Goal: Find specific page/section: Find specific page/section

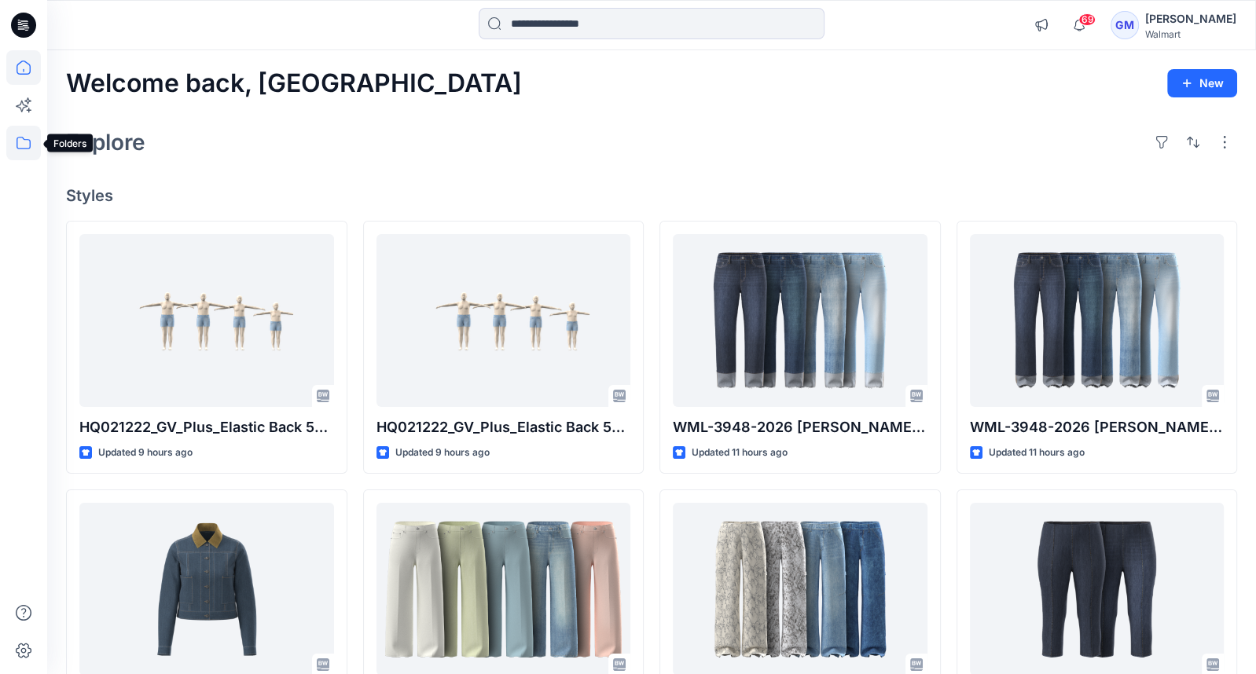
drag, startPoint x: 24, startPoint y: 145, endPoint x: 35, endPoint y: 142, distance: 12.0
click at [24, 144] on icon at bounding box center [23, 143] width 35 height 35
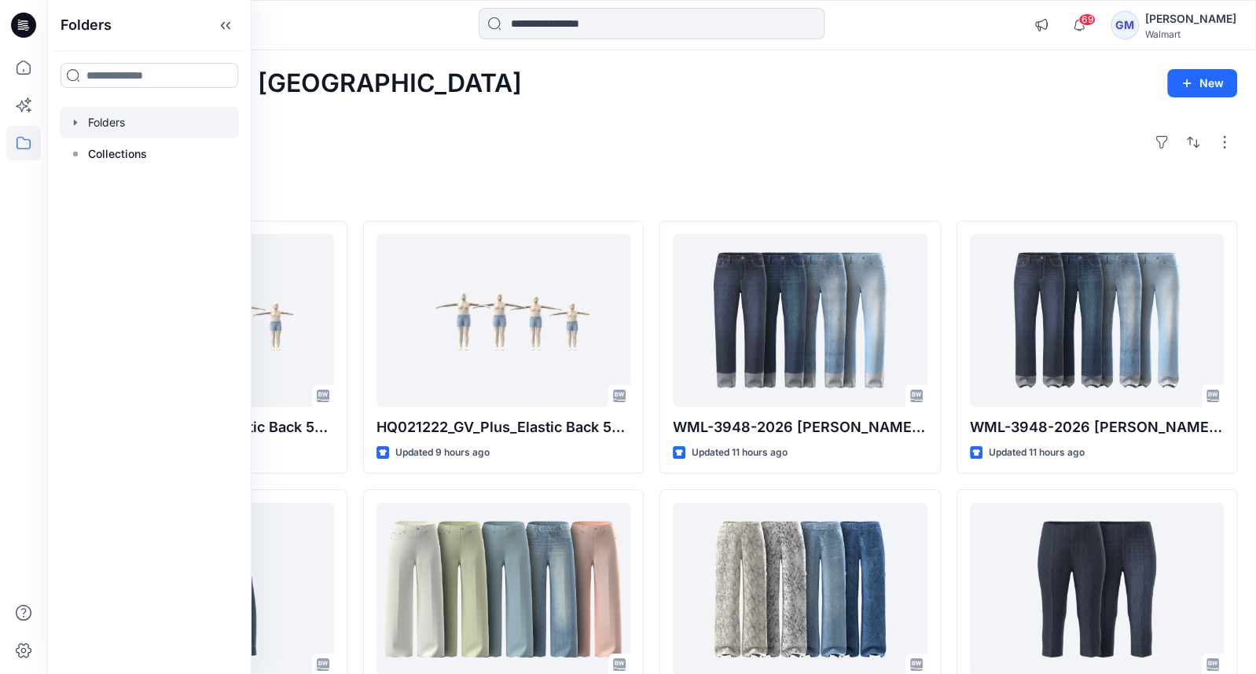
click at [123, 121] on div at bounding box center [149, 122] width 179 height 31
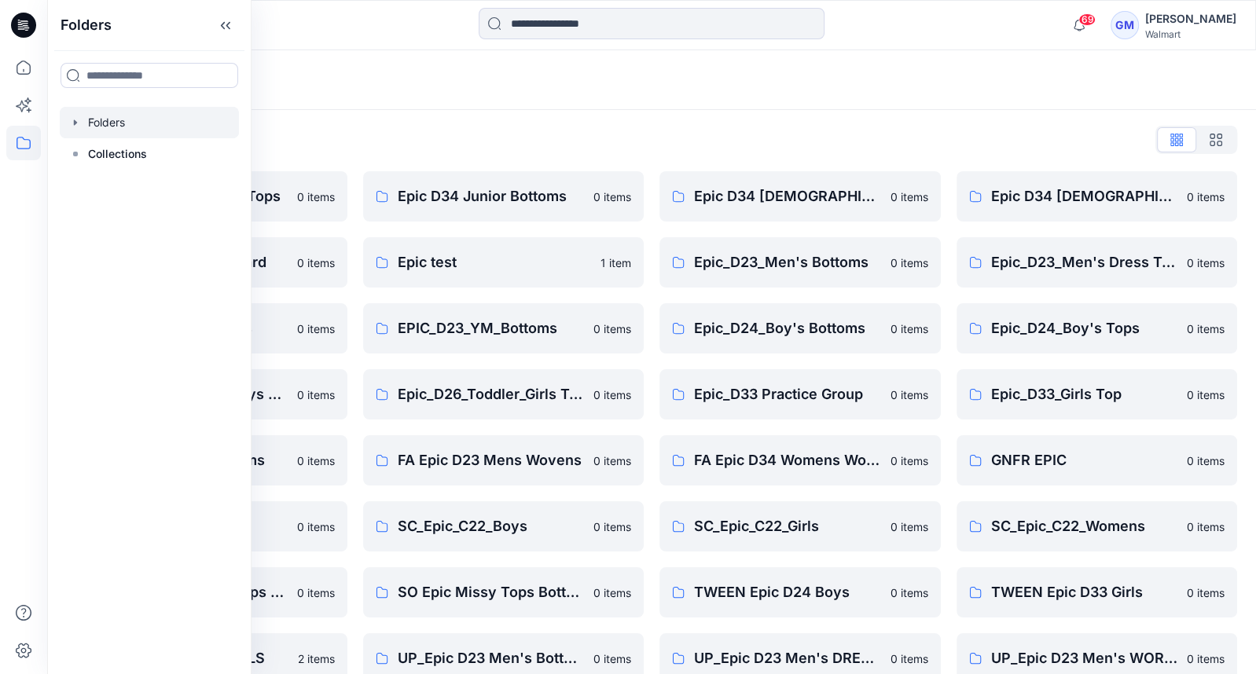
click at [556, 108] on div "Folders" at bounding box center [651, 80] width 1209 height 60
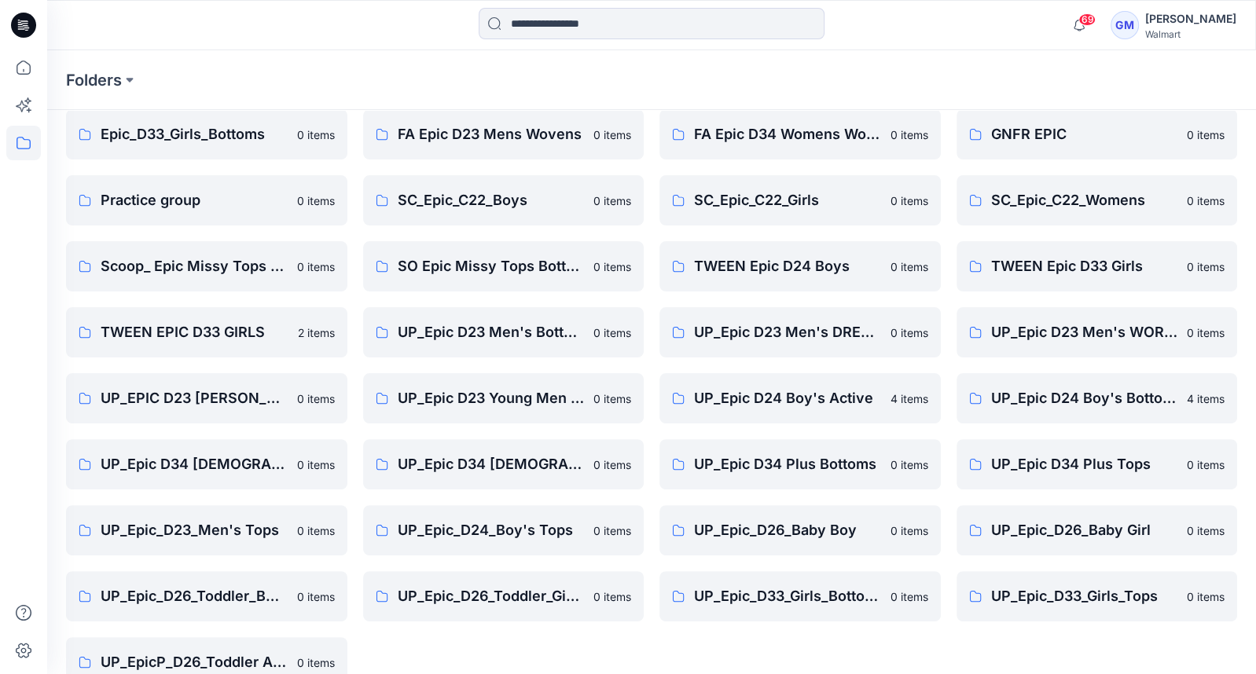
scroll to position [360, 0]
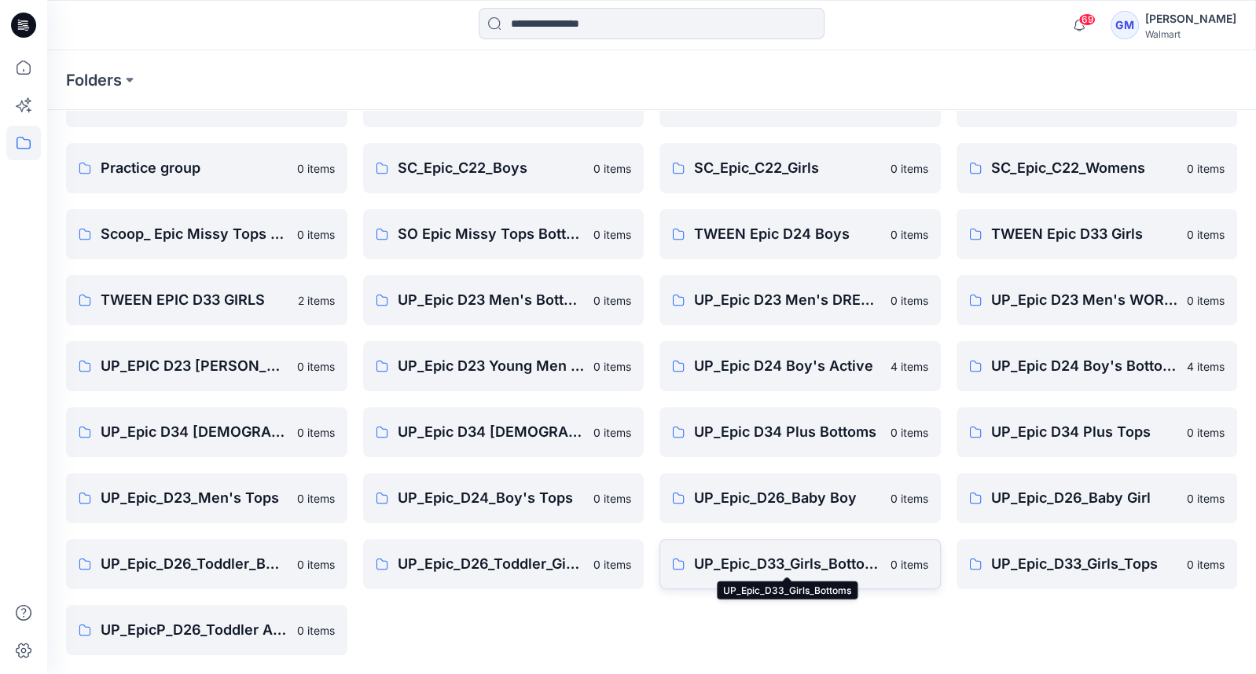
click at [744, 564] on p "UP_Epic_D33_Girls_Bottoms" at bounding box center [787, 564] width 187 height 22
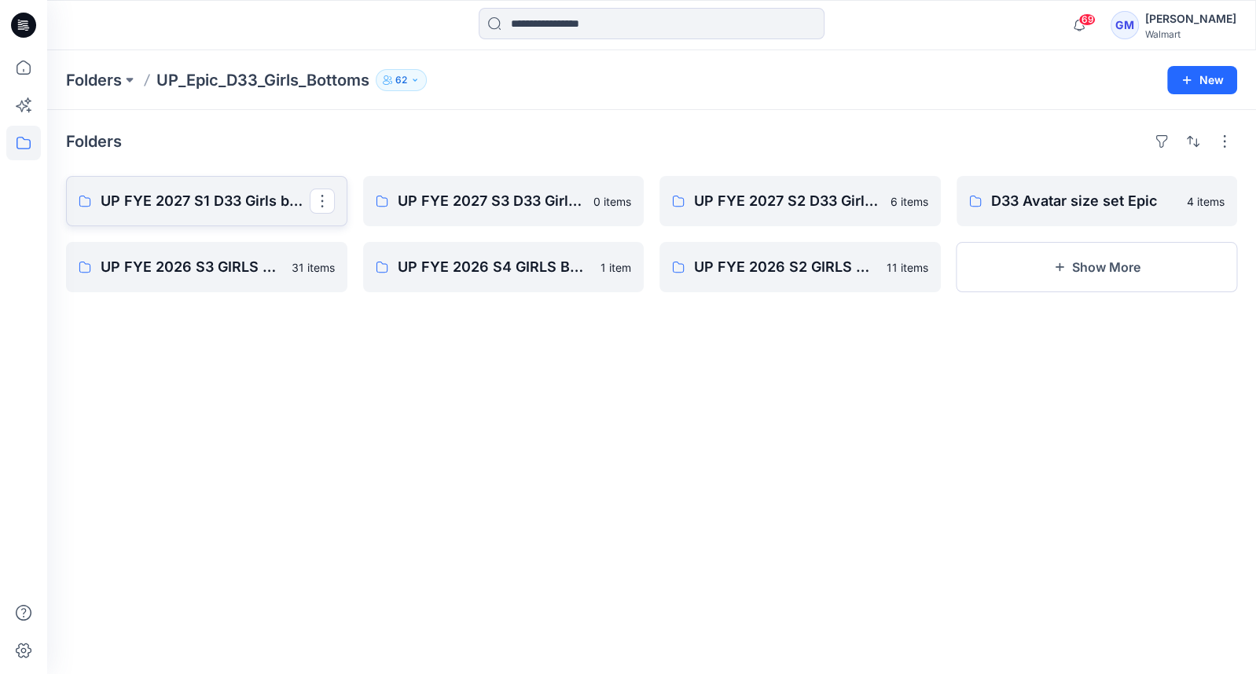
click at [221, 205] on p "UP FYE 2027 S1 D33 Girls bottoms Epic" at bounding box center [205, 201] width 209 height 22
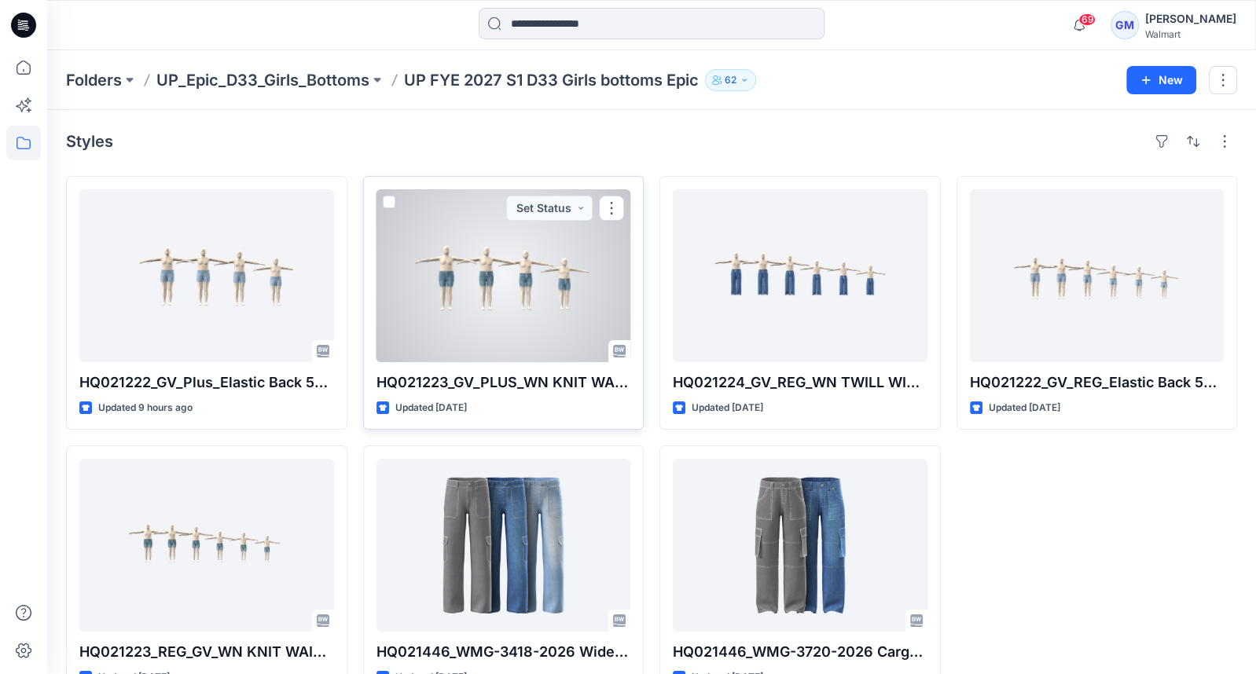
scroll to position [41, 0]
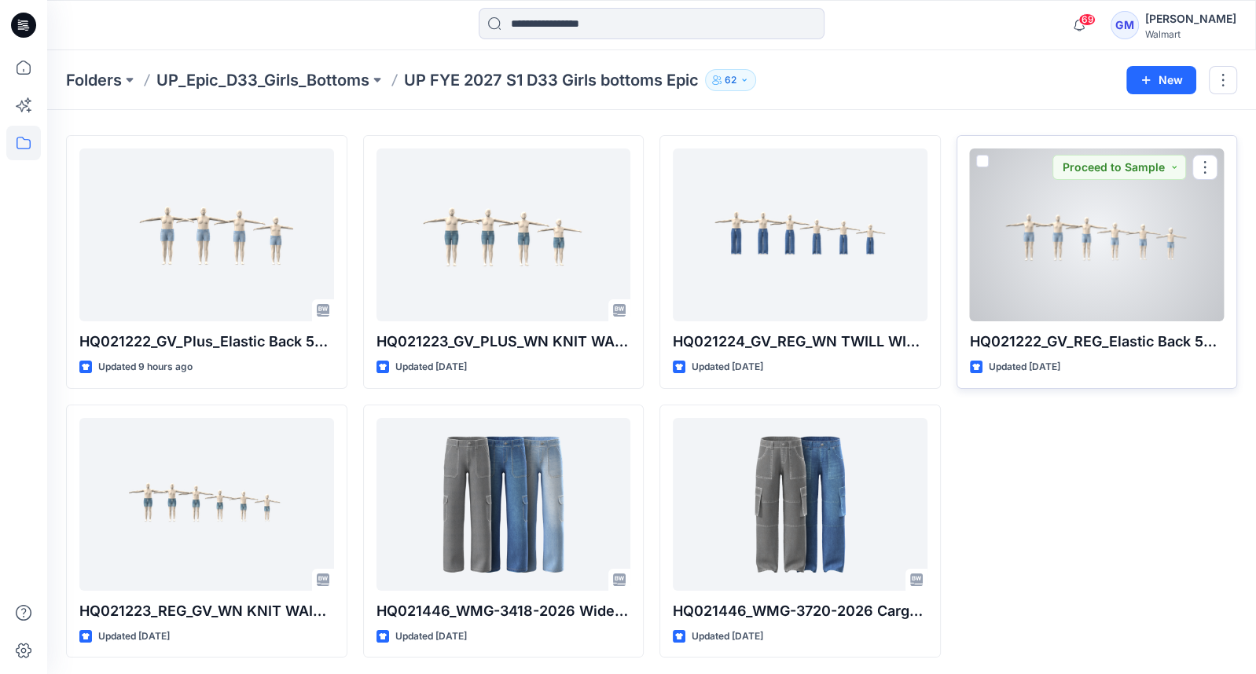
click at [1086, 221] on div at bounding box center [1097, 235] width 255 height 173
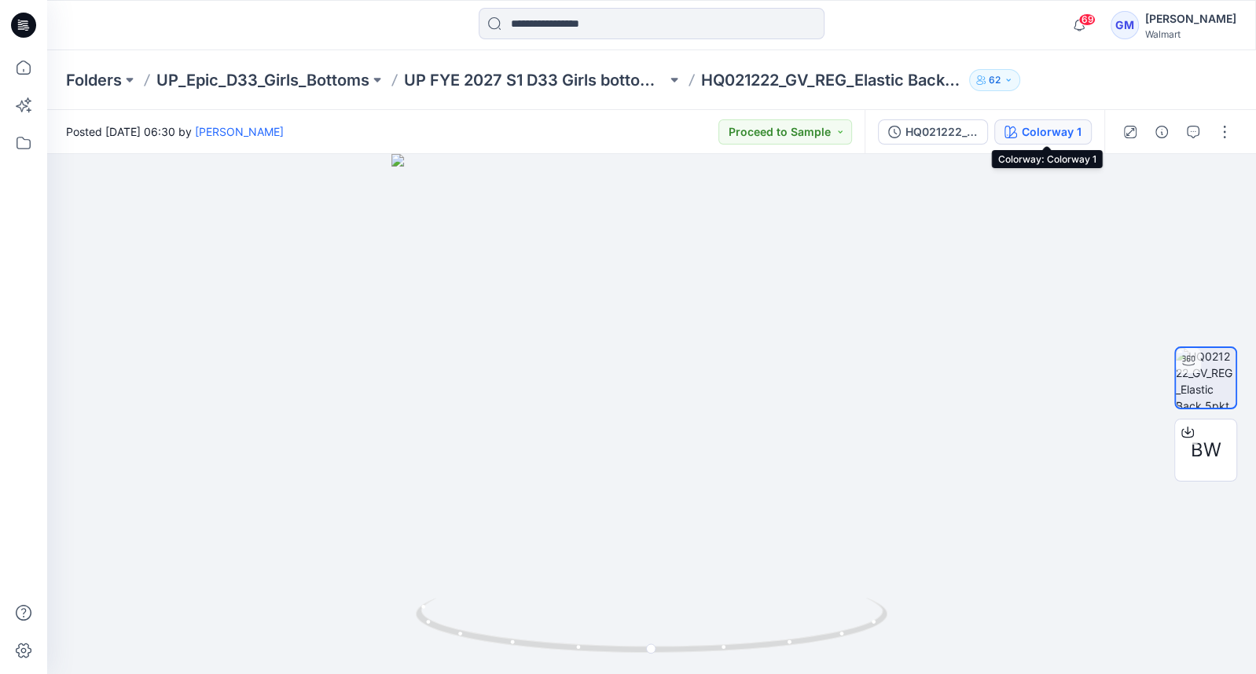
click at [1037, 127] on div "Colorway 1" at bounding box center [1052, 131] width 60 height 17
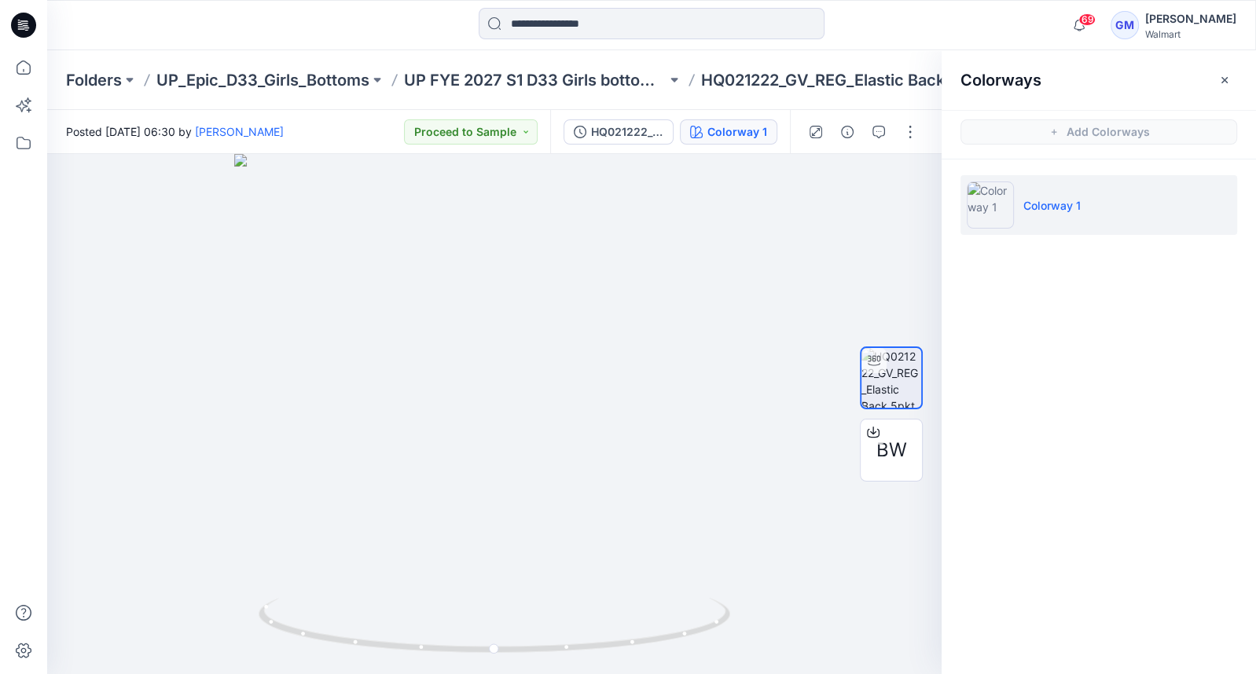
scroll to position [41, 0]
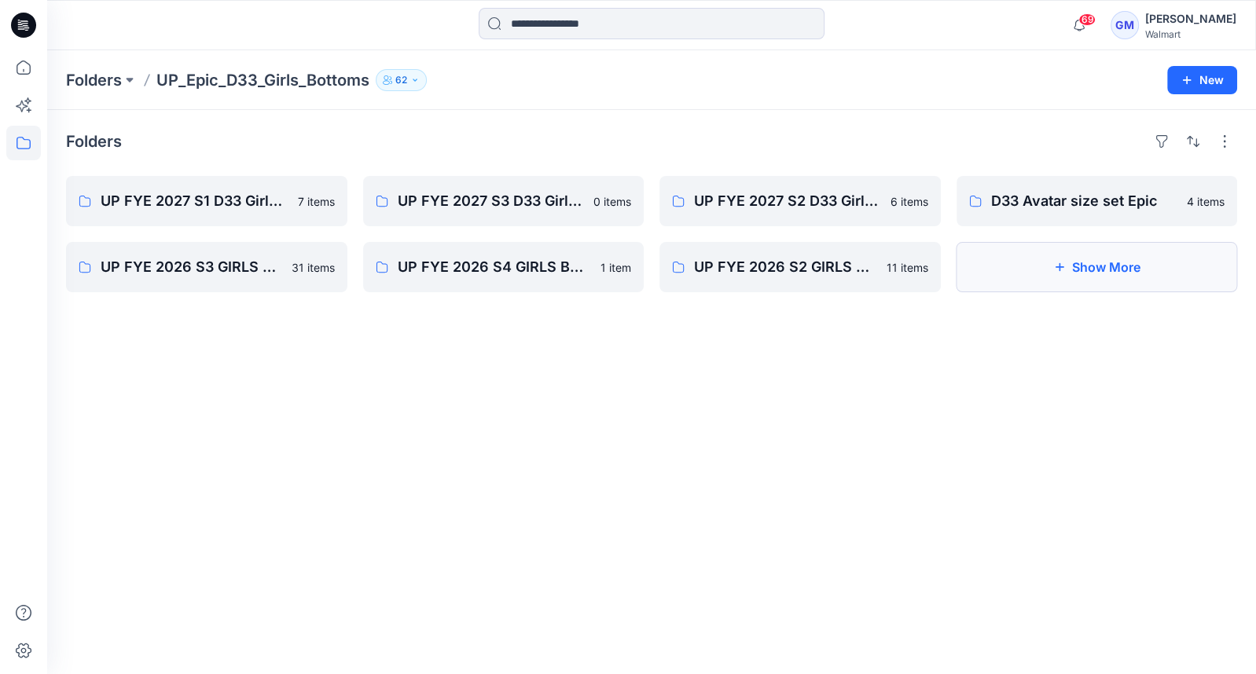
click at [1062, 259] on button "Show More" at bounding box center [1096, 267] width 281 height 50
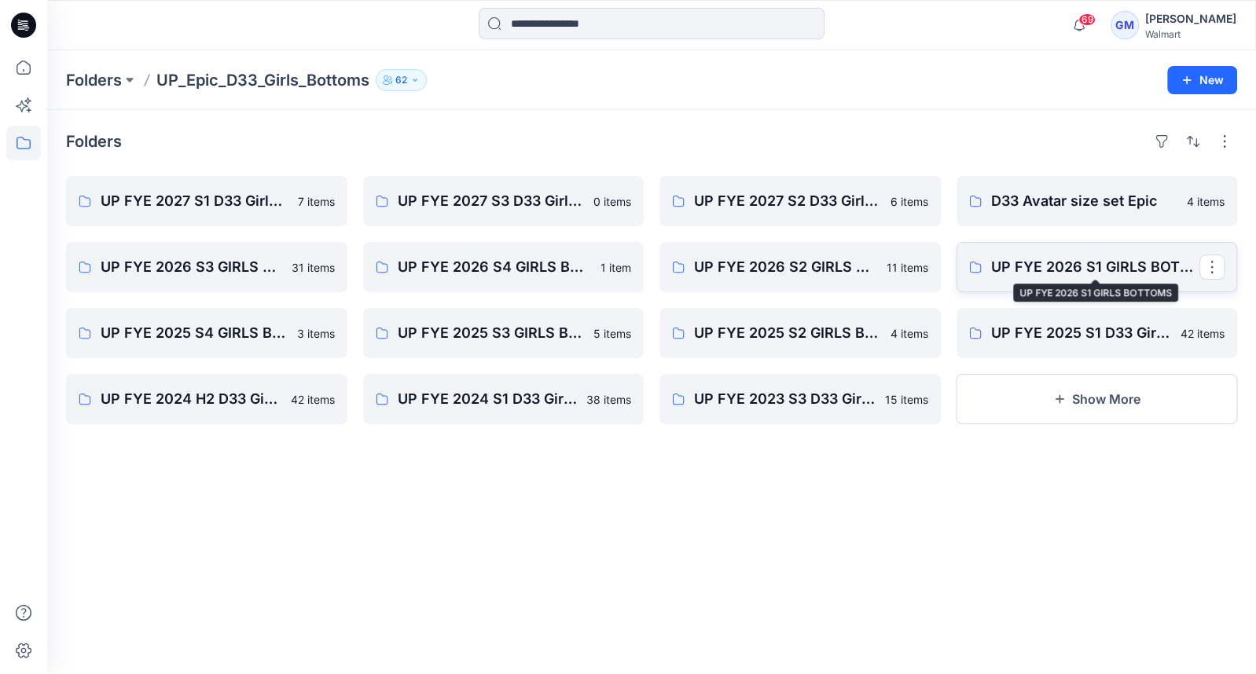
click at [1037, 263] on p "UP FYE 2026 S1 GIRLS BOTTOMS" at bounding box center [1095, 267] width 209 height 22
click at [234, 206] on p "UP FYE 2027 S1 D33 Girls bottoms Epic" at bounding box center [205, 201] width 209 height 22
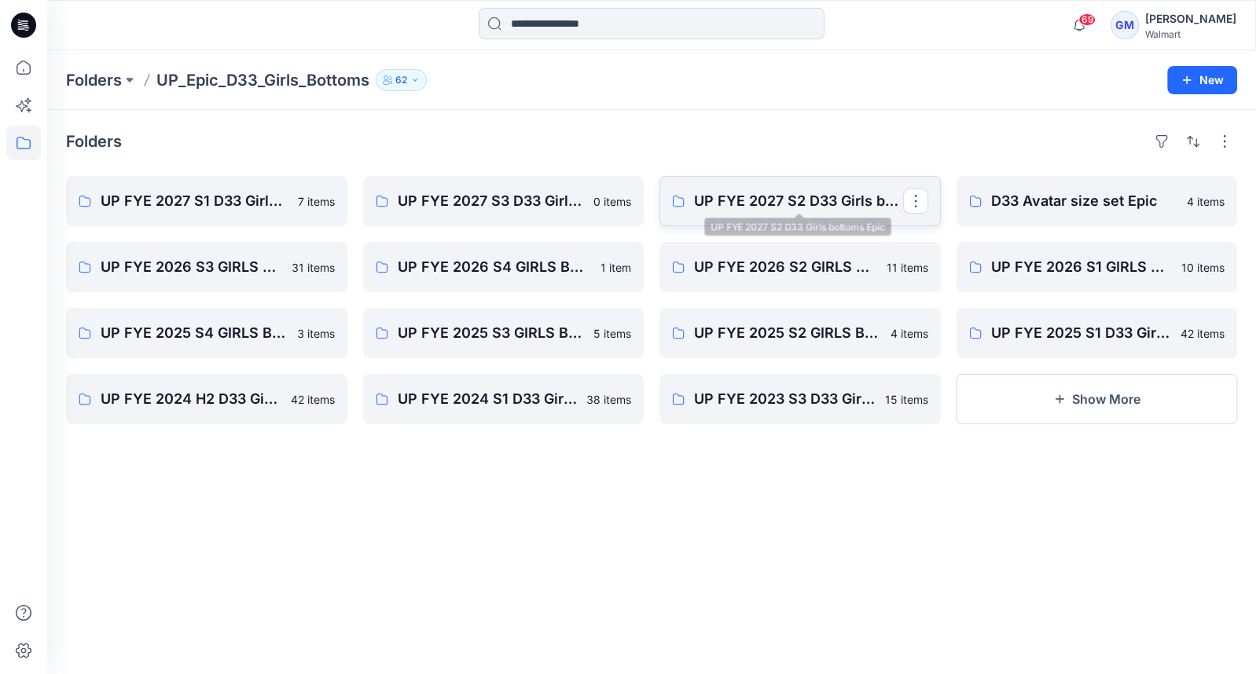
click at [740, 206] on p "UP FYE 2027 S2 D33 Girls bottoms Epic" at bounding box center [798, 201] width 209 height 22
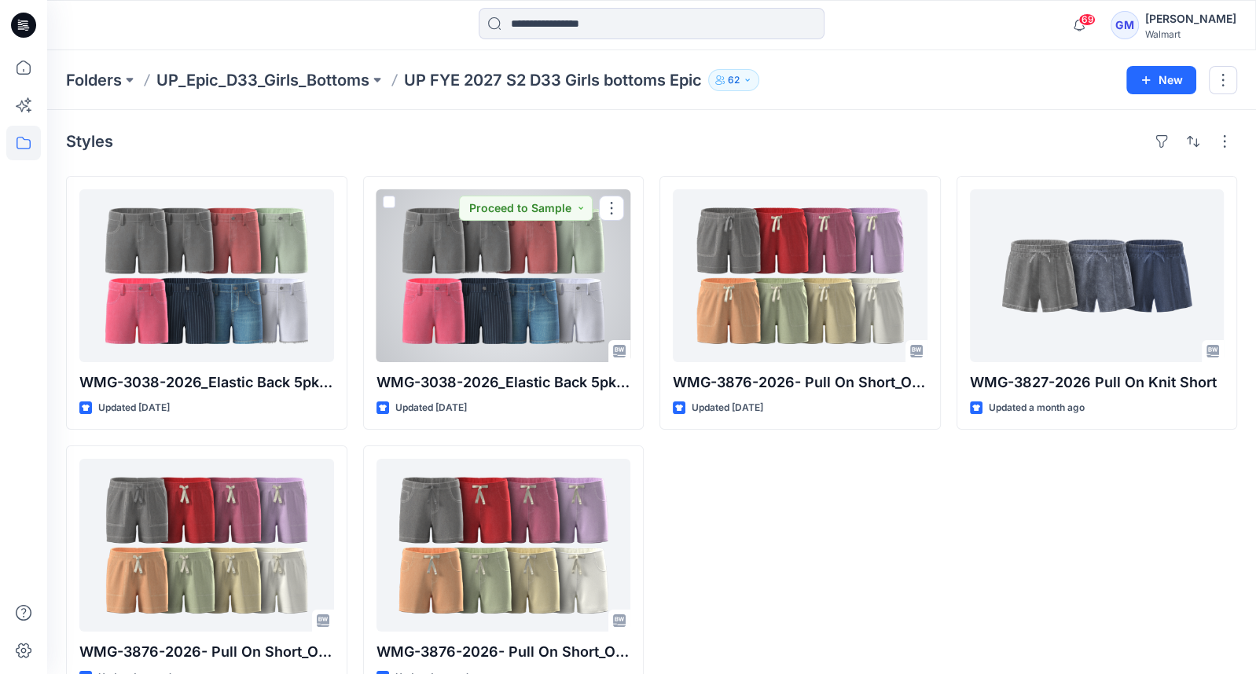
click at [511, 250] on div at bounding box center [503, 275] width 255 height 173
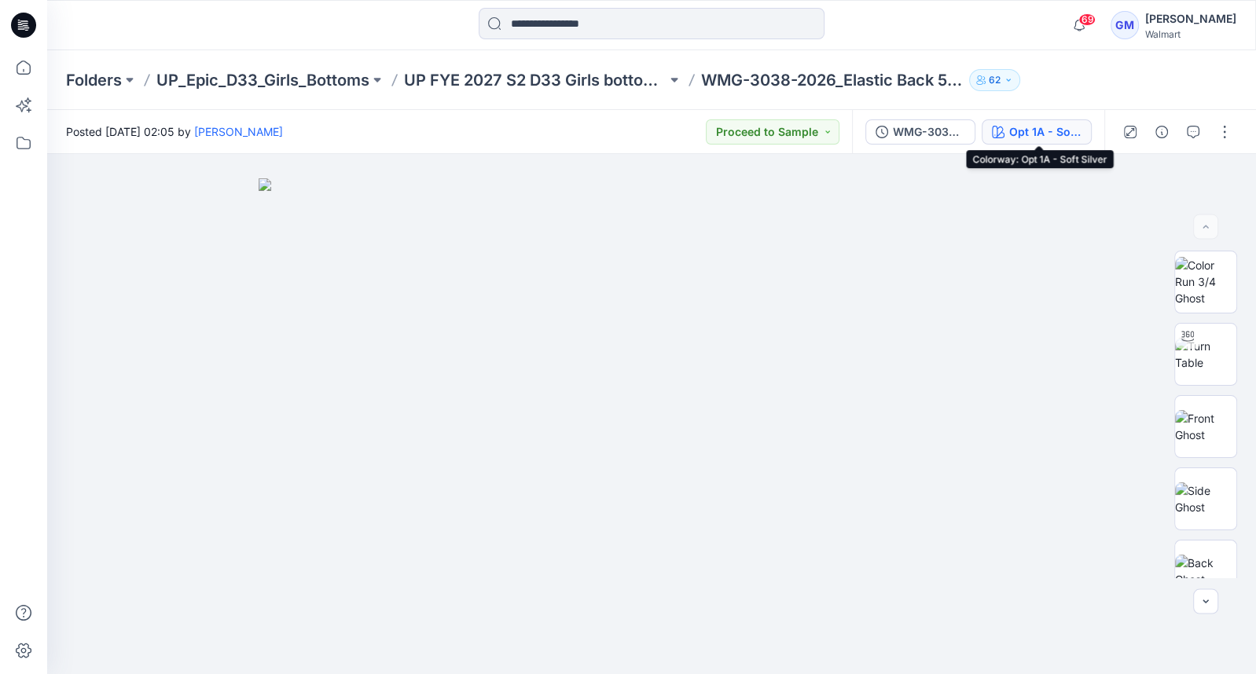
click at [1072, 138] on div "Opt 1A - Soft Silver" at bounding box center [1045, 131] width 72 height 17
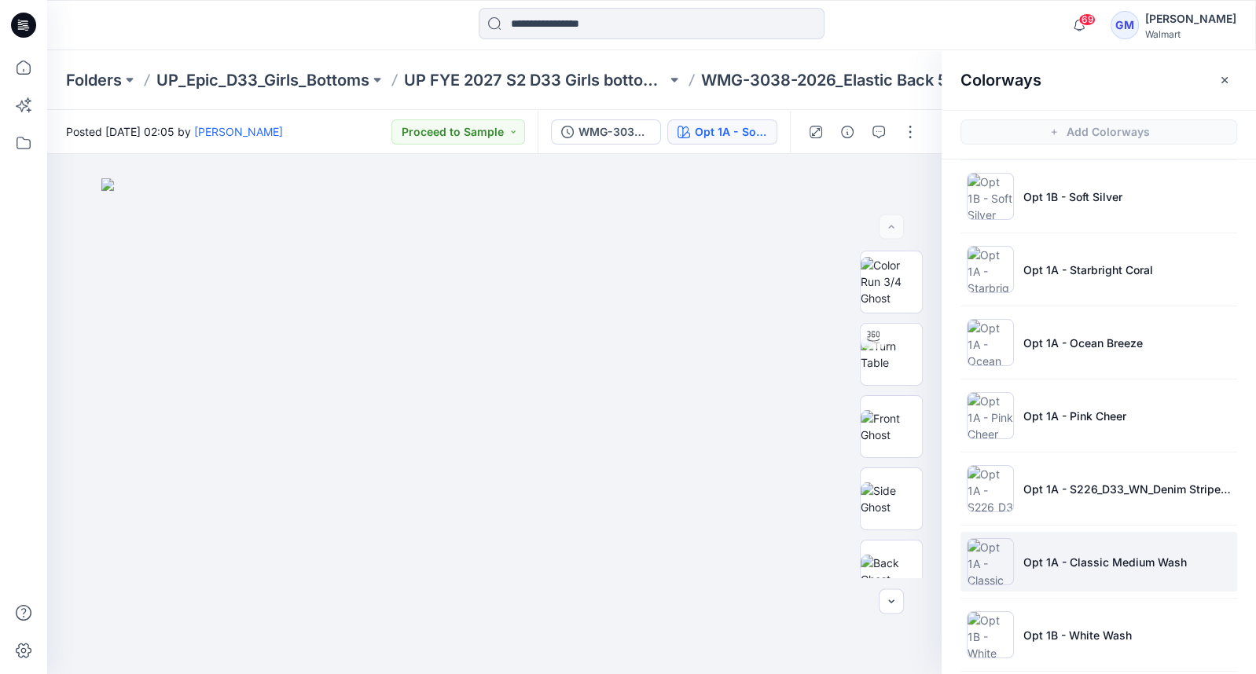
scroll to position [110, 0]
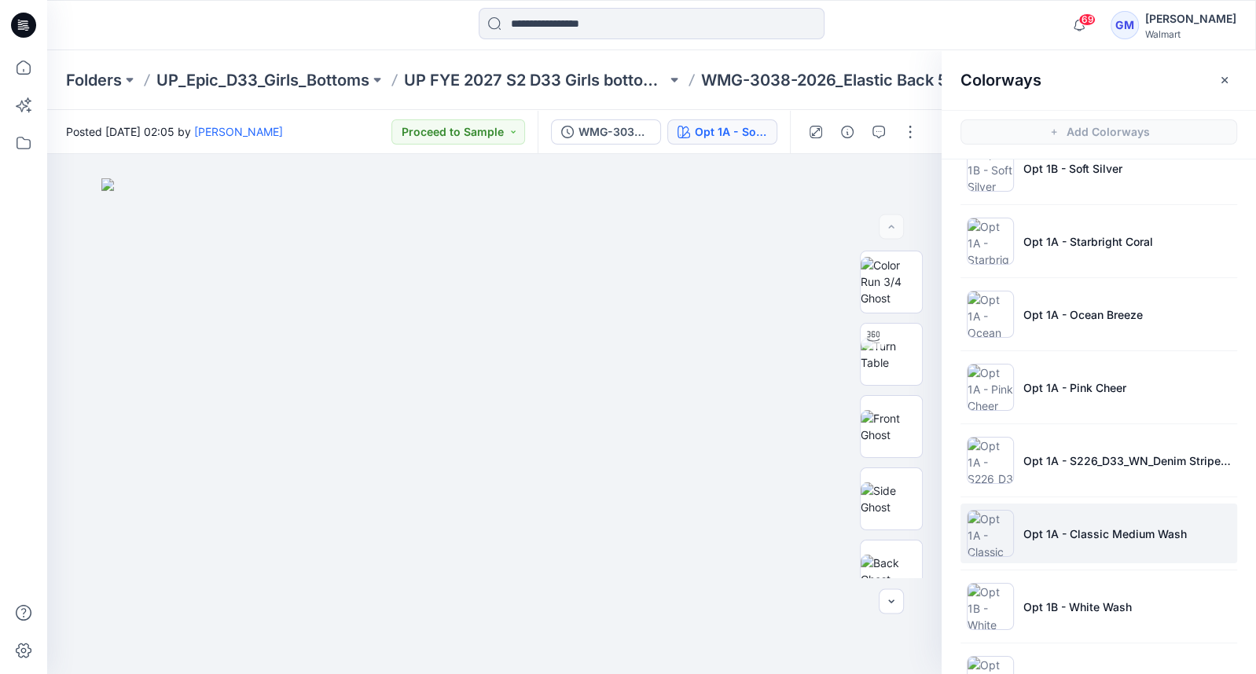
click at [1078, 541] on li "Opt 1A - Classic Medium Wash" at bounding box center [1098, 534] width 277 height 60
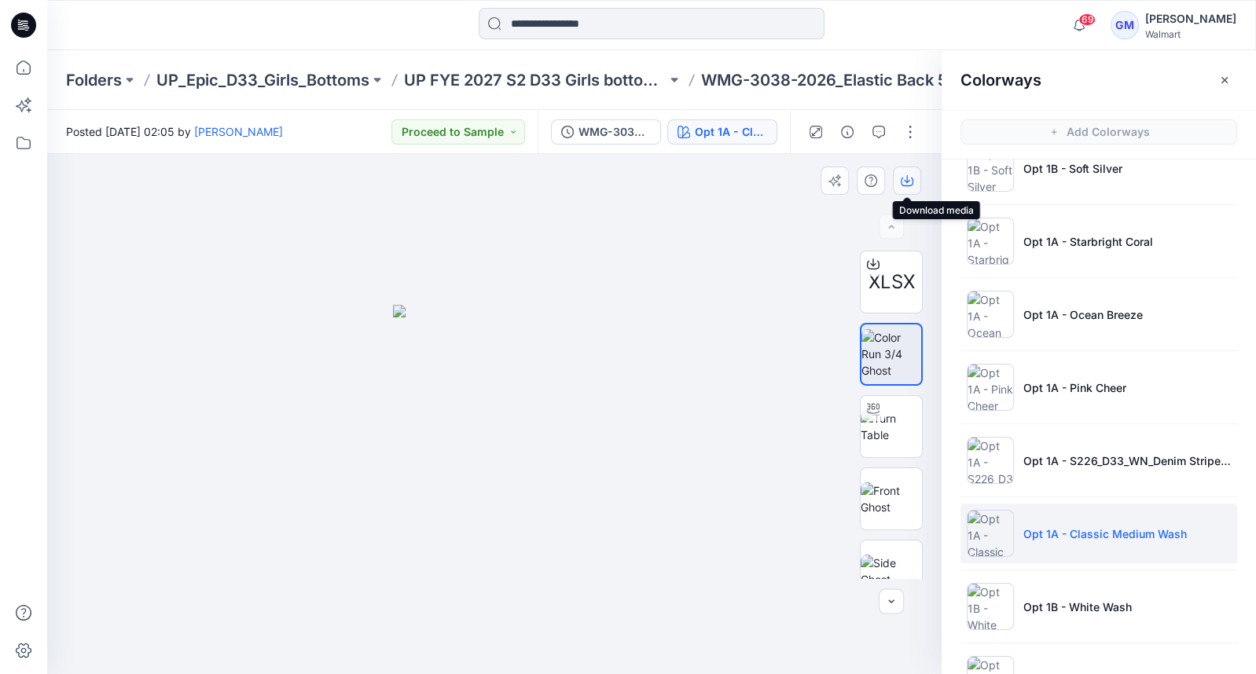
click at [905, 177] on icon "button" at bounding box center [907, 180] width 13 height 13
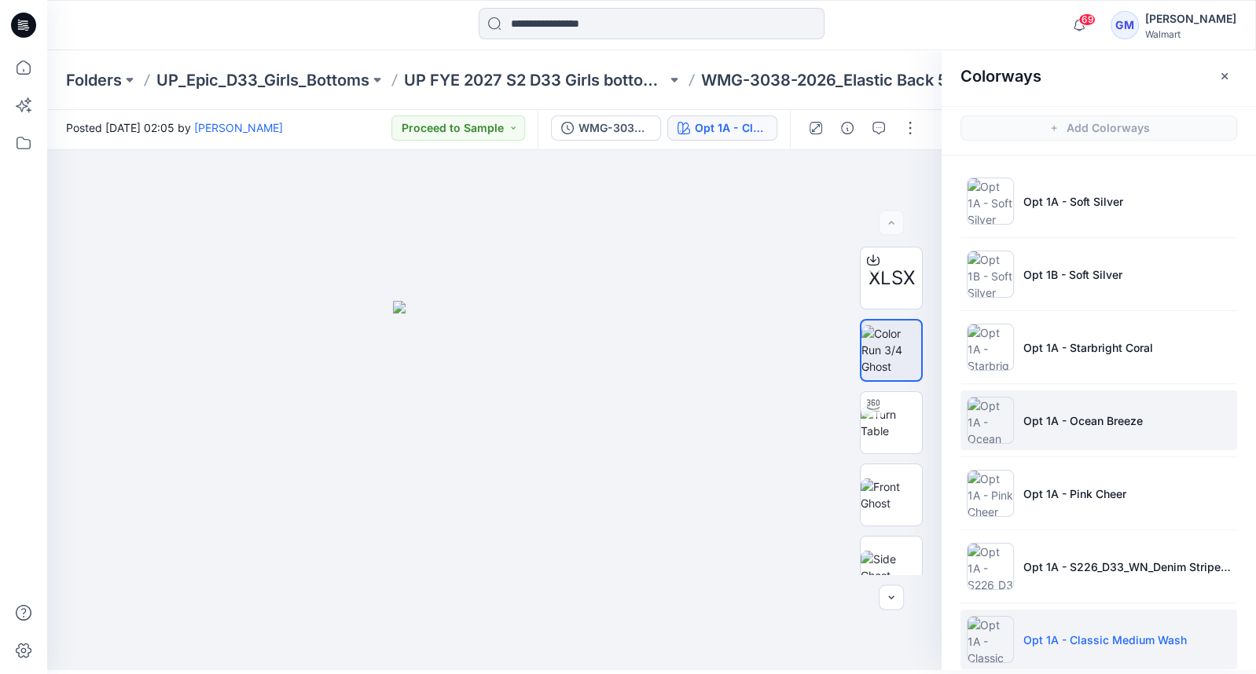
scroll to position [166, 0]
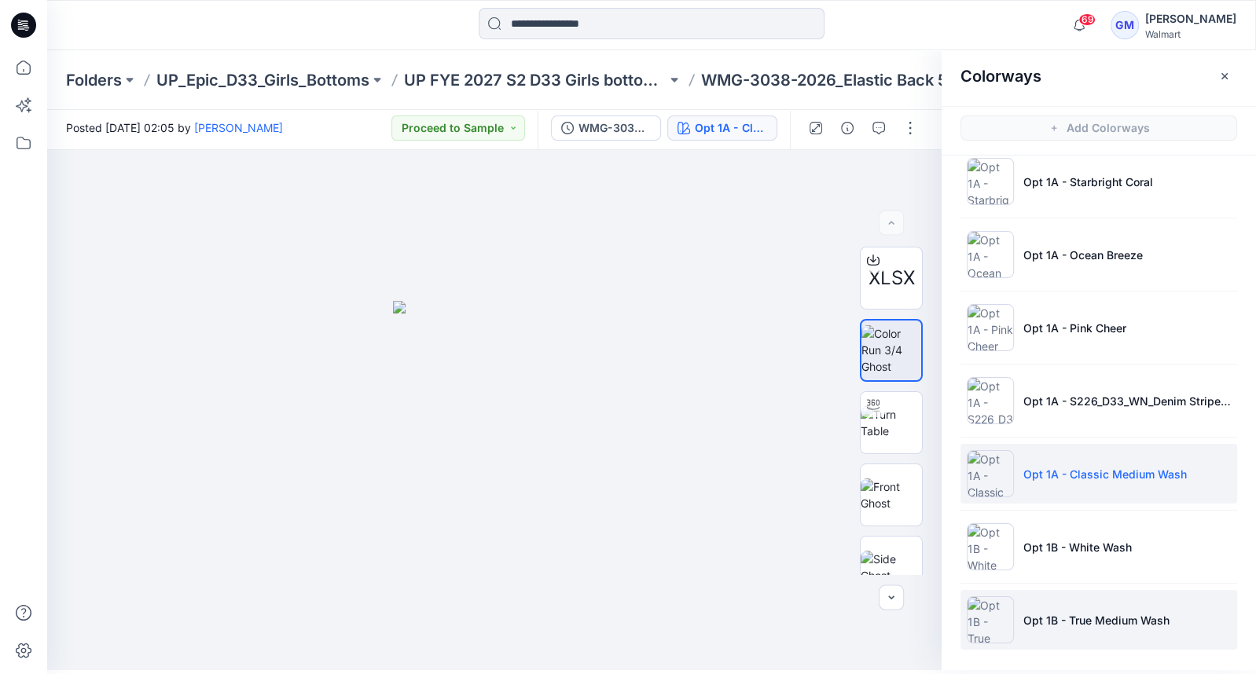
click at [1038, 624] on p "Opt 1B - True Medium Wash" at bounding box center [1096, 620] width 146 height 17
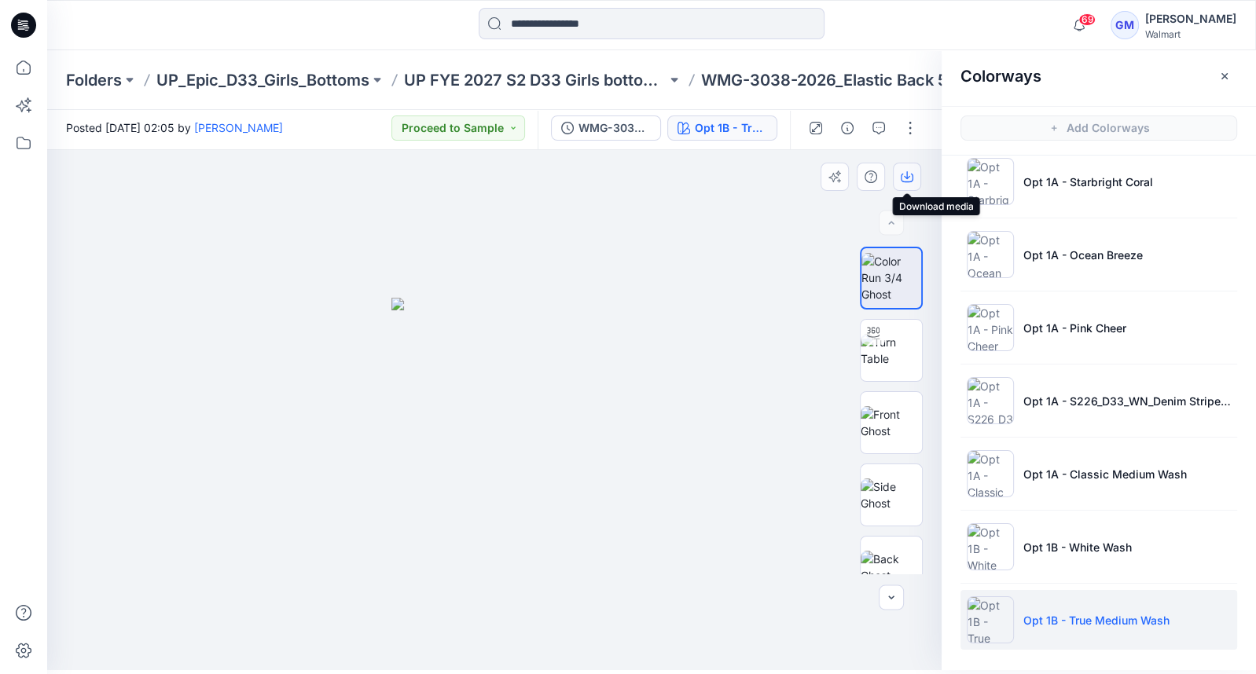
click at [905, 176] on icon "button" at bounding box center [907, 175] width 6 height 8
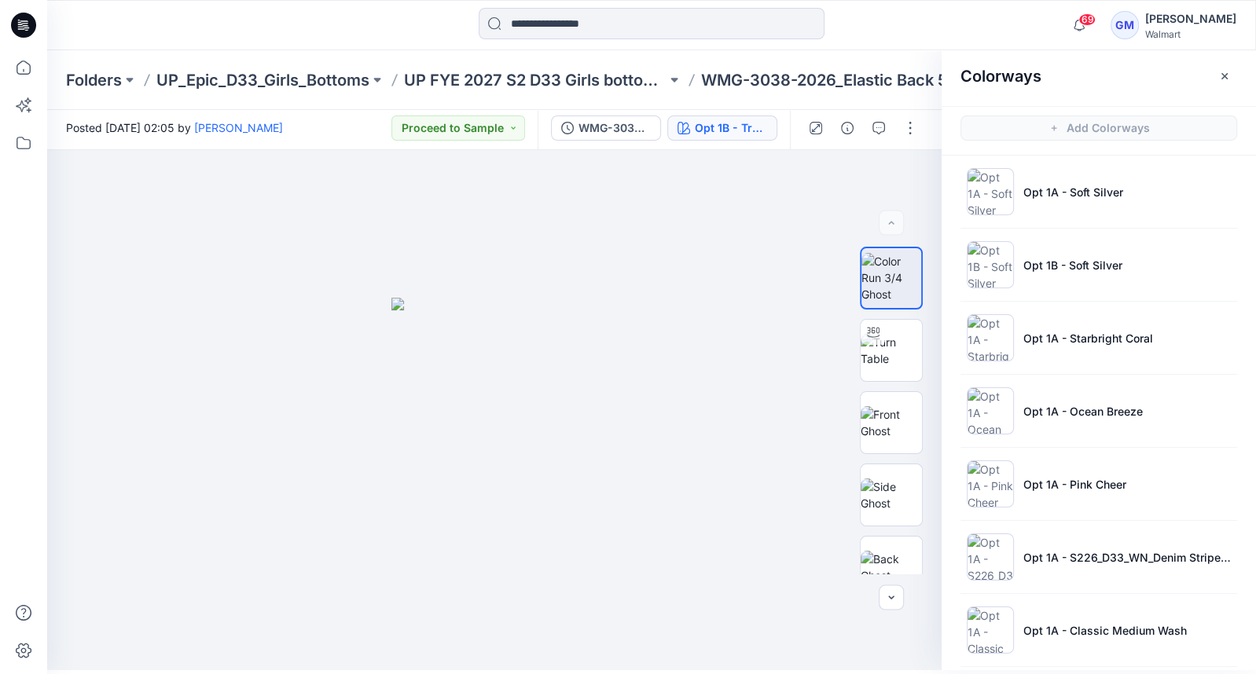
scroll to position [0, 0]
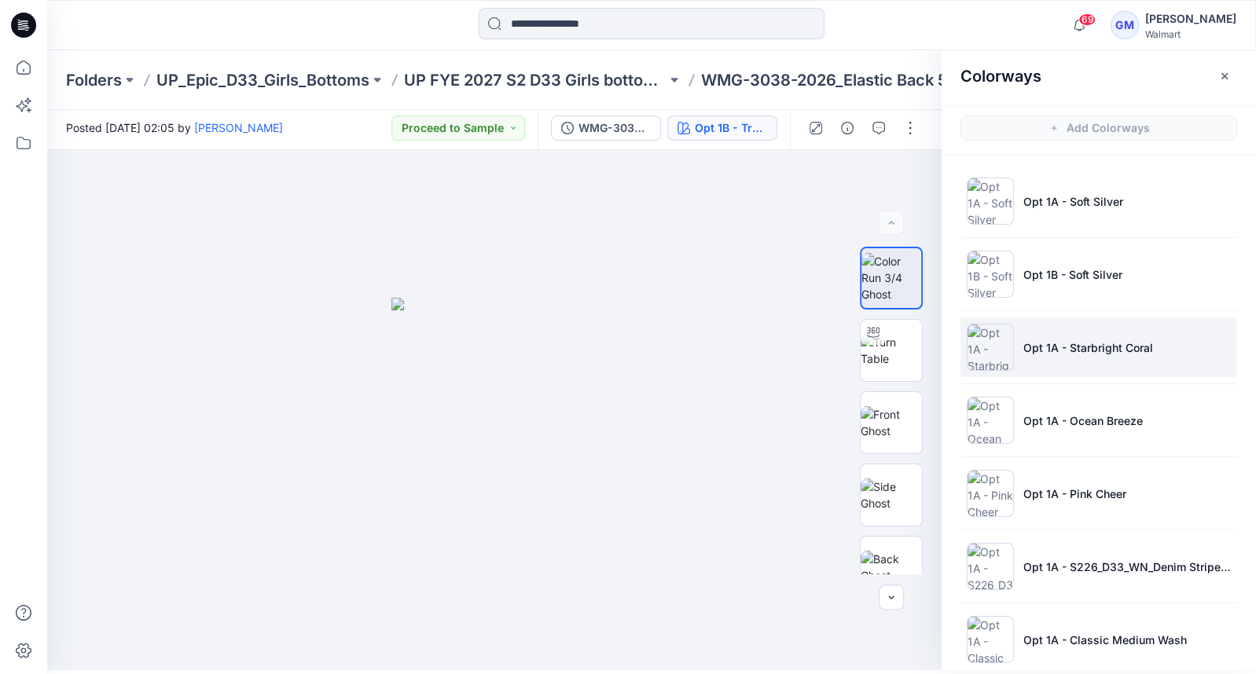
click at [1079, 352] on p "Opt 1A - Starbright Coral" at bounding box center [1088, 348] width 130 height 17
drag, startPoint x: 910, startPoint y: 178, endPoint x: 924, endPoint y: 195, distance: 21.7
click at [911, 179] on icon "button" at bounding box center [907, 177] width 13 height 13
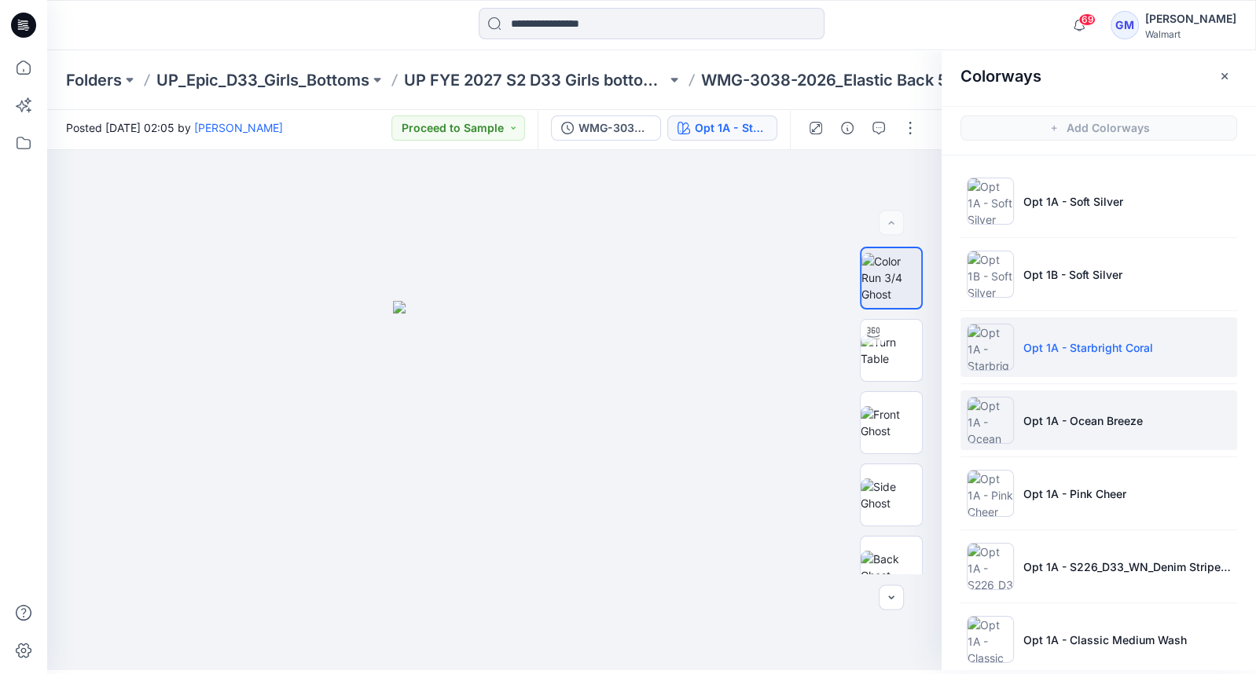
click at [1041, 422] on p "Opt 1A - Ocean Breeze" at bounding box center [1082, 421] width 119 height 17
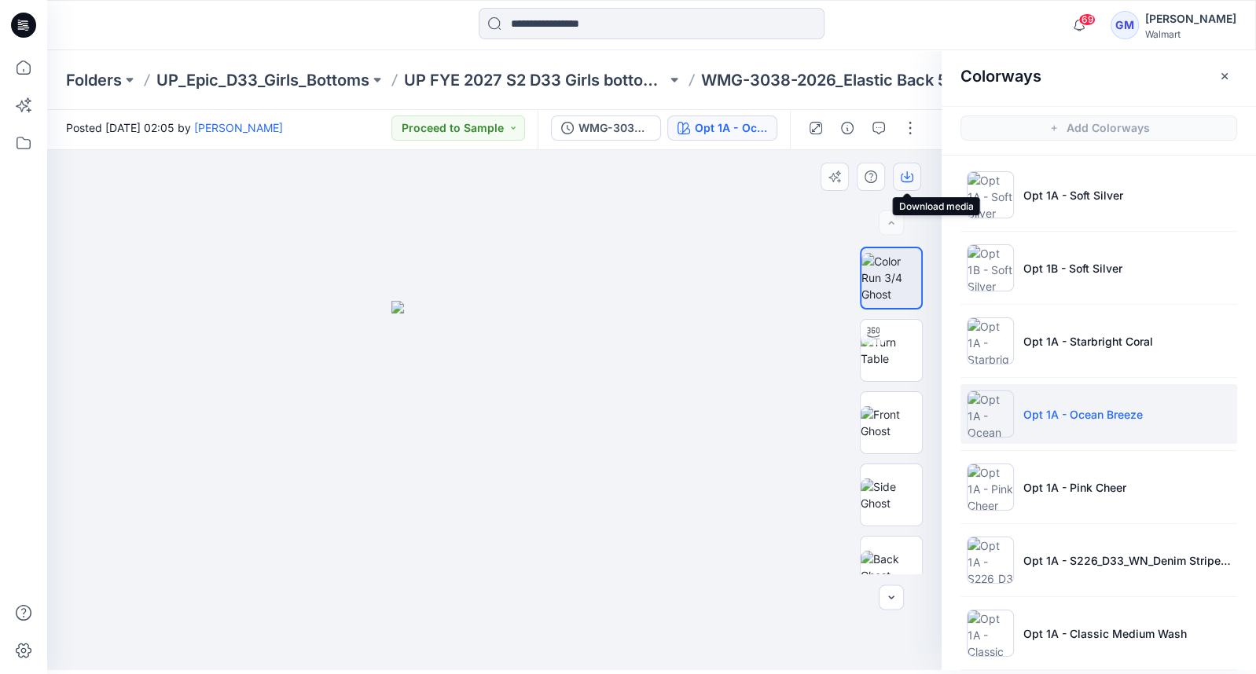
click at [904, 177] on icon "button" at bounding box center [907, 177] width 13 height 13
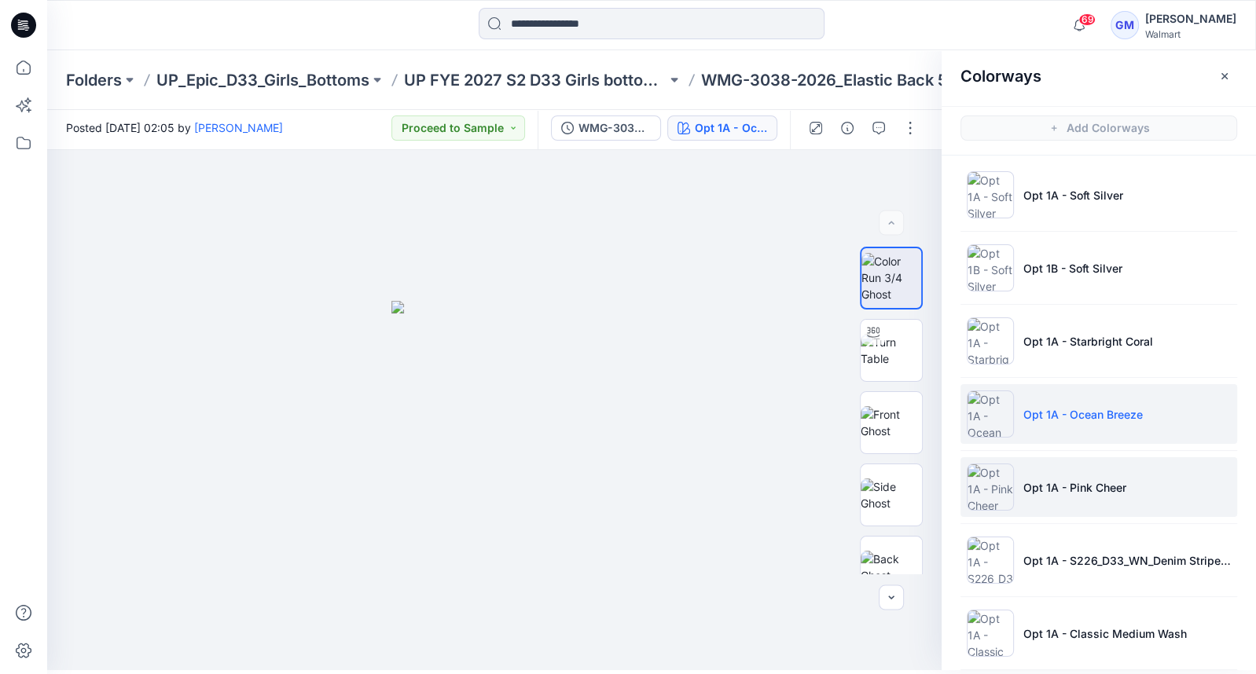
click at [1026, 475] on li "Opt 1A - Pink Cheer" at bounding box center [1098, 487] width 277 height 60
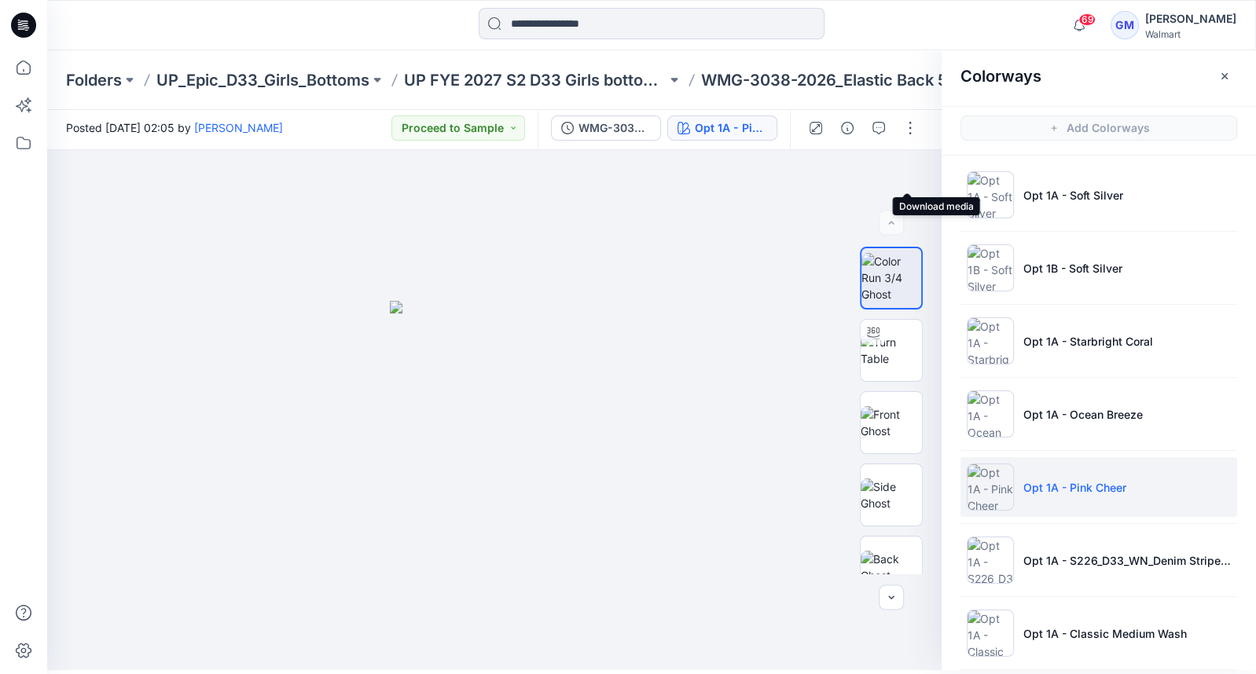
drag, startPoint x: 905, startPoint y: 179, endPoint x: 949, endPoint y: 269, distance: 99.8
click at [0, 0] on icon "button" at bounding box center [0, 0] width 0 height 0
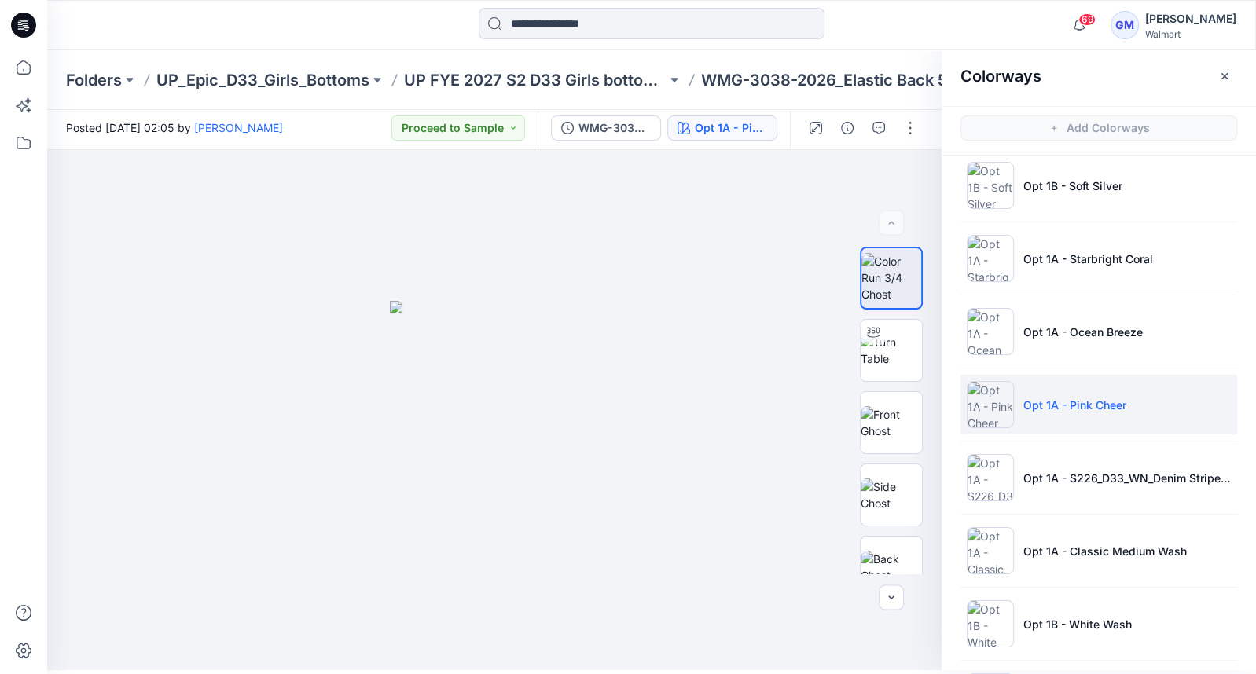
scroll to position [166, 0]
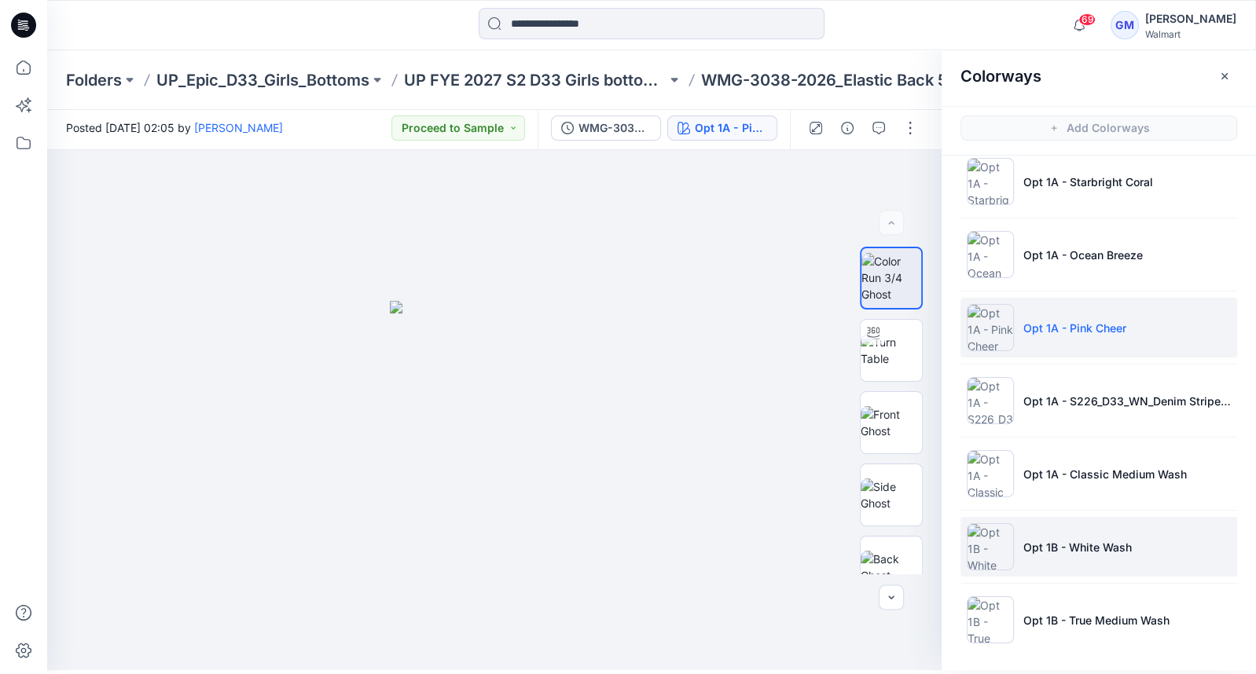
click at [1088, 546] on p "Opt 1B - White Wash" at bounding box center [1077, 547] width 108 height 17
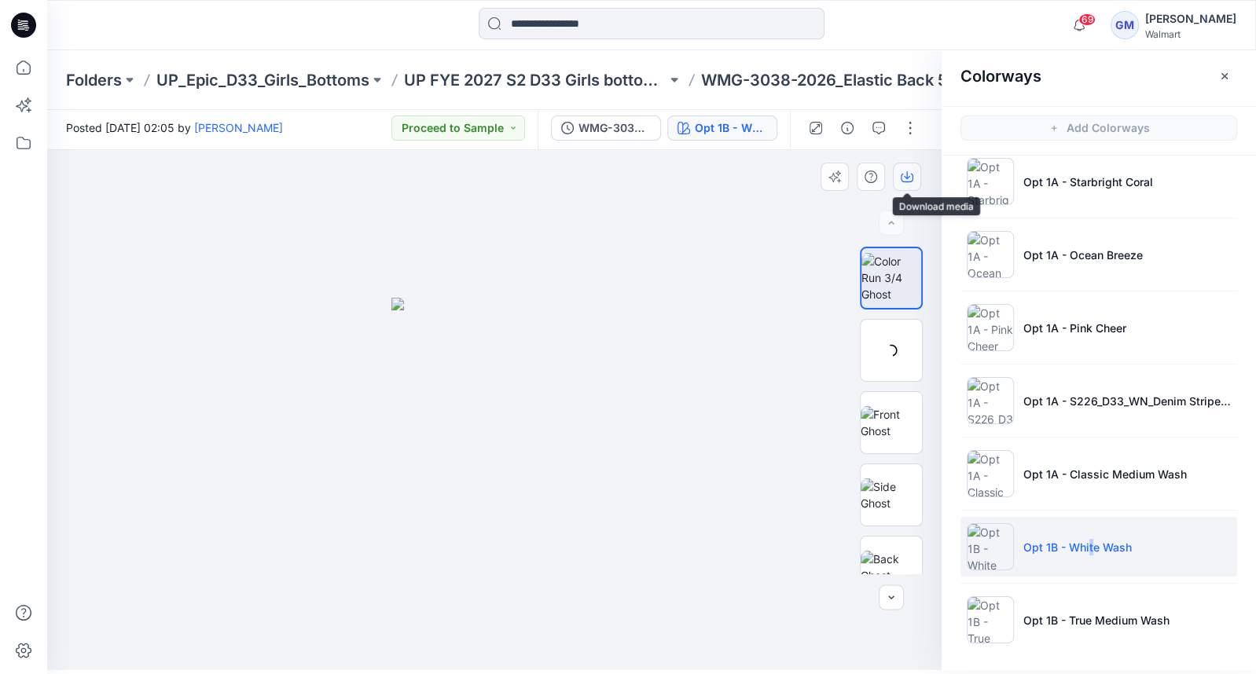
click at [905, 163] on button "button" at bounding box center [907, 177] width 28 height 28
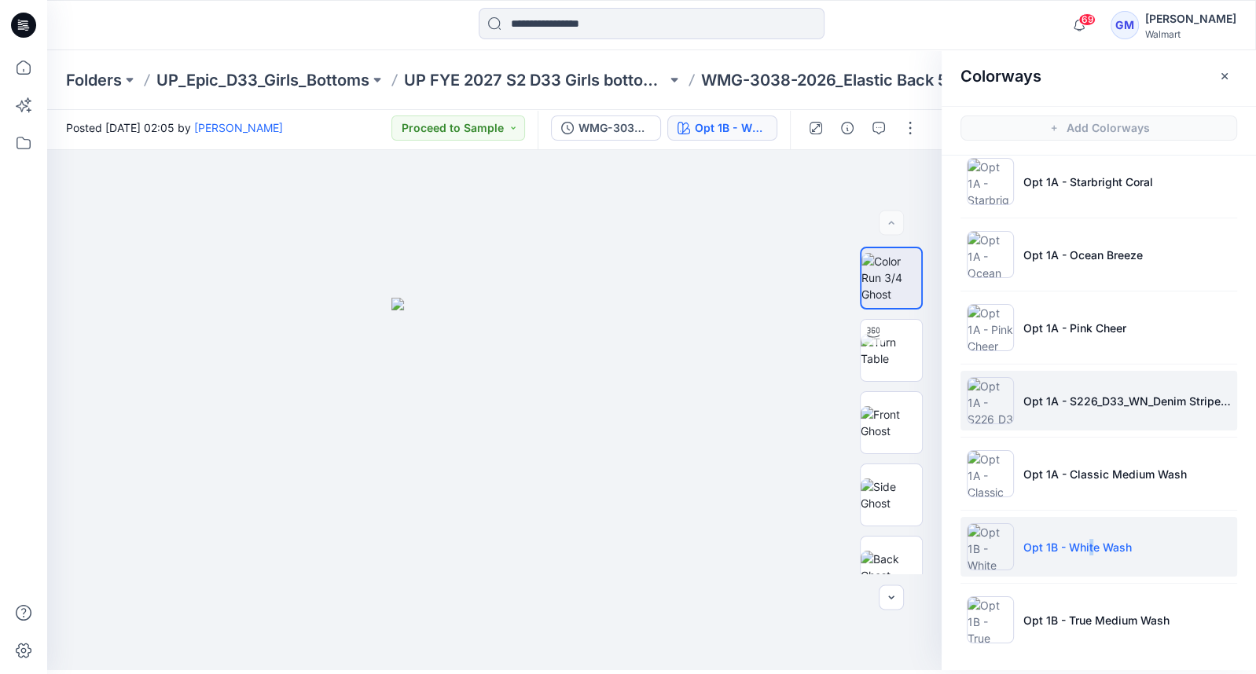
click at [982, 394] on img at bounding box center [990, 400] width 47 height 47
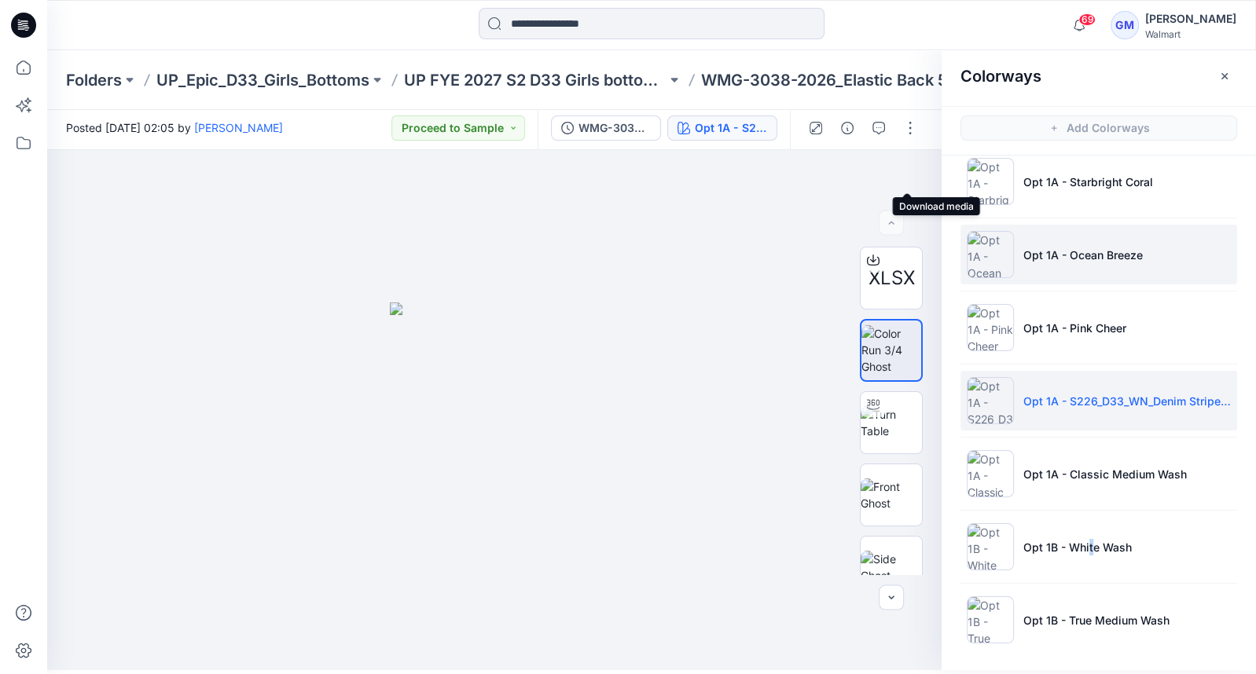
drag, startPoint x: 906, startPoint y: 179, endPoint x: 975, endPoint y: 229, distance: 84.4
click at [0, 0] on icon "button" at bounding box center [0, 0] width 0 height 0
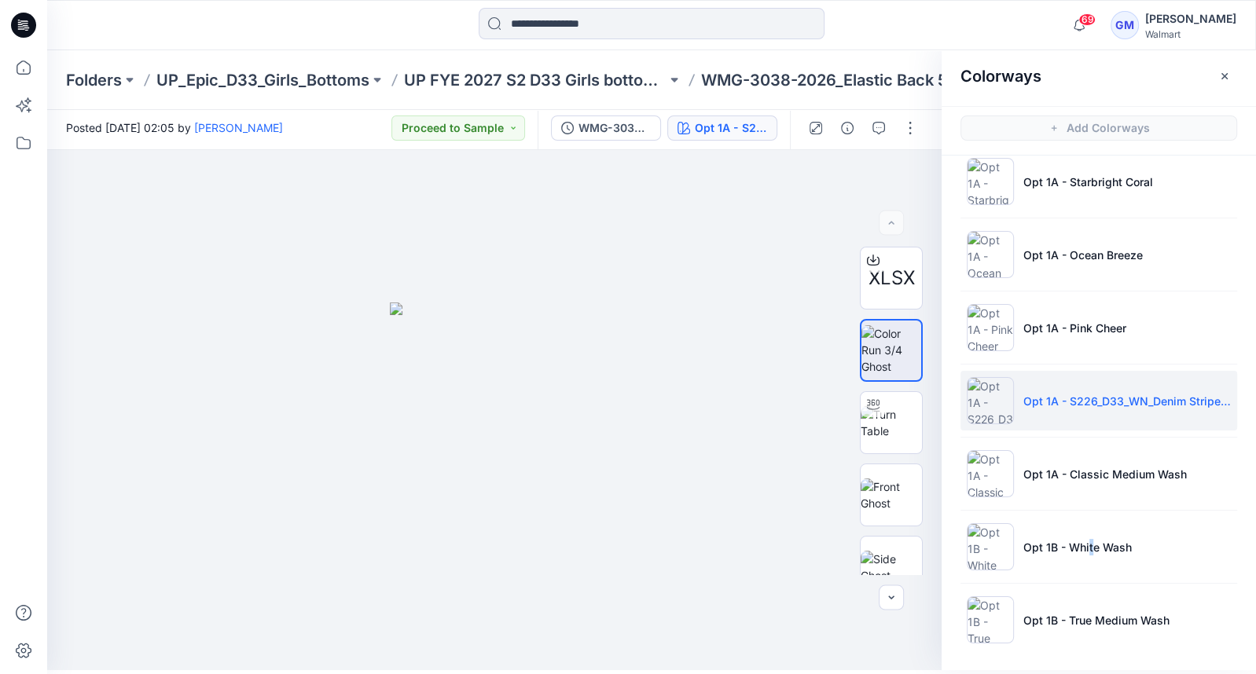
scroll to position [0, 0]
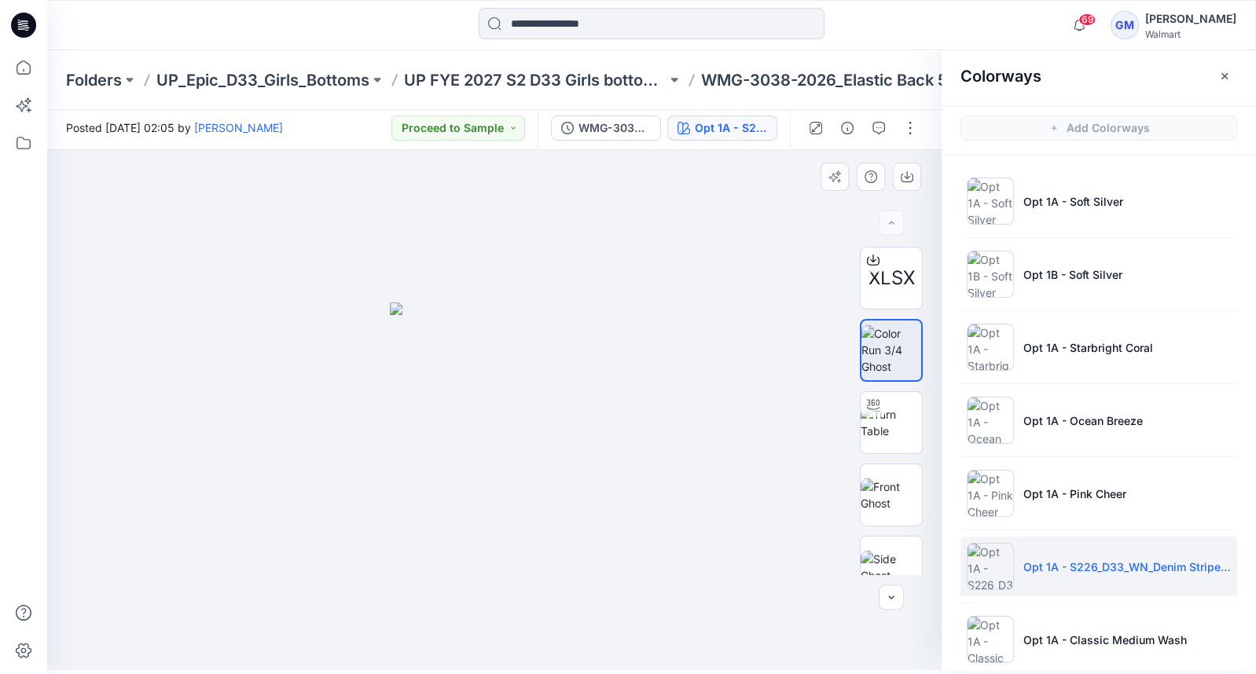
click at [525, 363] on img at bounding box center [494, 487] width 209 height 368
click at [761, 403] on div at bounding box center [494, 410] width 894 height 520
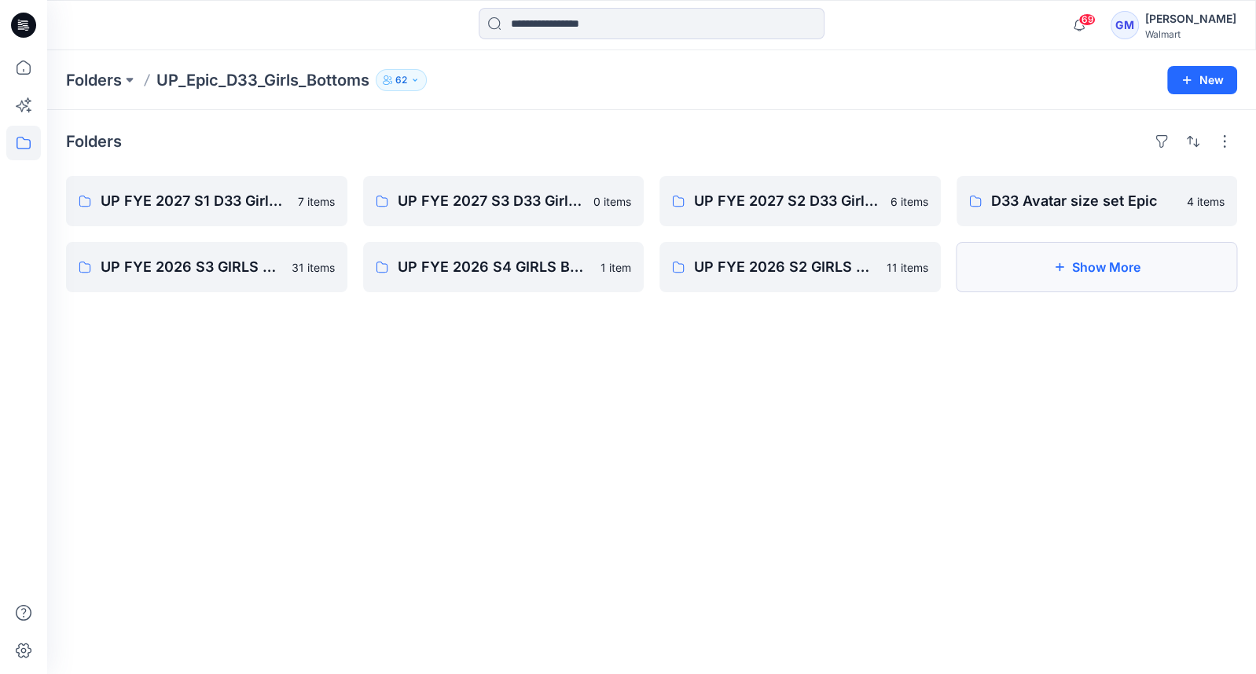
click at [1114, 272] on button "Show More" at bounding box center [1096, 267] width 281 height 50
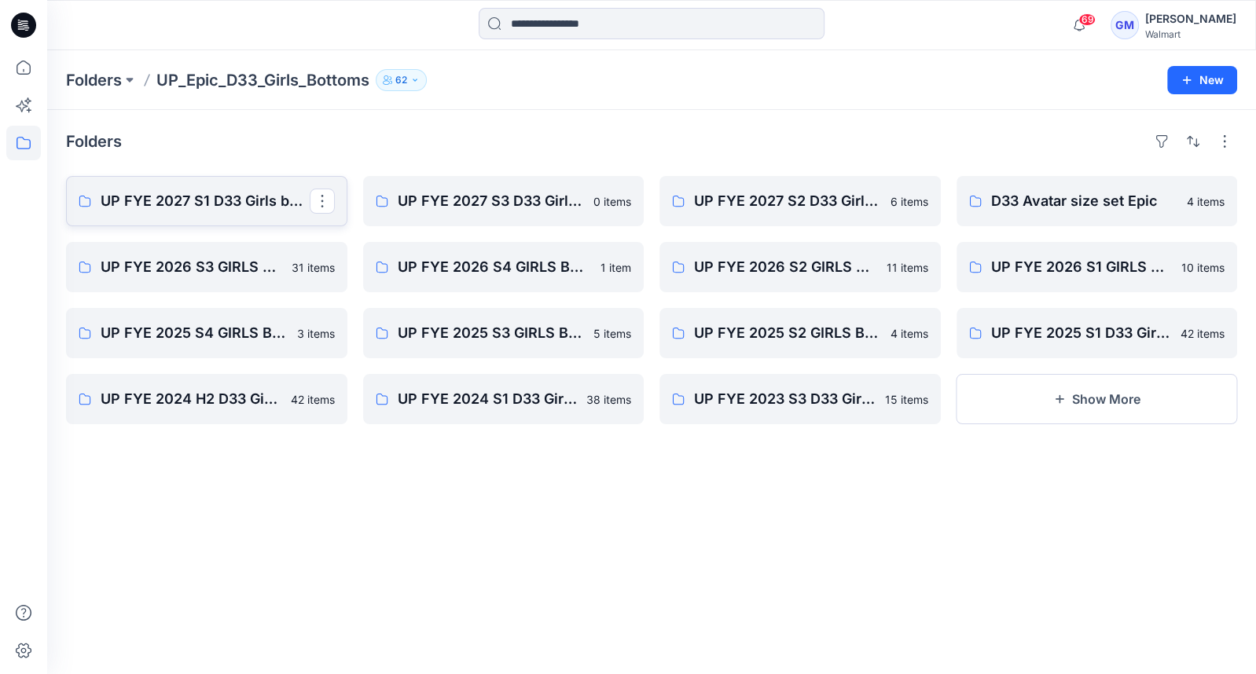
click at [208, 194] on p "UP FYE 2027 S1 D33 Girls bottoms Epic" at bounding box center [205, 201] width 209 height 22
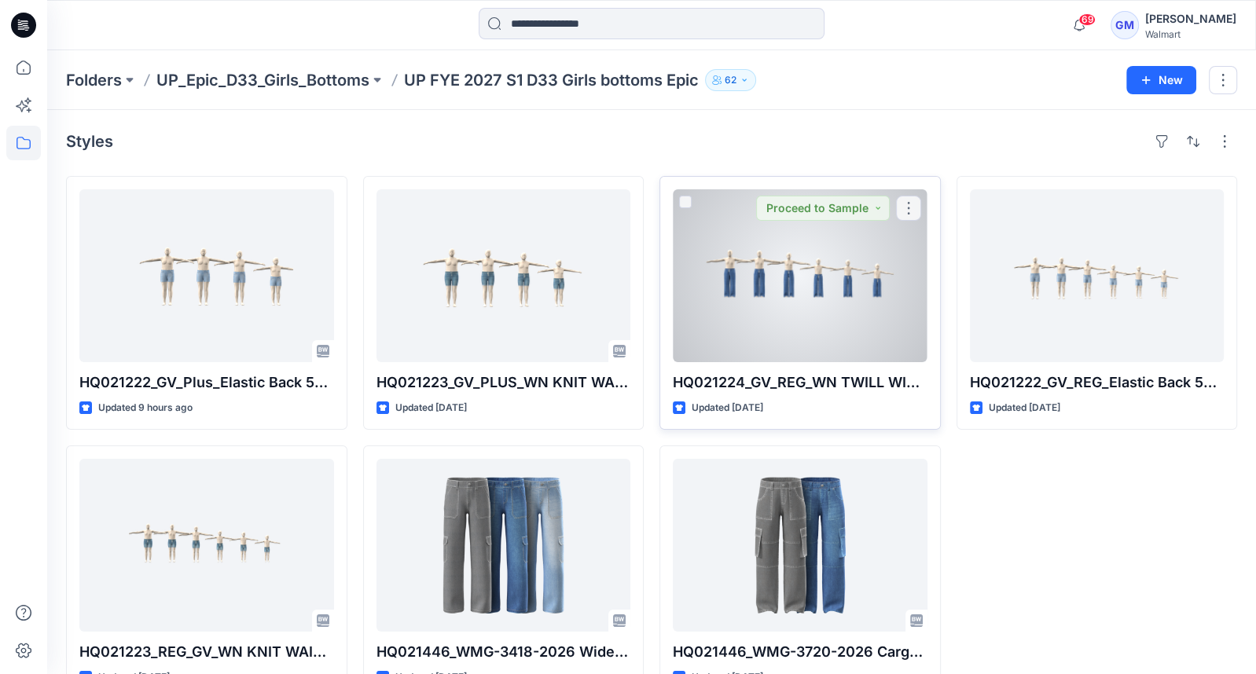
scroll to position [41, 0]
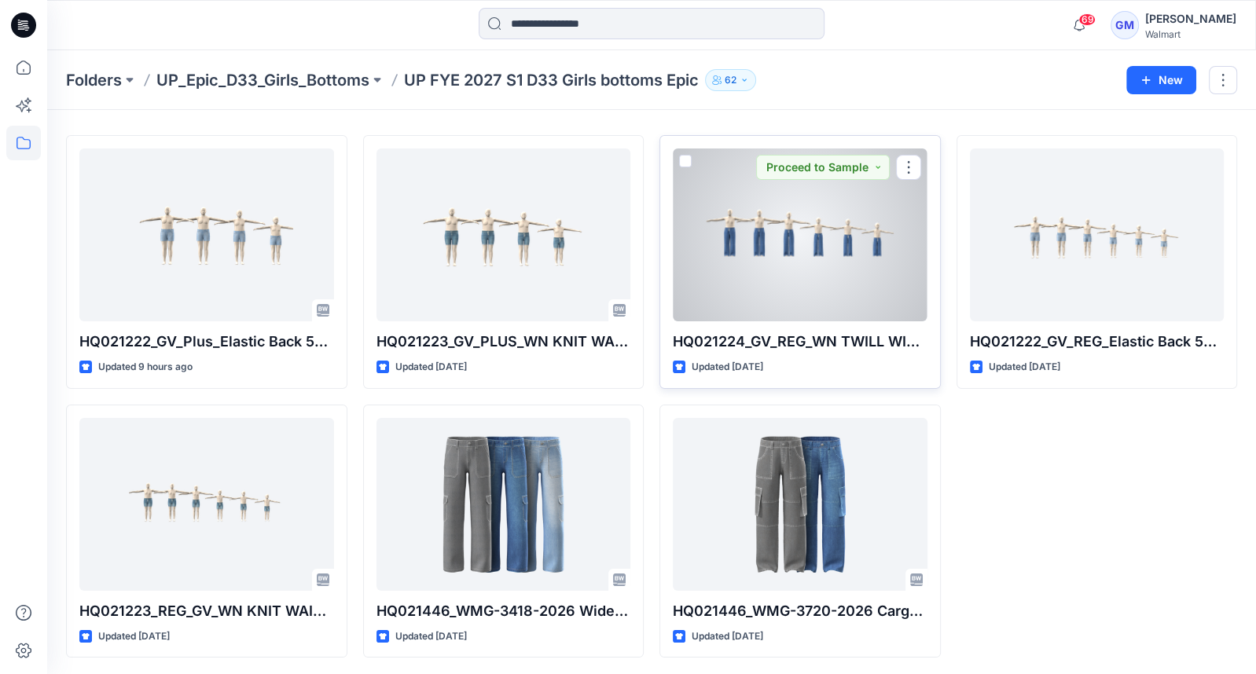
click at [743, 189] on div at bounding box center [800, 235] width 255 height 173
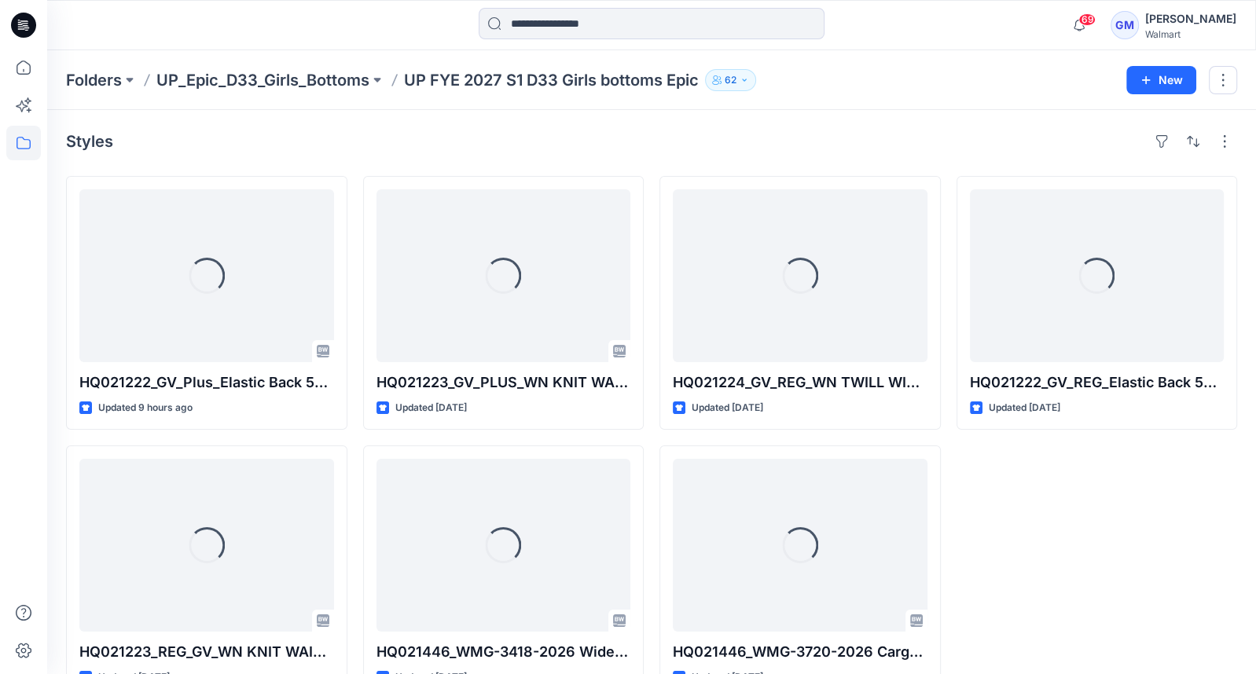
scroll to position [41, 0]
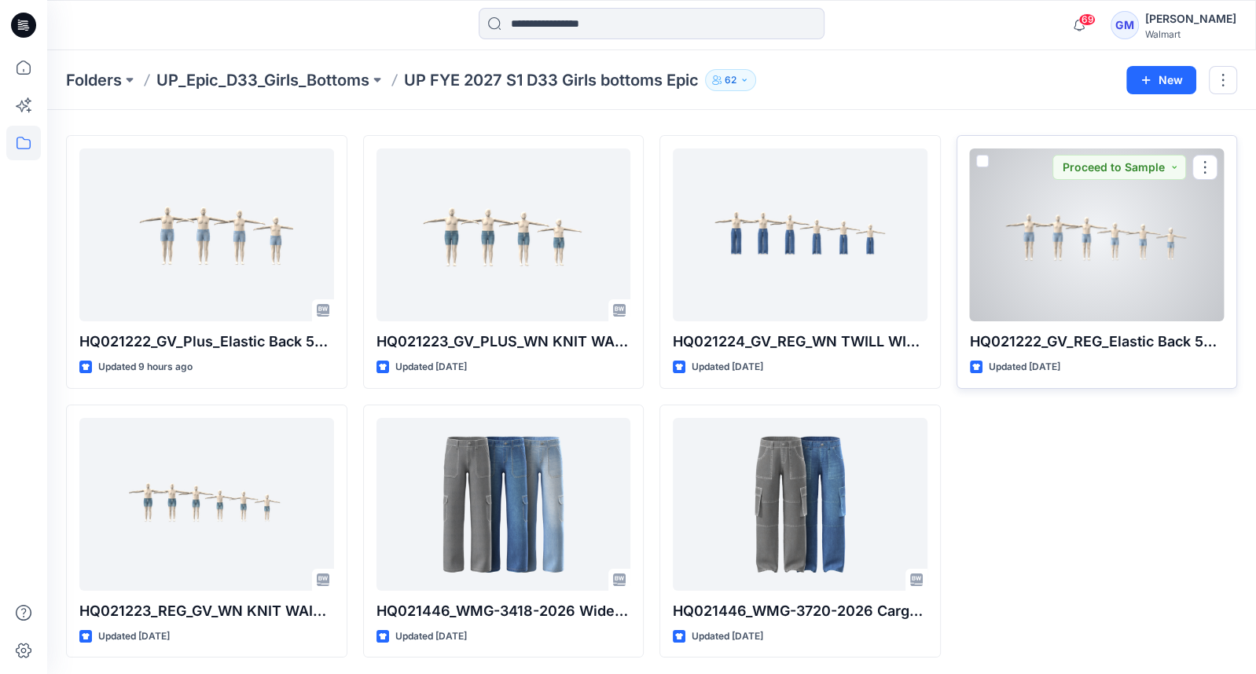
click at [1082, 304] on div at bounding box center [1097, 235] width 255 height 173
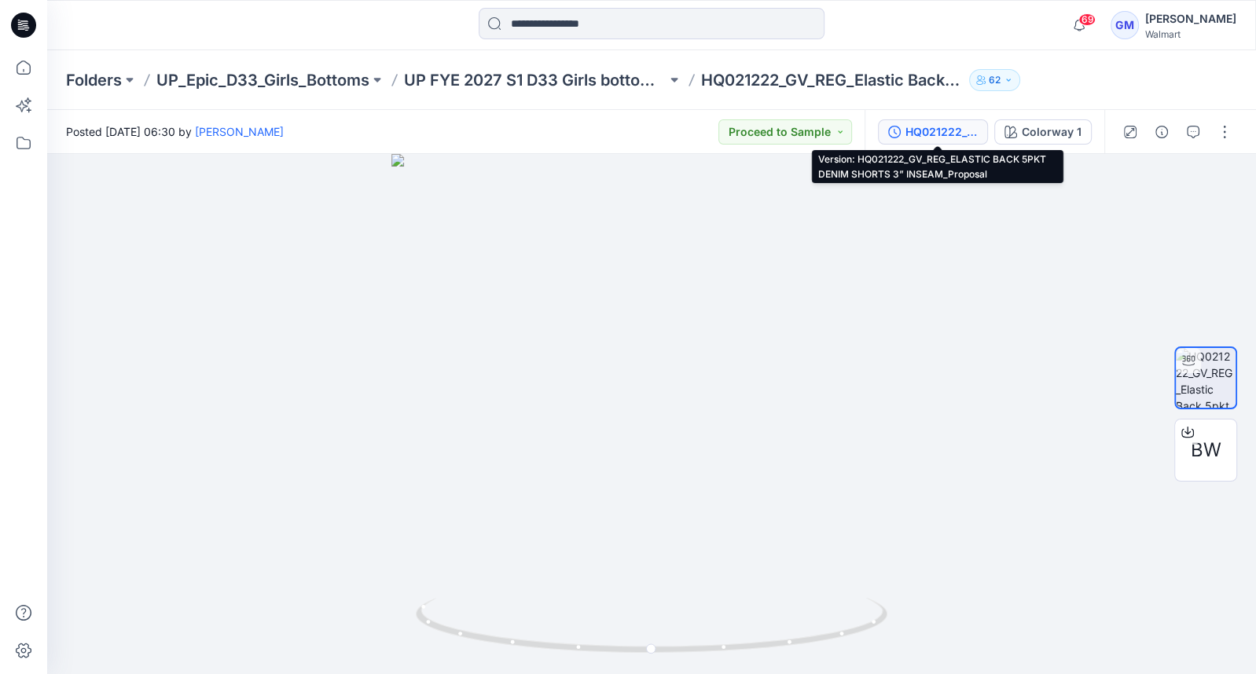
click at [917, 136] on div "HQ021222_GV_REG_ELASTIC BACK 5PKT DENIM SHORTS 3” INSEAM_Proposal" at bounding box center [941, 131] width 72 height 17
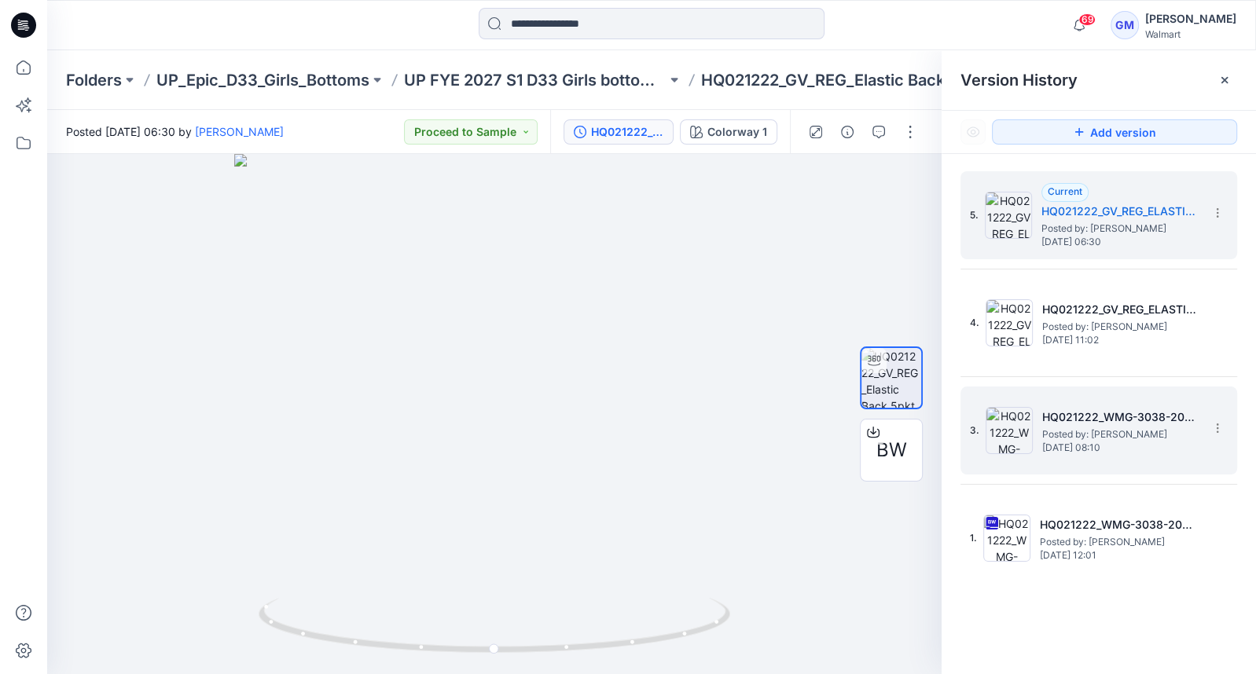
click at [1093, 427] on span "Posted by: [PERSON_NAME]" at bounding box center [1120, 435] width 157 height 16
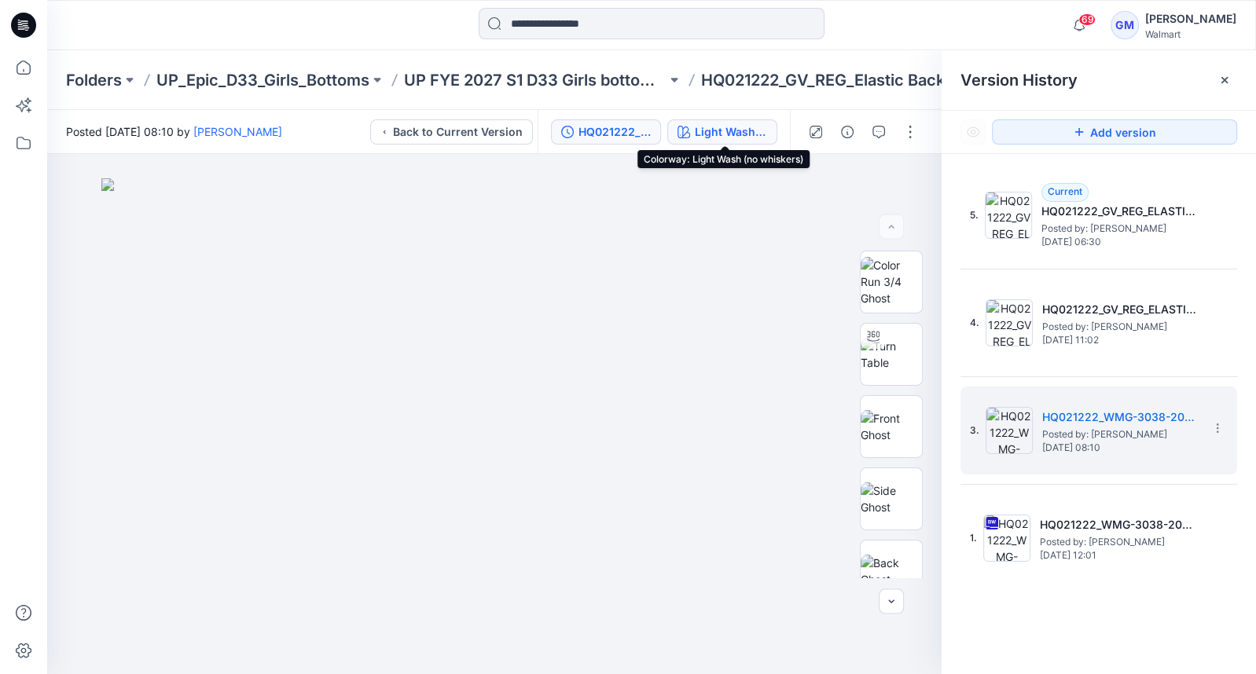
click at [739, 128] on div "Light Wash (no whiskers)" at bounding box center [731, 131] width 72 height 17
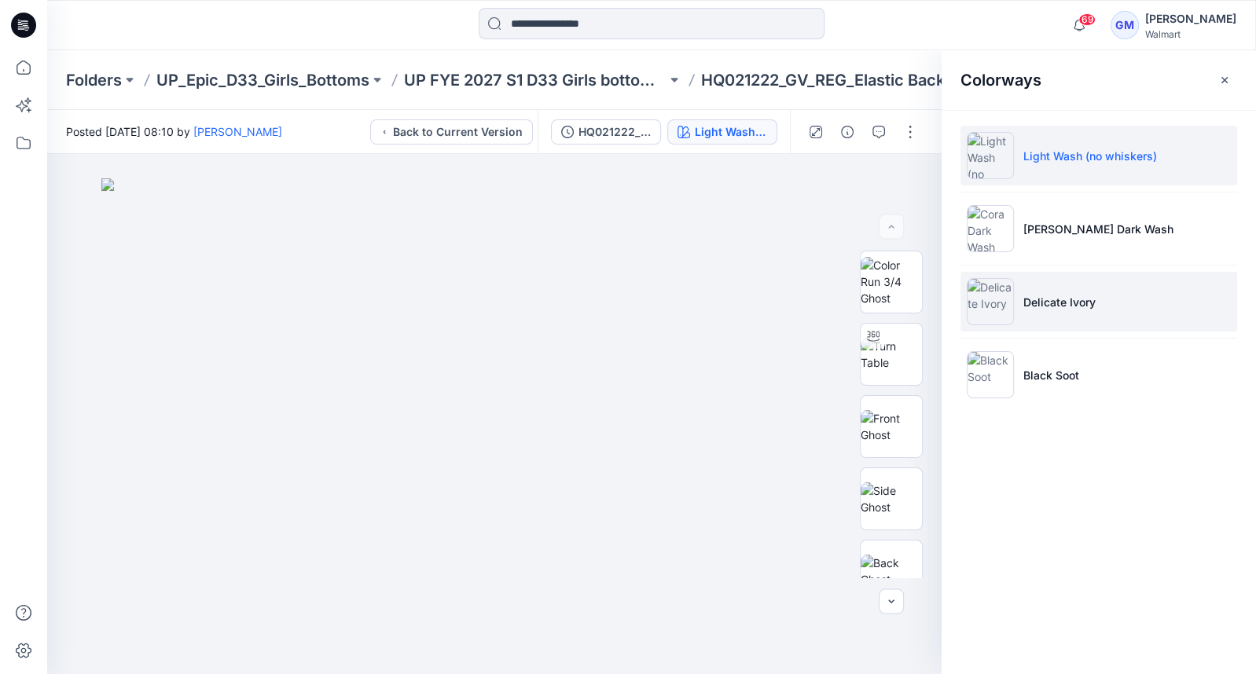
click at [1067, 311] on li "Delicate Ivory" at bounding box center [1098, 302] width 277 height 60
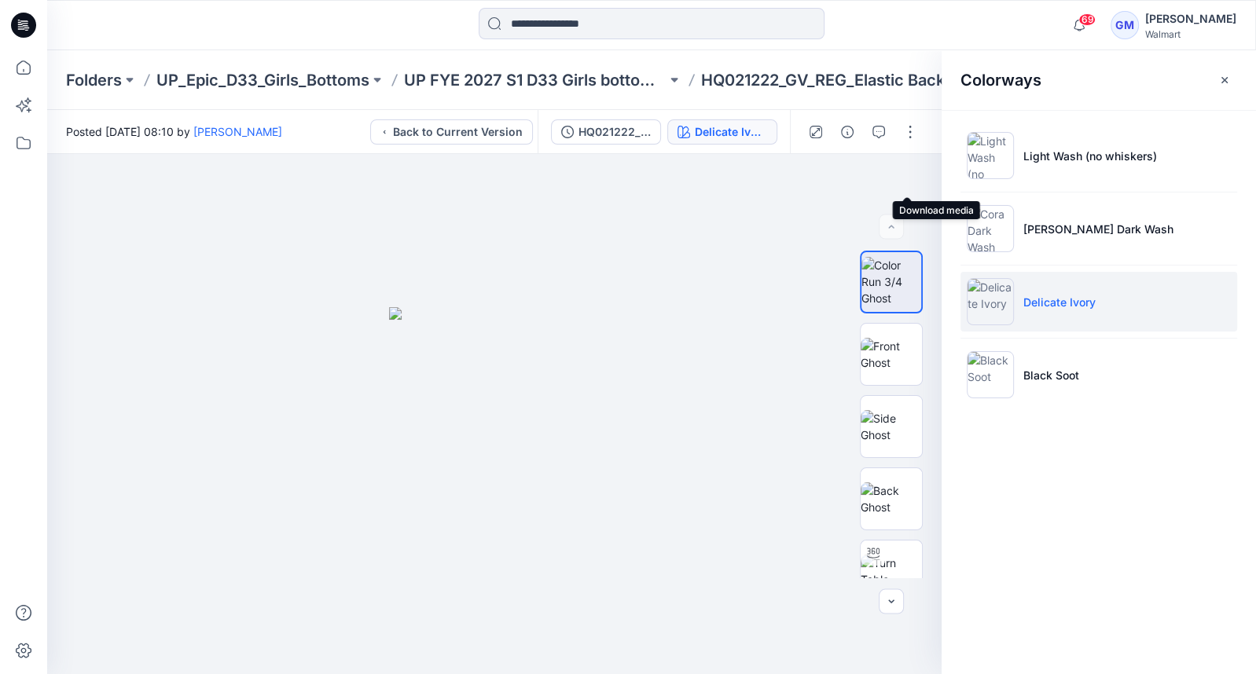
drag, startPoint x: 903, startPoint y: 170, endPoint x: 976, endPoint y: 276, distance: 128.8
click at [0, 0] on button "button" at bounding box center [0, 0] width 0 height 0
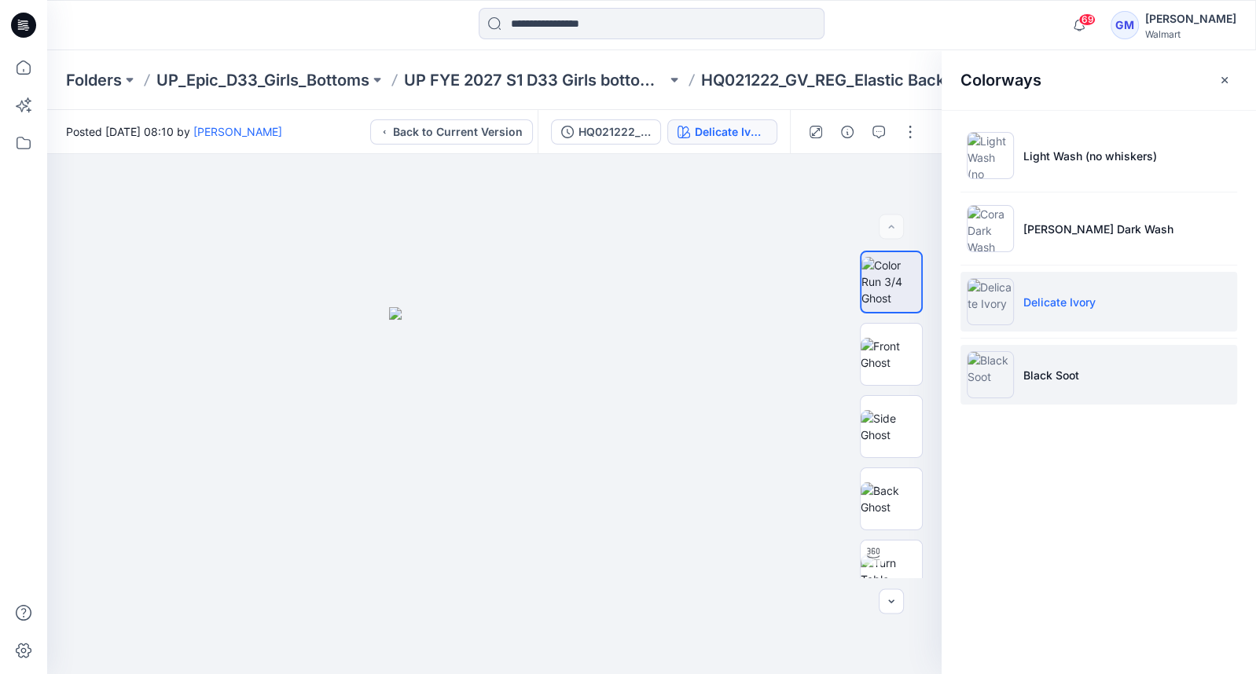
click at [1014, 376] on li "Black Soot" at bounding box center [1098, 375] width 277 height 60
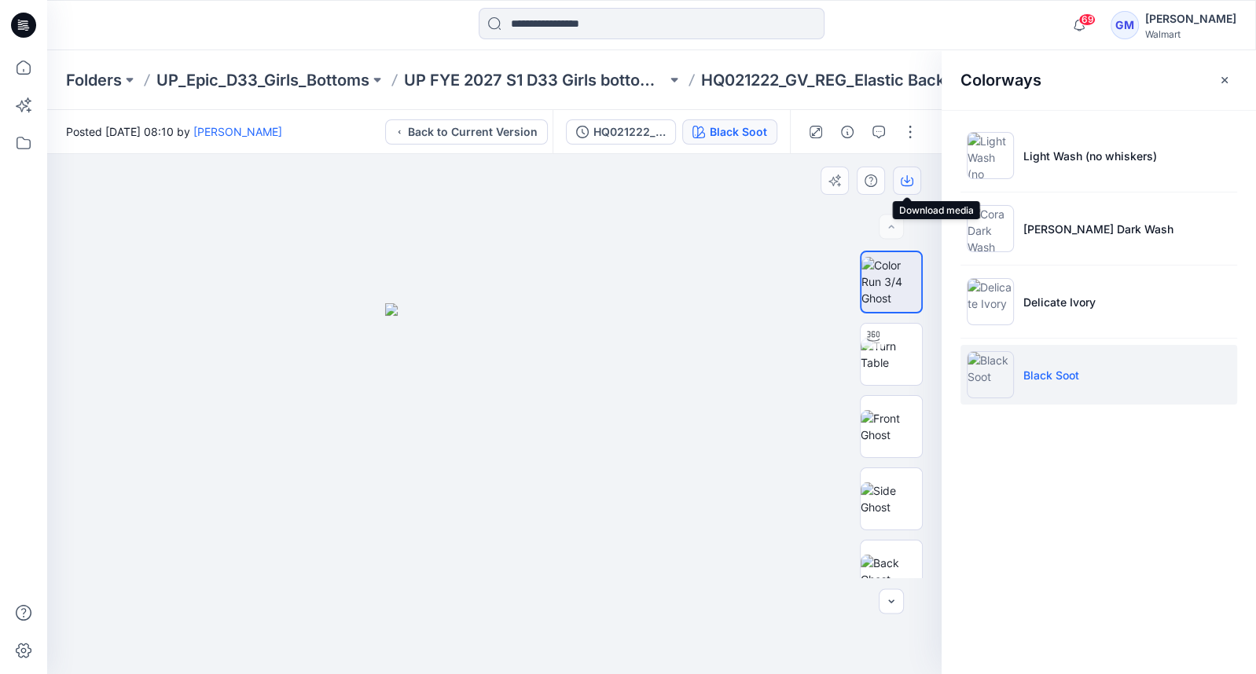
click at [900, 180] on button "button" at bounding box center [907, 181] width 28 height 28
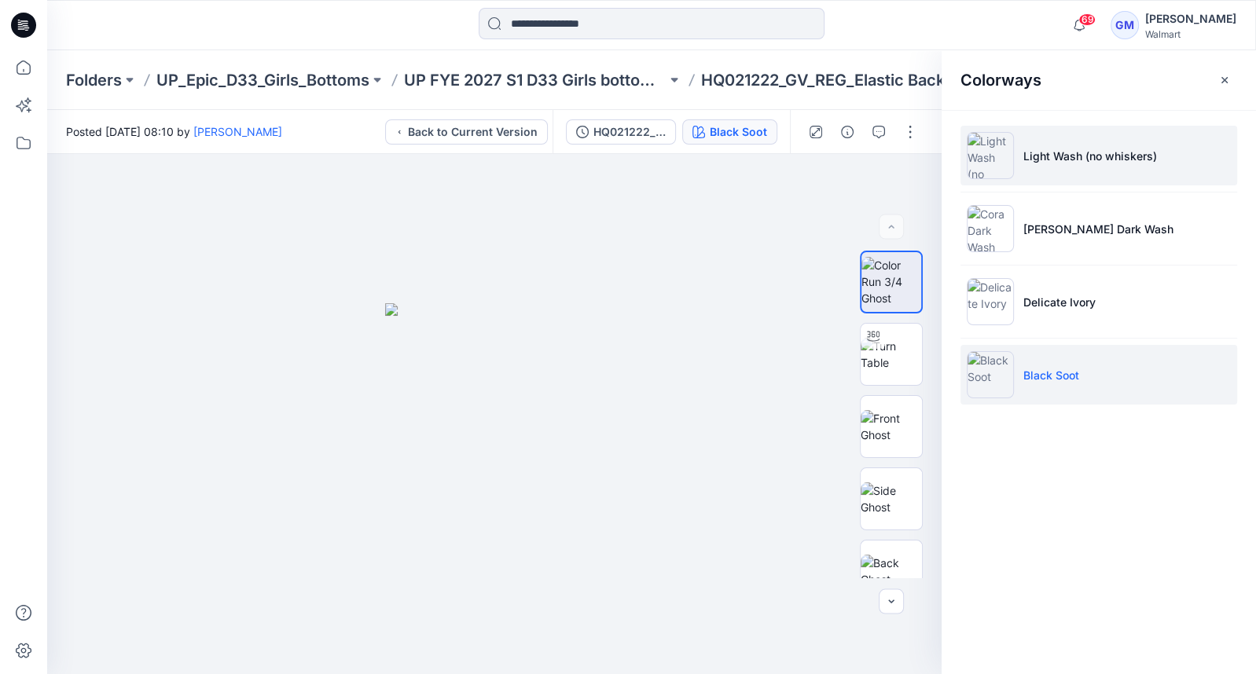
click at [1030, 165] on li "Light Wash (no whiskers)" at bounding box center [1098, 156] width 277 height 60
click at [993, 152] on img at bounding box center [990, 155] width 47 height 47
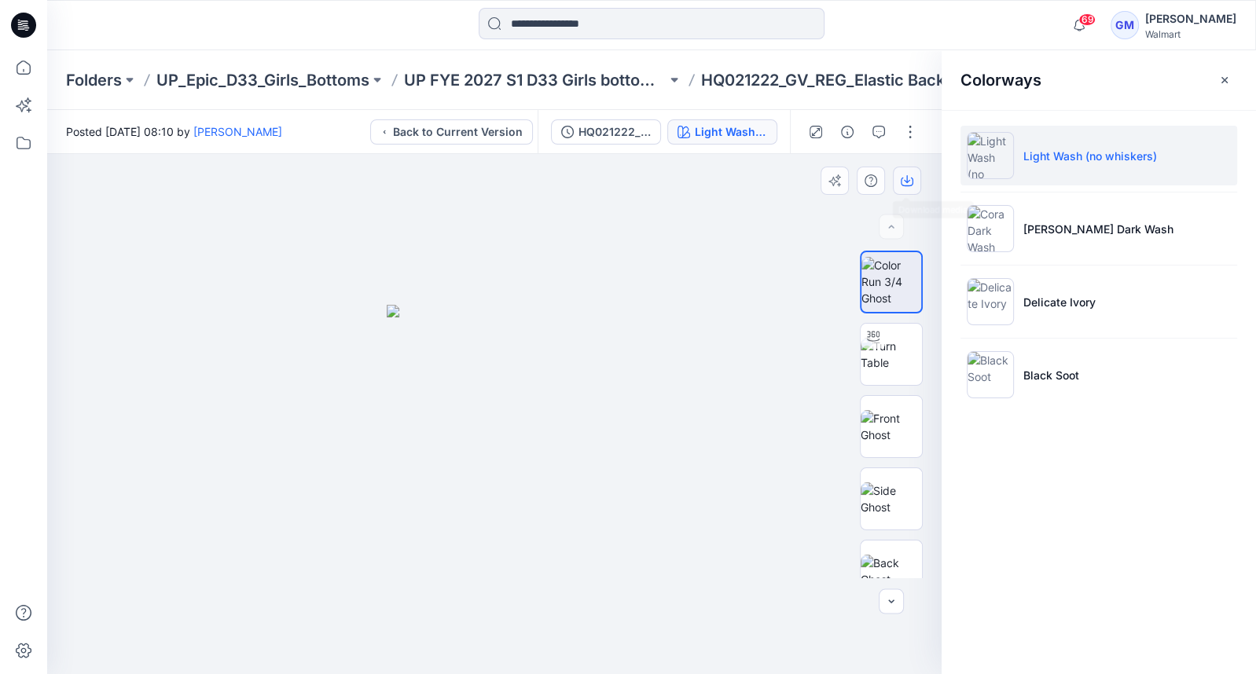
click at [904, 183] on icon "button" at bounding box center [907, 180] width 13 height 13
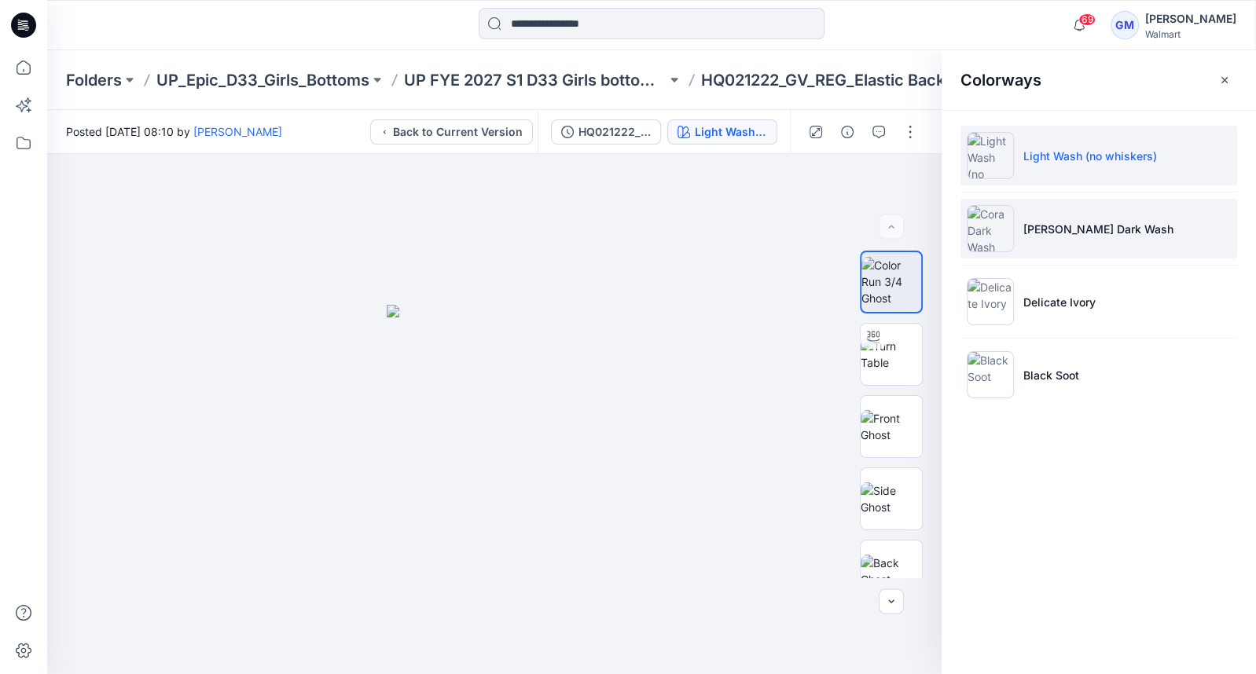
click at [1056, 224] on p "[PERSON_NAME] Dark Wash" at bounding box center [1098, 229] width 150 height 17
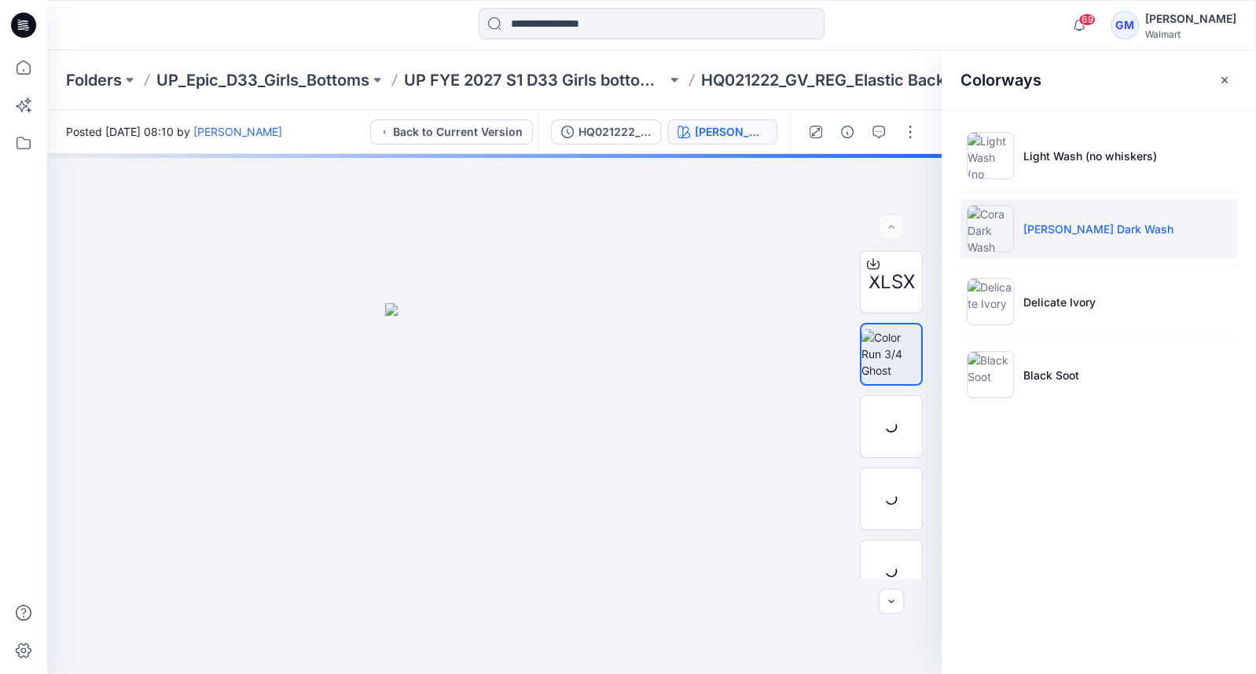
click at [989, 226] on img at bounding box center [990, 228] width 47 height 47
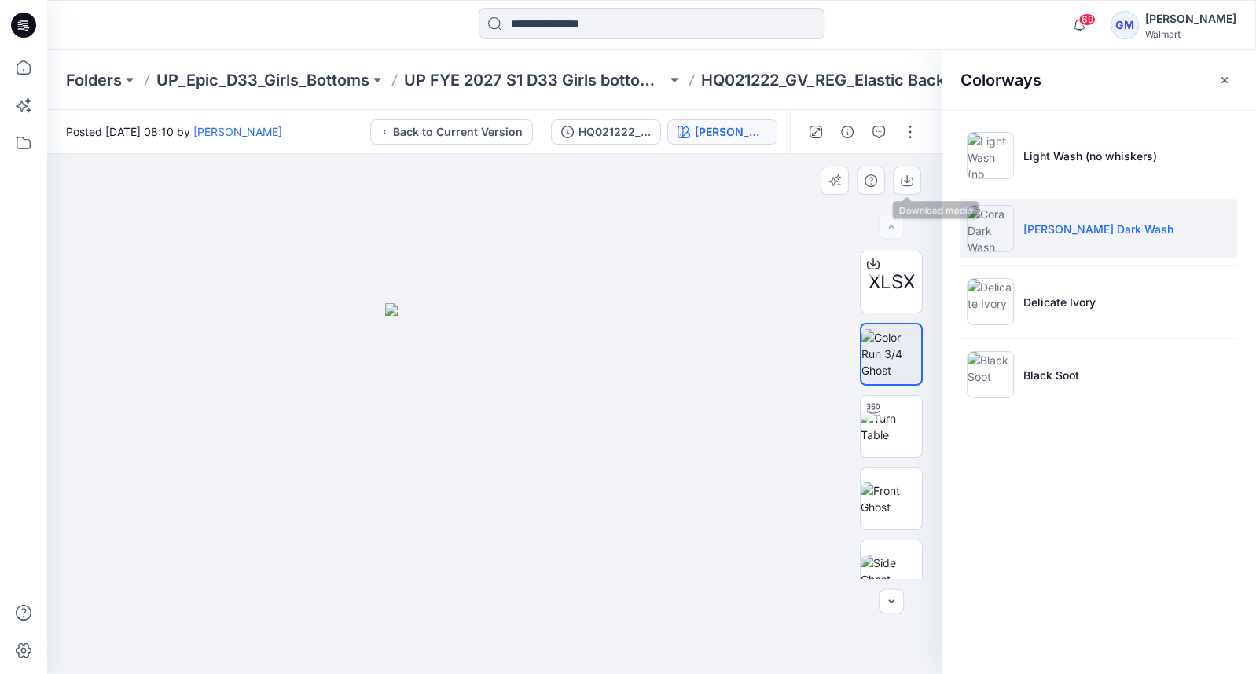
drag, startPoint x: 901, startPoint y: 184, endPoint x: 905, endPoint y: 196, distance: 13.2
click at [901, 184] on icon "button" at bounding box center [907, 182] width 13 height 9
drag, startPoint x: 545, startPoint y: 538, endPoint x: 584, endPoint y: 450, distance: 95.4
click at [538, 494] on div at bounding box center [494, 414] width 894 height 520
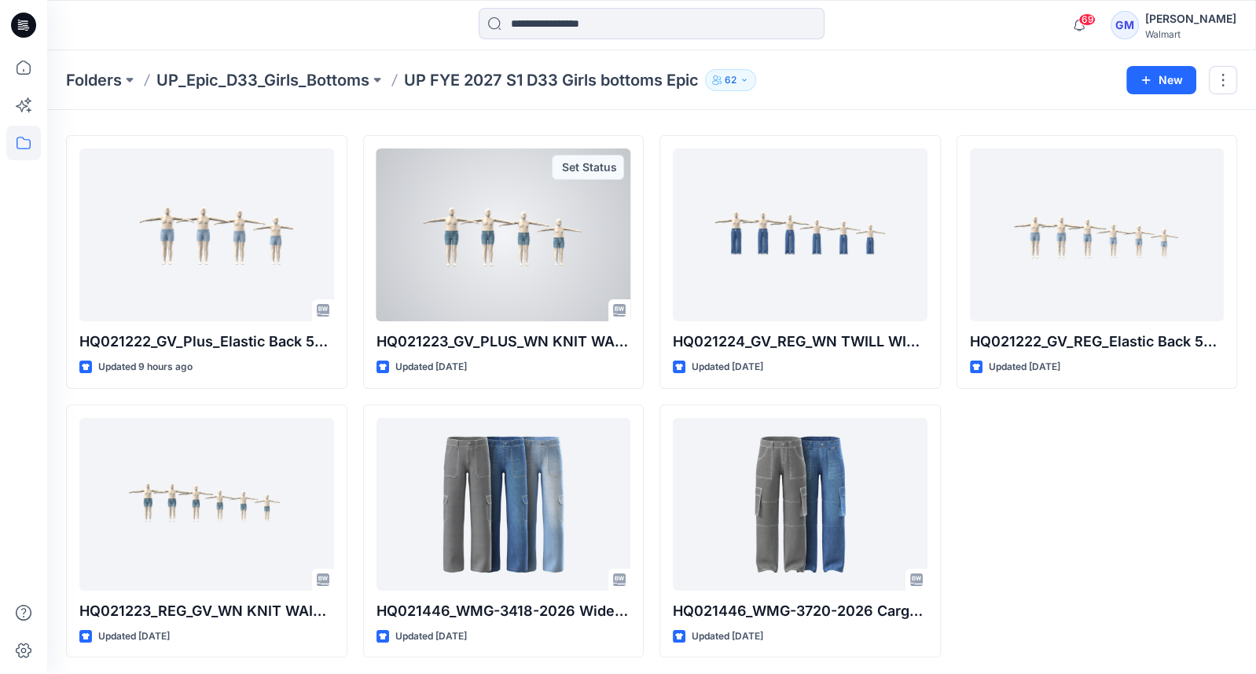
click at [520, 243] on div at bounding box center [503, 235] width 255 height 173
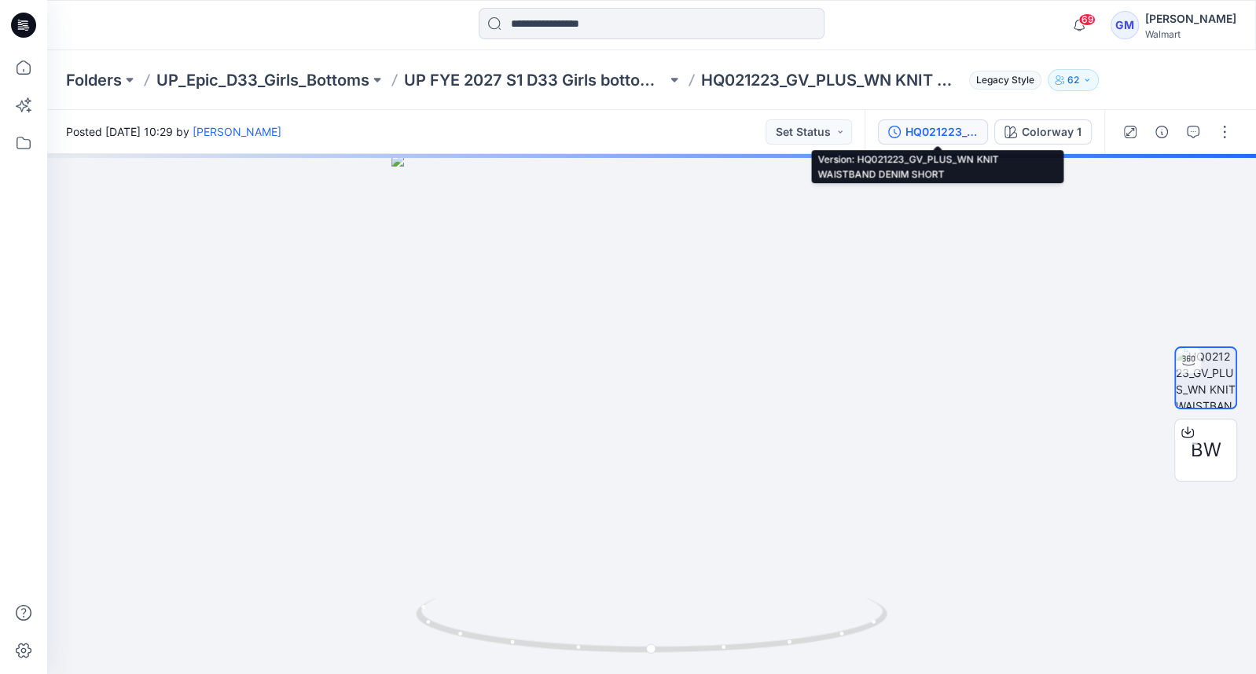
click at [959, 137] on div "HQ021223_GV_PLUS_WN KNIT WAISTBAND DENIM SHORT" at bounding box center [941, 131] width 72 height 17
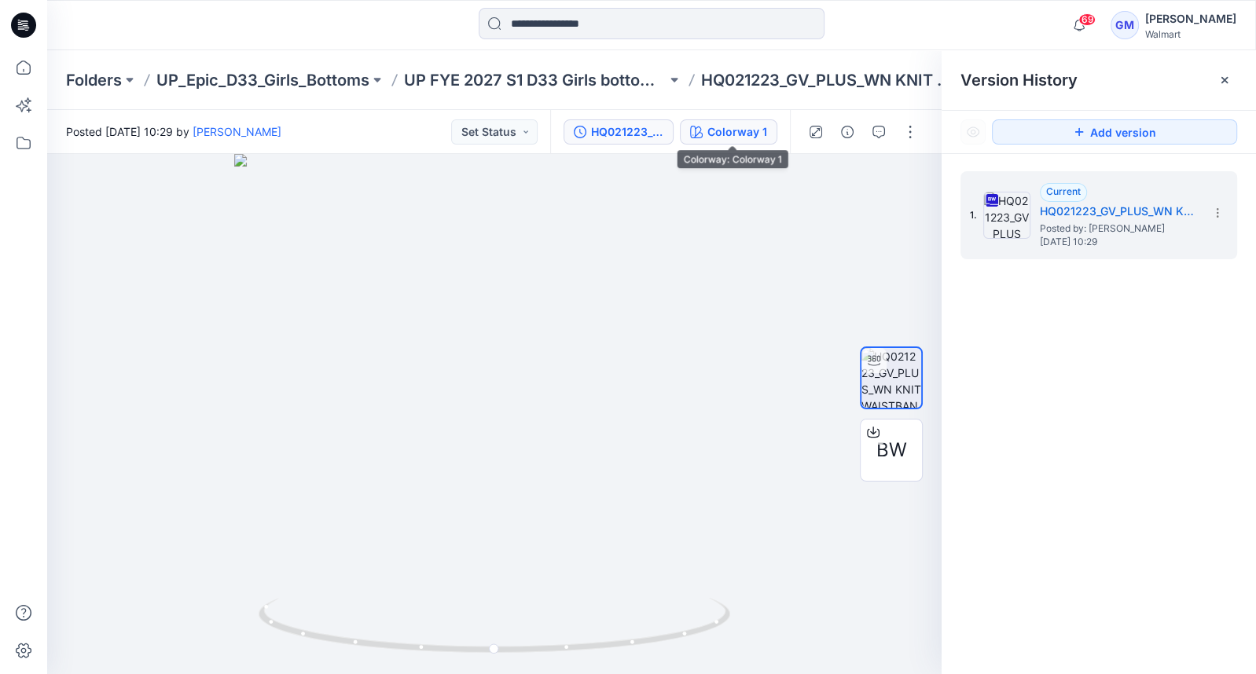
click at [749, 133] on div "Colorway 1" at bounding box center [737, 131] width 60 height 17
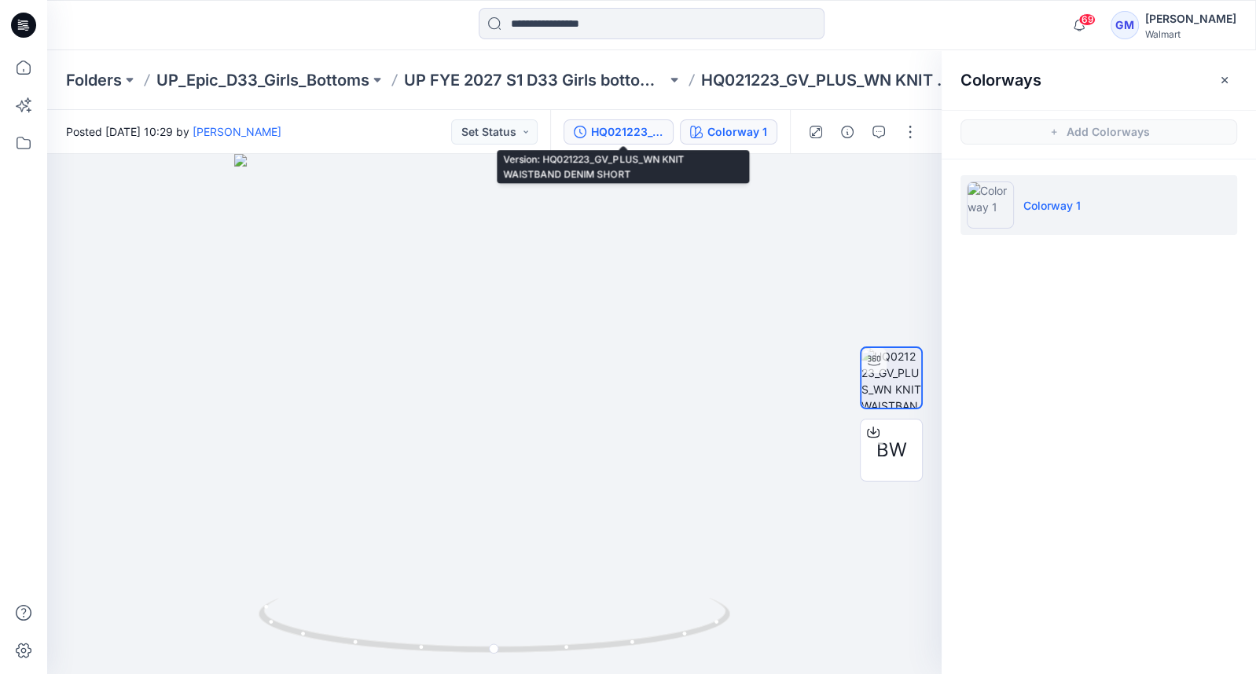
click at [631, 128] on div "HQ021223_GV_PLUS_WN KNIT WAISTBAND DENIM SHORT" at bounding box center [627, 131] width 72 height 17
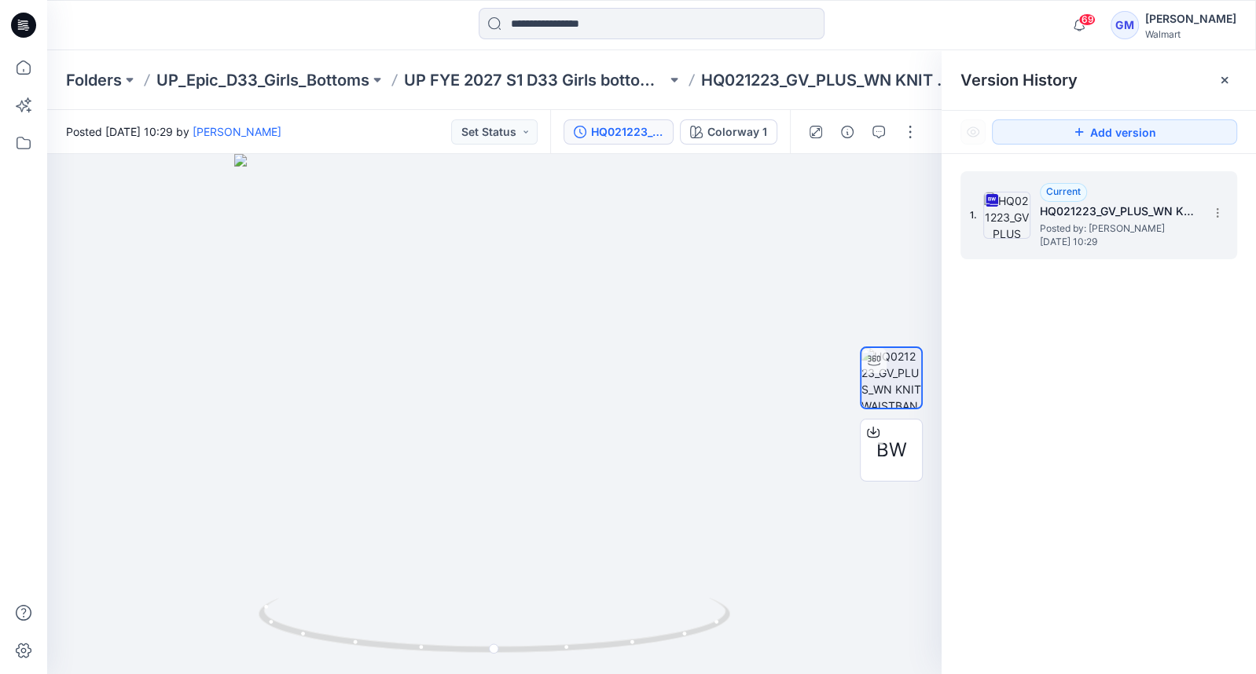
drag, startPoint x: 1123, startPoint y: 241, endPoint x: 1106, endPoint y: 255, distance: 22.3
click at [1123, 241] on span "[DATE] 10:29" at bounding box center [1118, 242] width 157 height 11
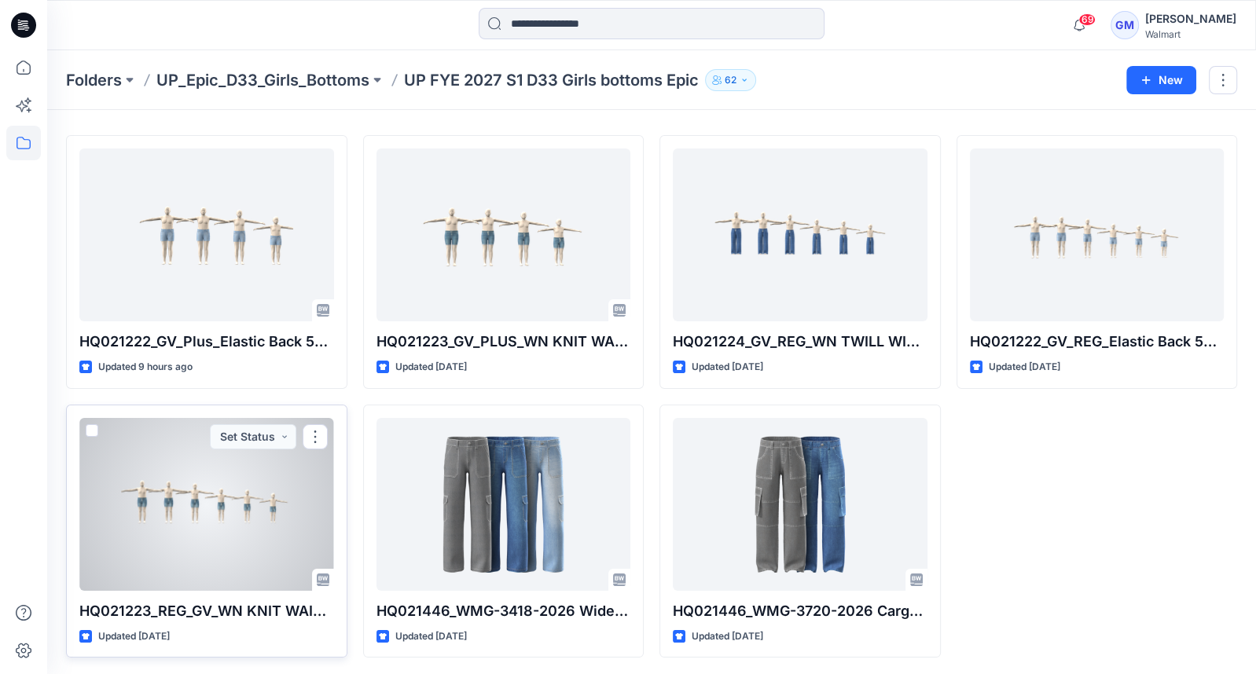
click at [165, 531] on div at bounding box center [206, 504] width 255 height 173
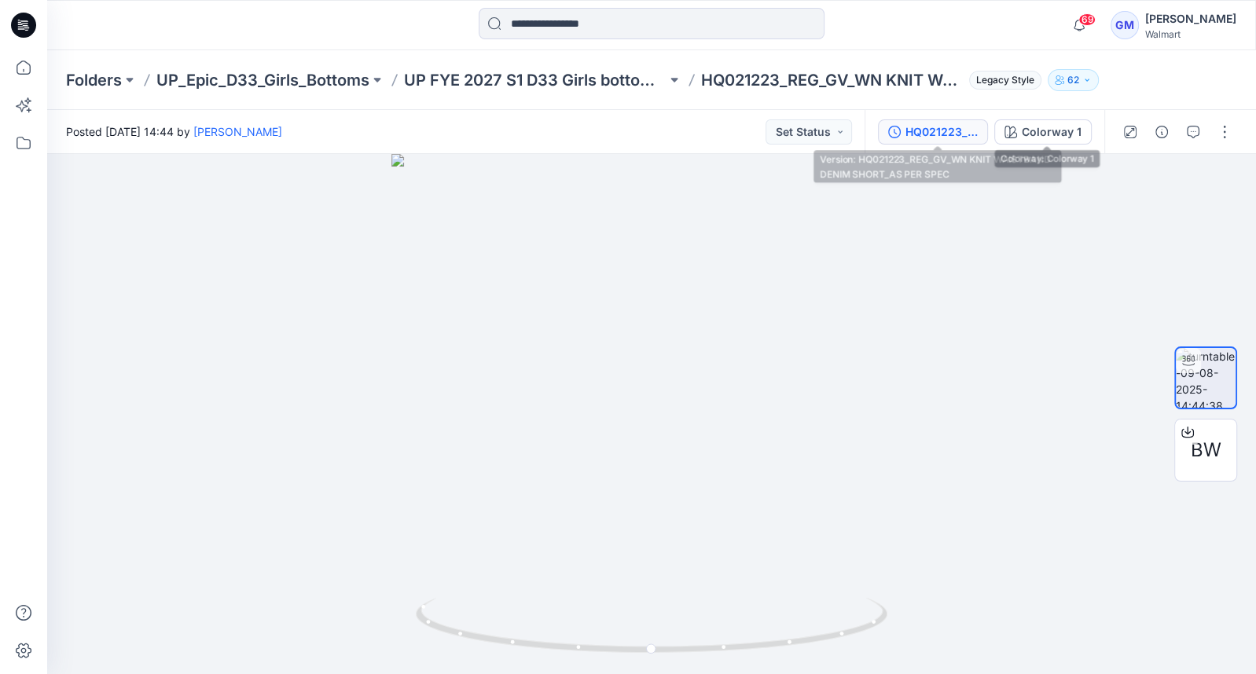
click at [938, 129] on div "HQ021223_REG_GV_WN KNIT WAISTBAND DENIM SHORT_AS PER SPEC" at bounding box center [941, 131] width 72 height 17
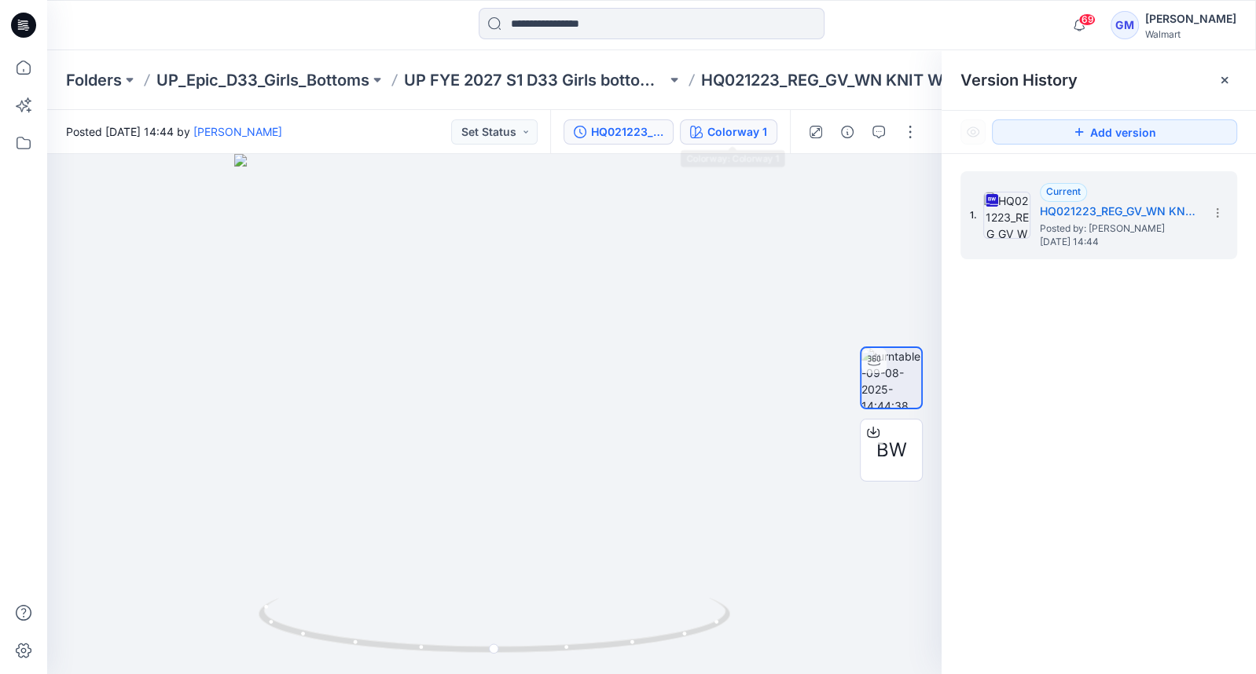
click at [748, 137] on div "Colorway 1" at bounding box center [737, 131] width 60 height 17
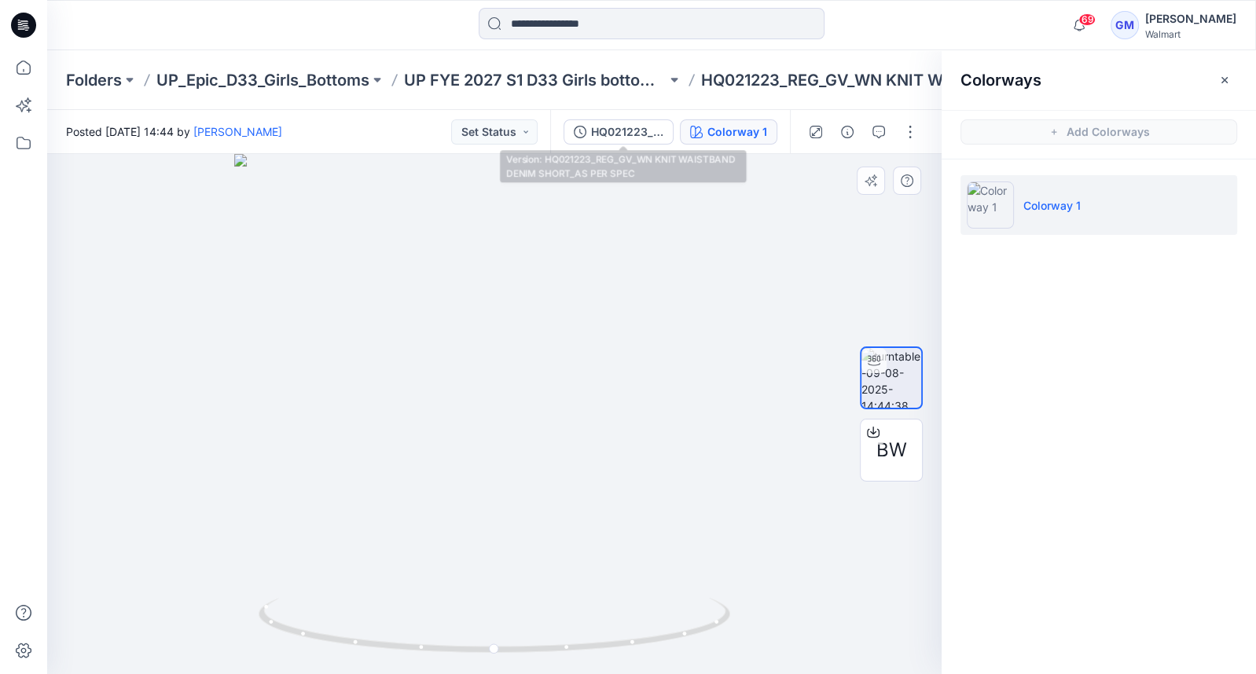
drag, startPoint x: 637, startPoint y: 140, endPoint x: 630, endPoint y: 155, distance: 16.5
click at [637, 140] on button "HQ021223_REG_GV_WN KNIT WAISTBAND DENIM SHORT_AS PER SPEC" at bounding box center [619, 131] width 110 height 25
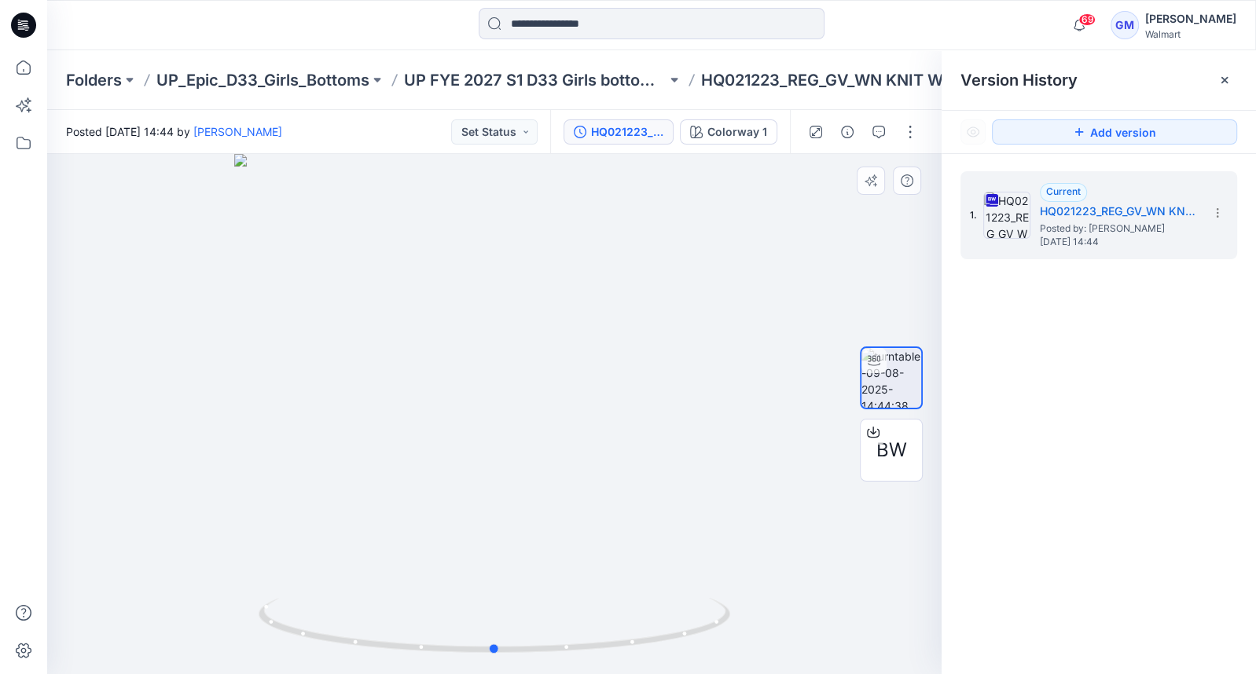
click at [516, 435] on div at bounding box center [494, 414] width 894 height 520
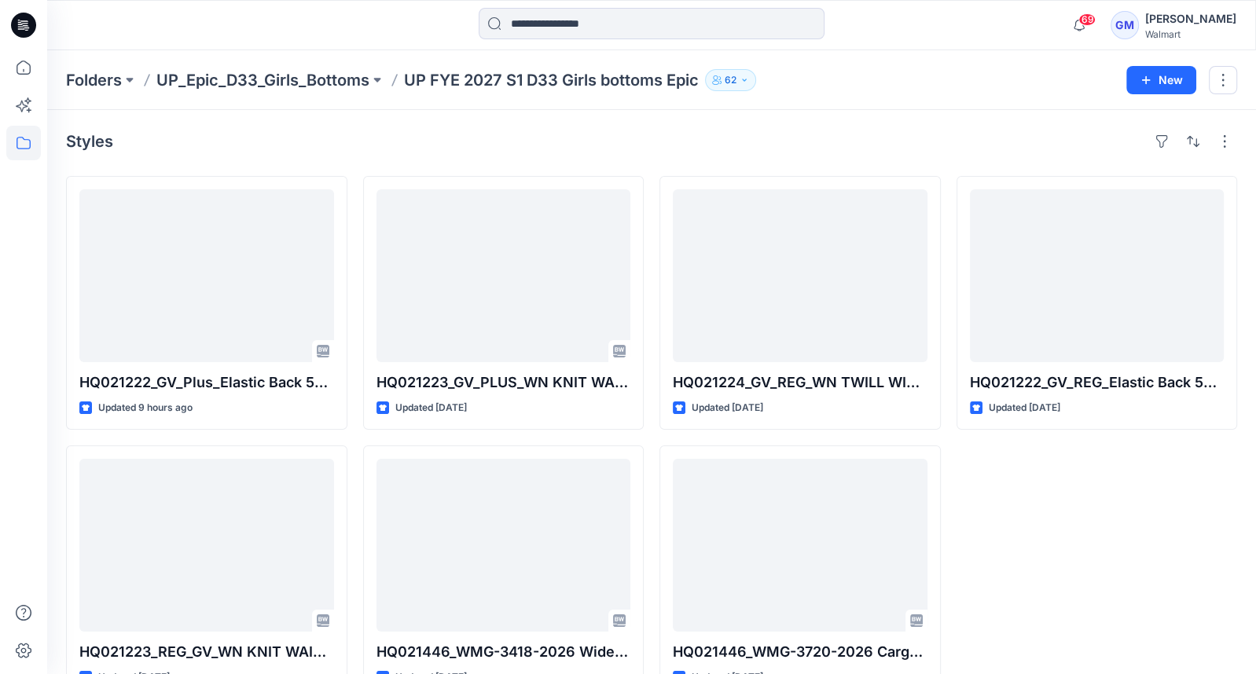
scroll to position [41, 0]
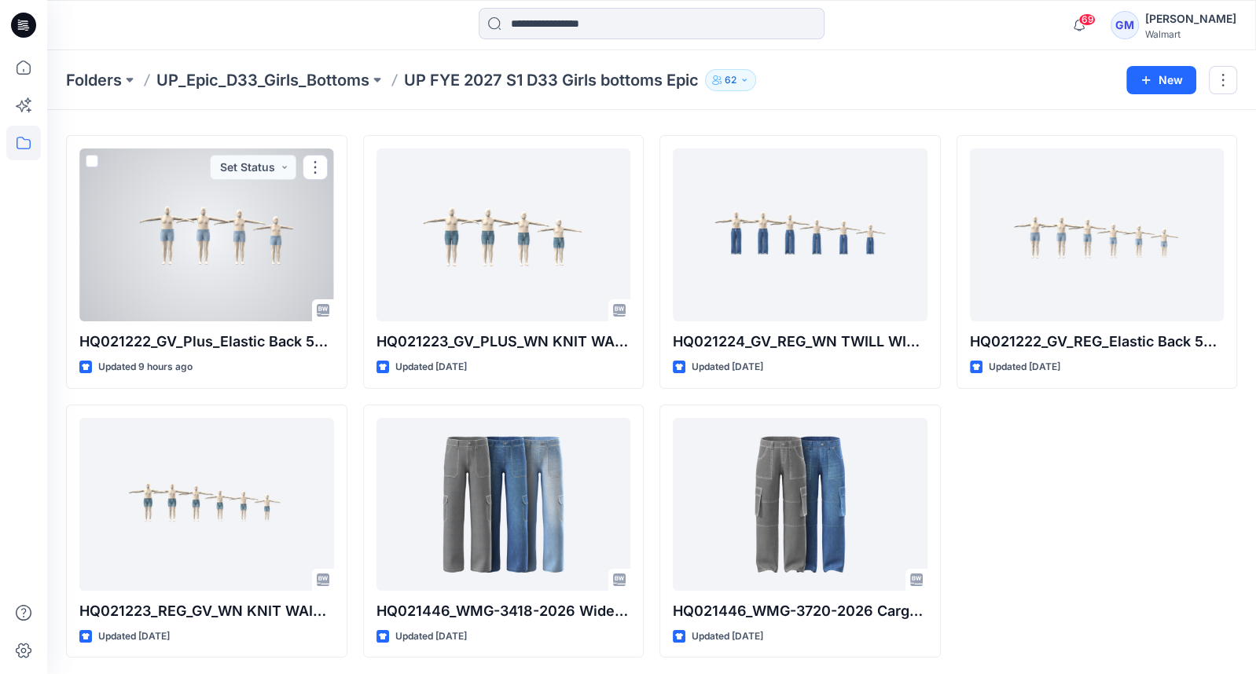
drag, startPoint x: 270, startPoint y: 270, endPoint x: 263, endPoint y: 285, distance: 16.5
click at [270, 270] on div at bounding box center [206, 235] width 255 height 173
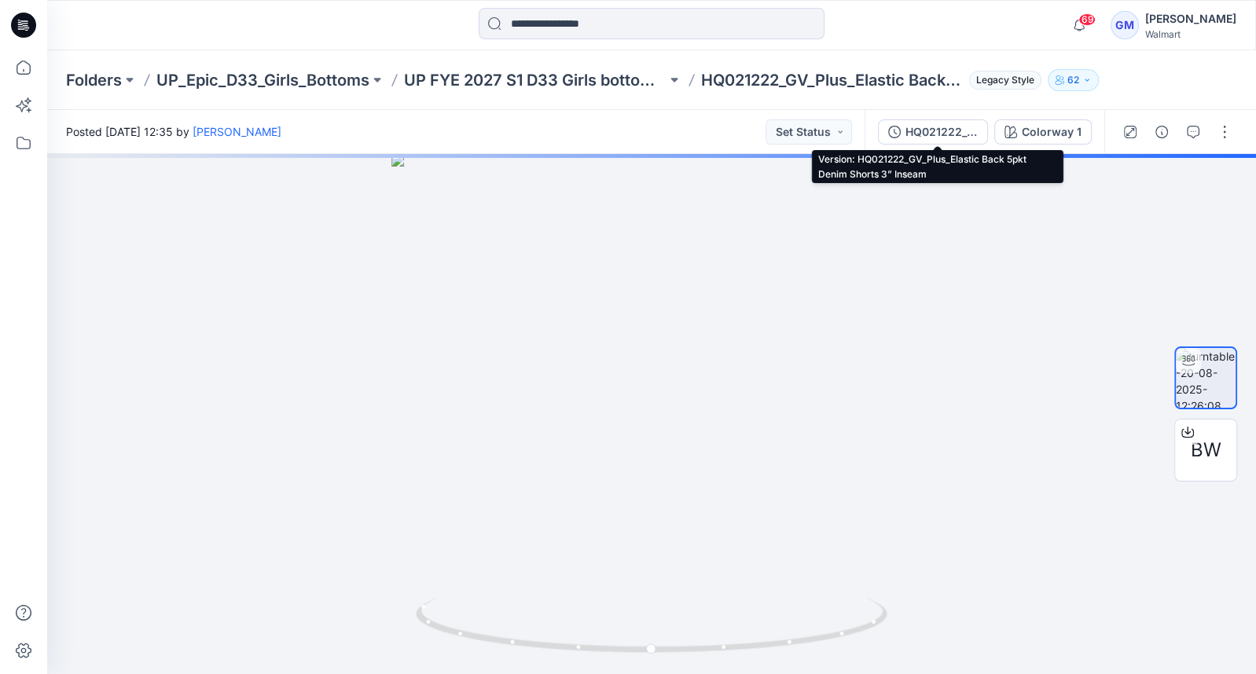
click at [923, 135] on div "HQ021222_GV_Plus_Elastic Back 5pkt Denim Shorts 3” Inseam" at bounding box center [941, 131] width 72 height 17
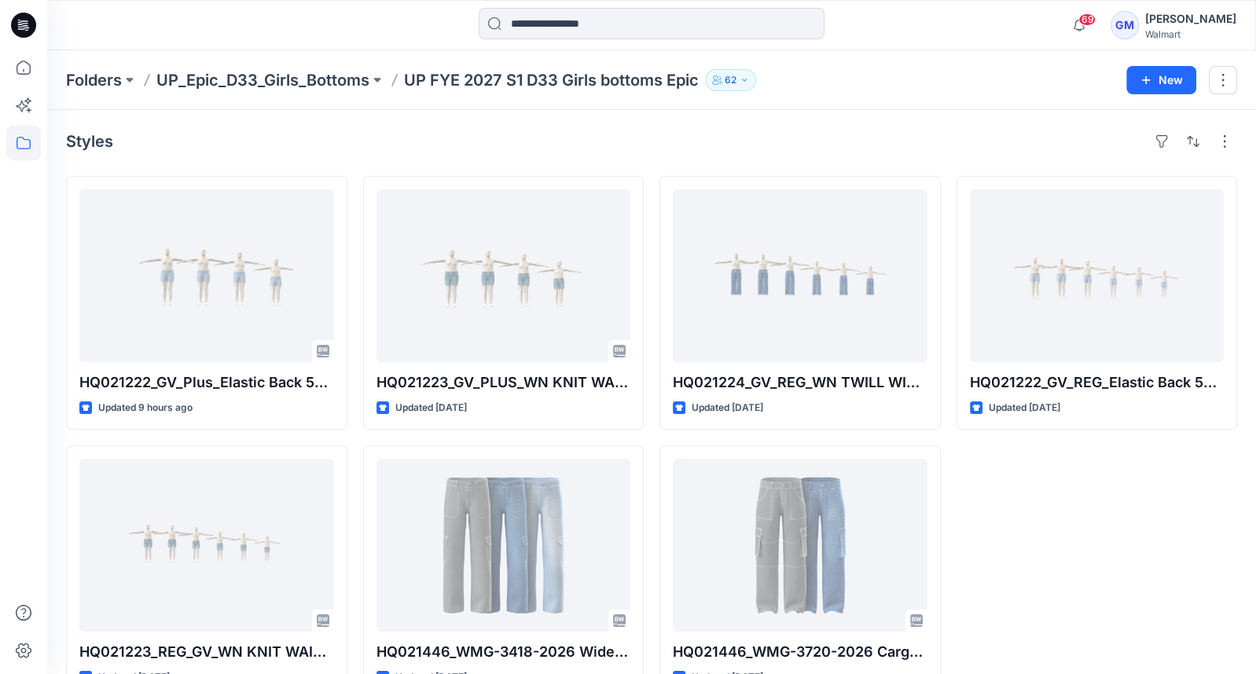
scroll to position [41, 0]
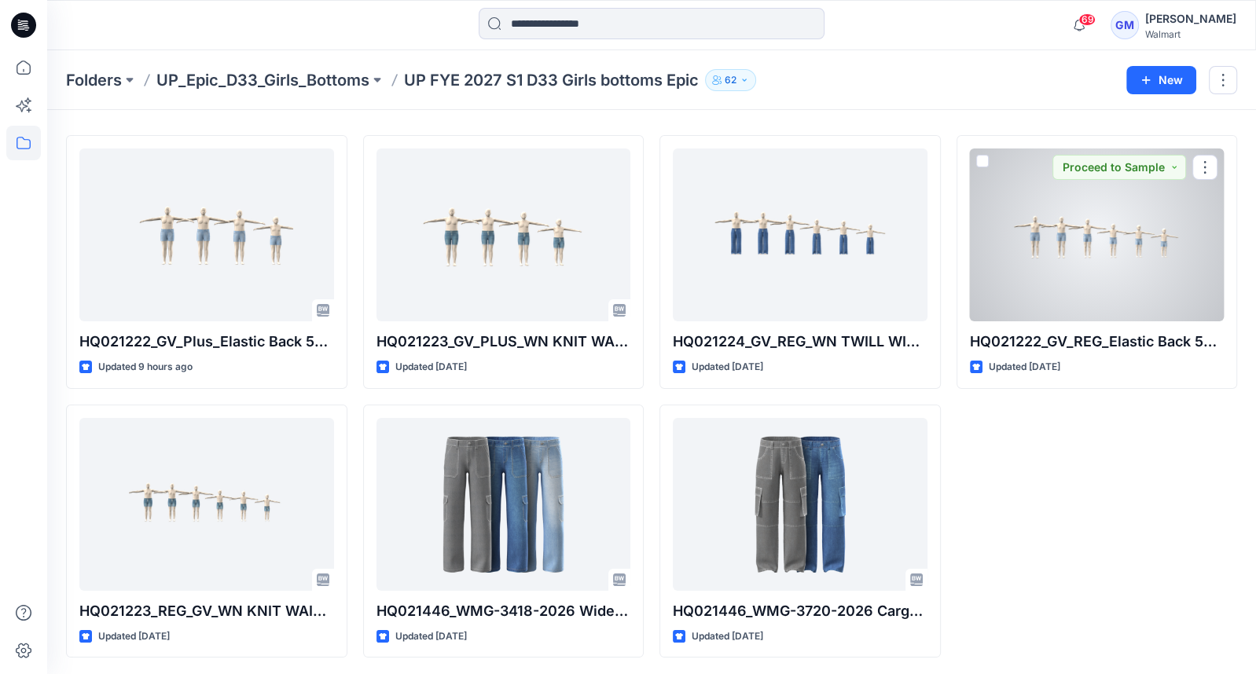
click at [1112, 259] on div at bounding box center [1097, 235] width 255 height 173
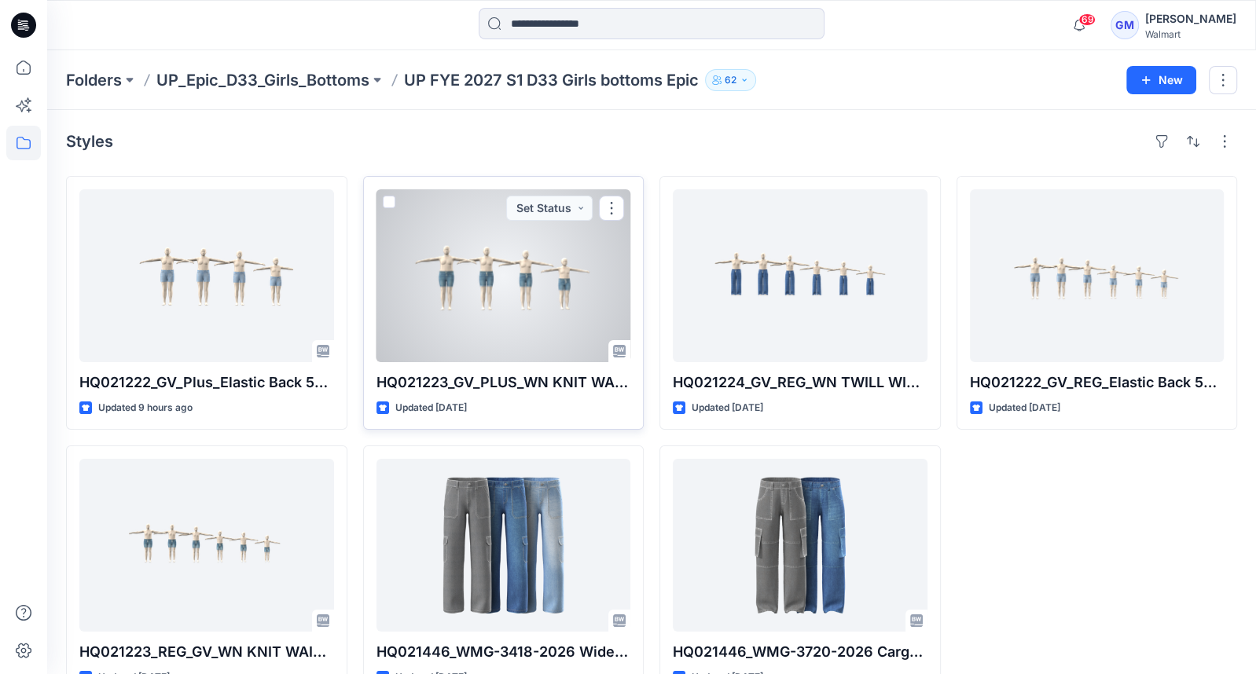
scroll to position [41, 0]
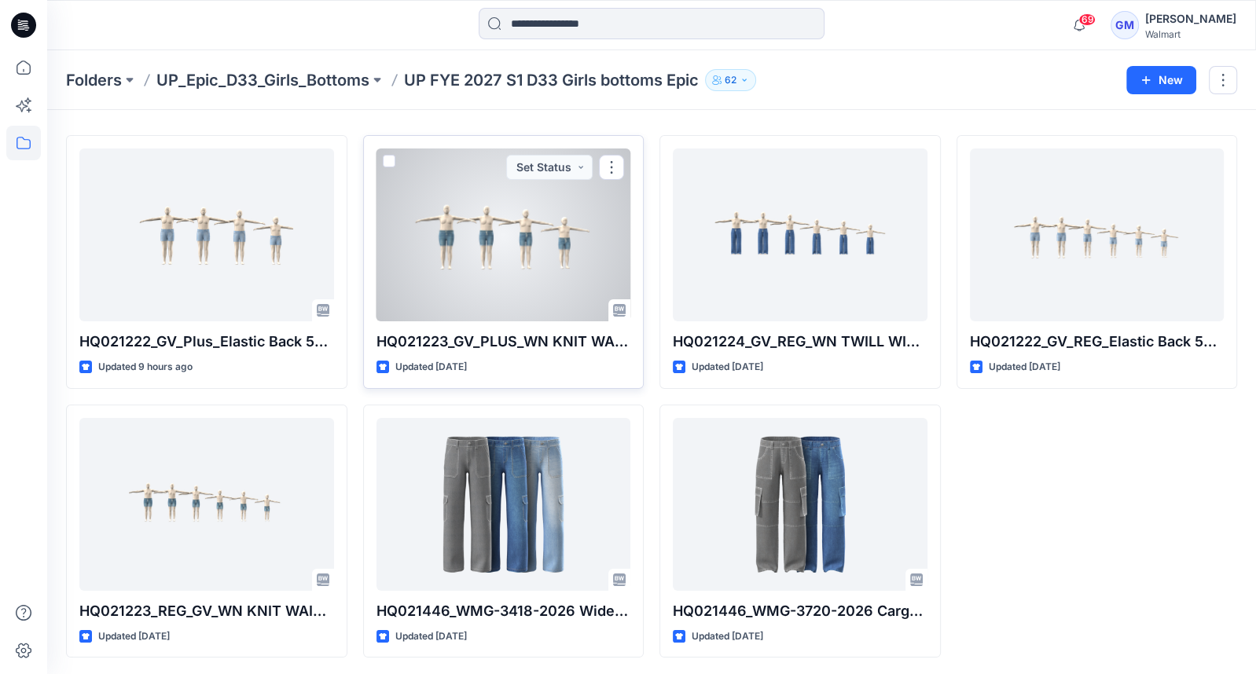
click at [513, 296] on div at bounding box center [503, 235] width 255 height 173
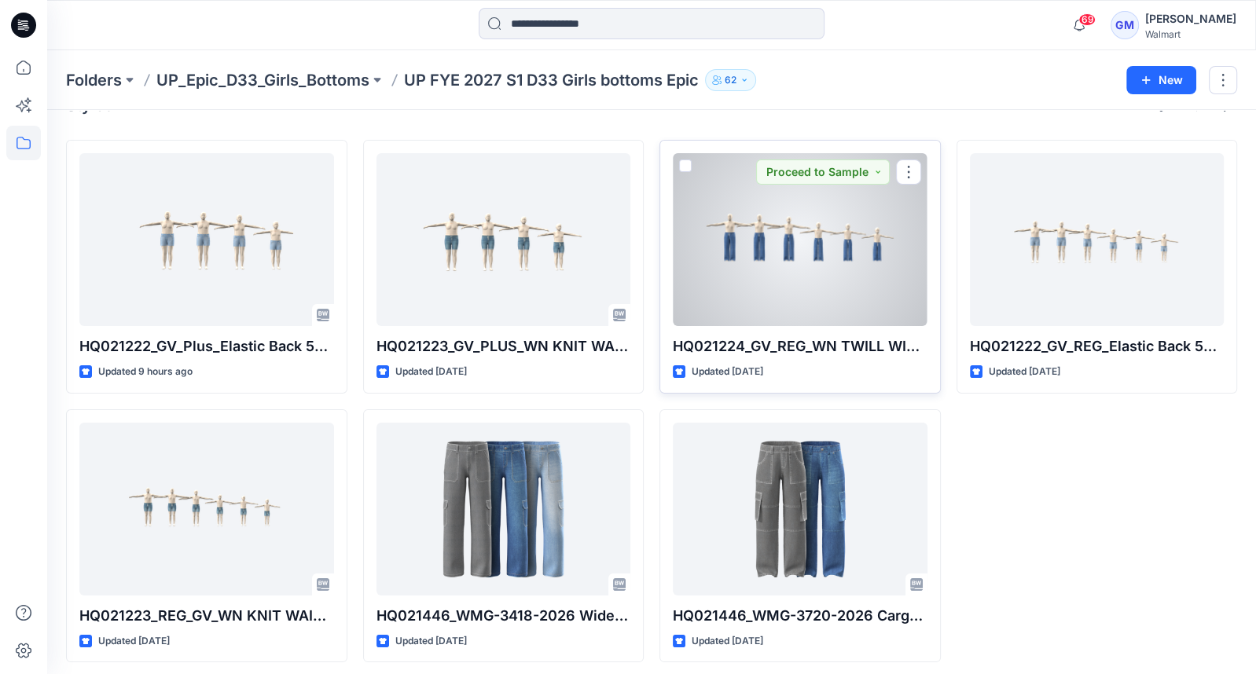
scroll to position [41, 0]
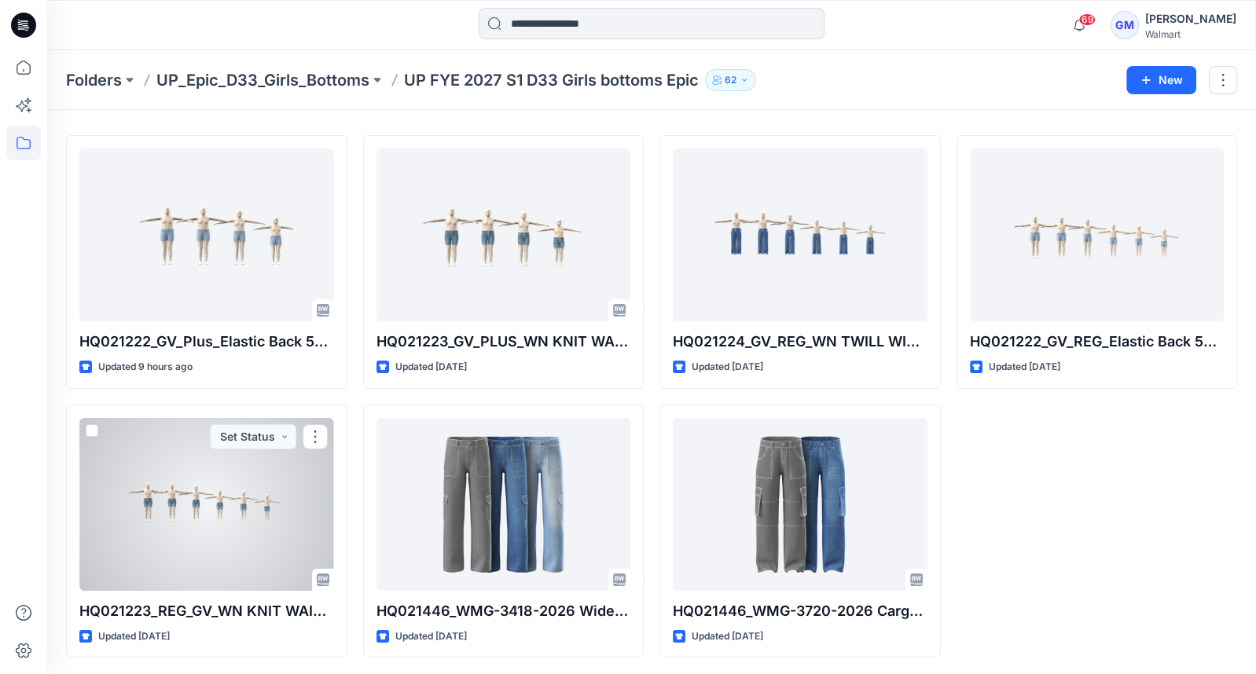
click at [167, 439] on div at bounding box center [206, 504] width 255 height 173
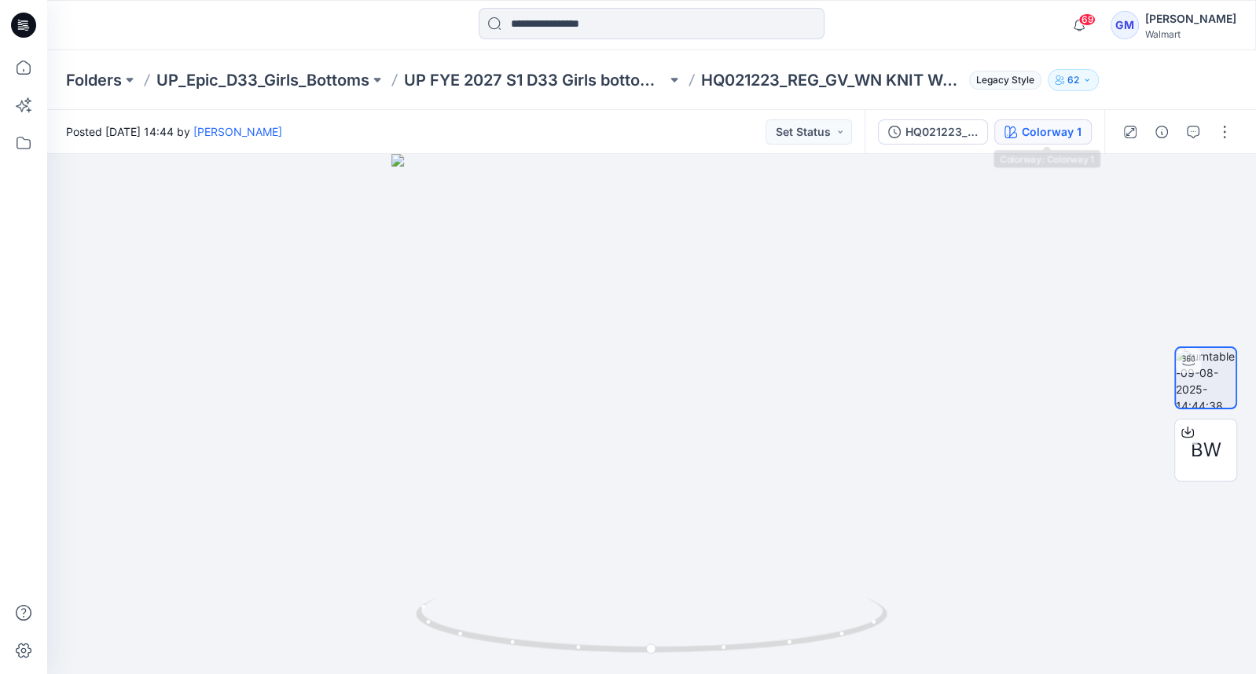
click at [1057, 135] on div "Colorway 1" at bounding box center [1052, 131] width 60 height 17
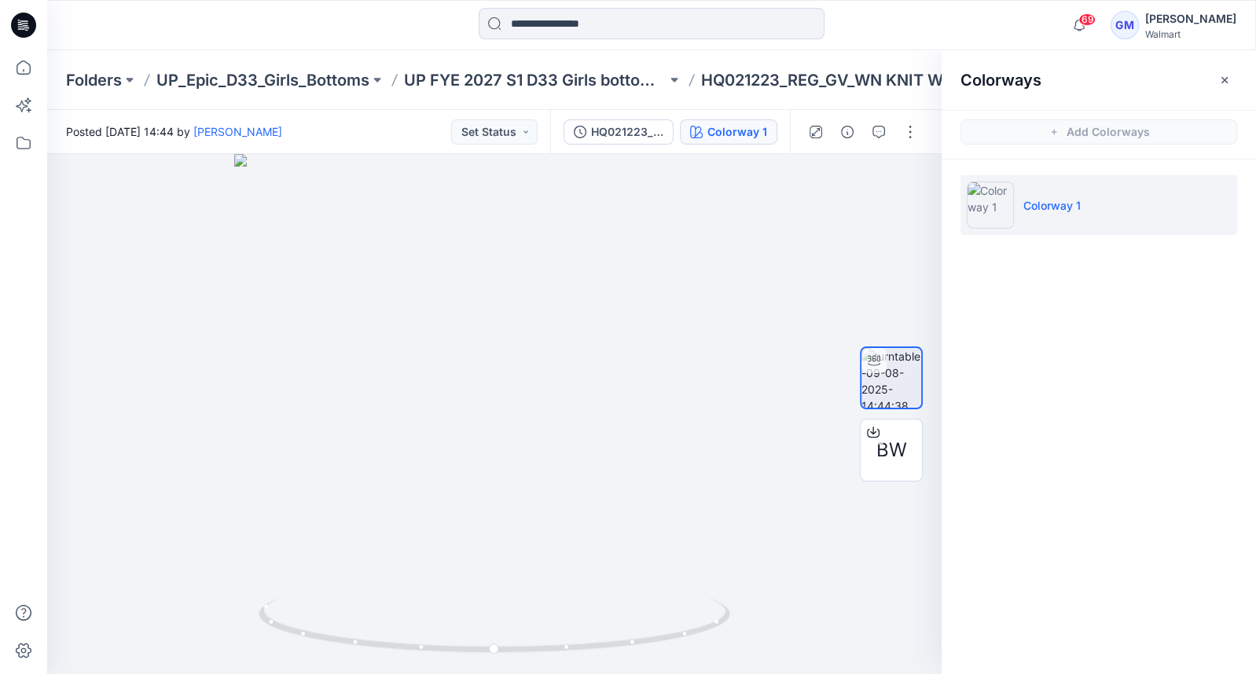
click at [891, 135] on div at bounding box center [862, 132] width 145 height 44
click at [640, 139] on div "HQ021223_REG_GV_WN KNIT WAISTBAND DENIM SHORT_AS PER SPEC" at bounding box center [627, 131] width 72 height 17
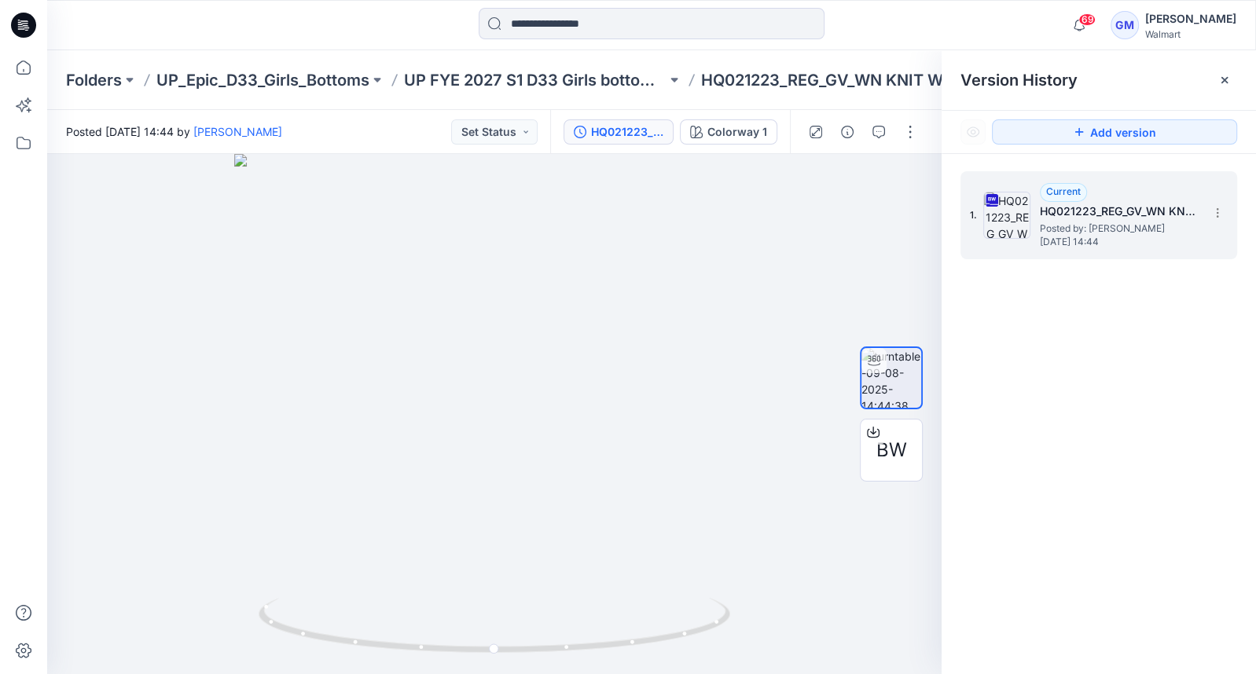
click at [1079, 249] on div "1. Current HQ021223_REG_GV_WN KNIT WAISTBAND DENIM SHORT_AS PER SPEC Posted by:…" at bounding box center [1088, 215] width 236 height 75
click at [549, 73] on p "UP FYE 2027 S1 D33 Girls bottoms Epic" at bounding box center [535, 80] width 263 height 22
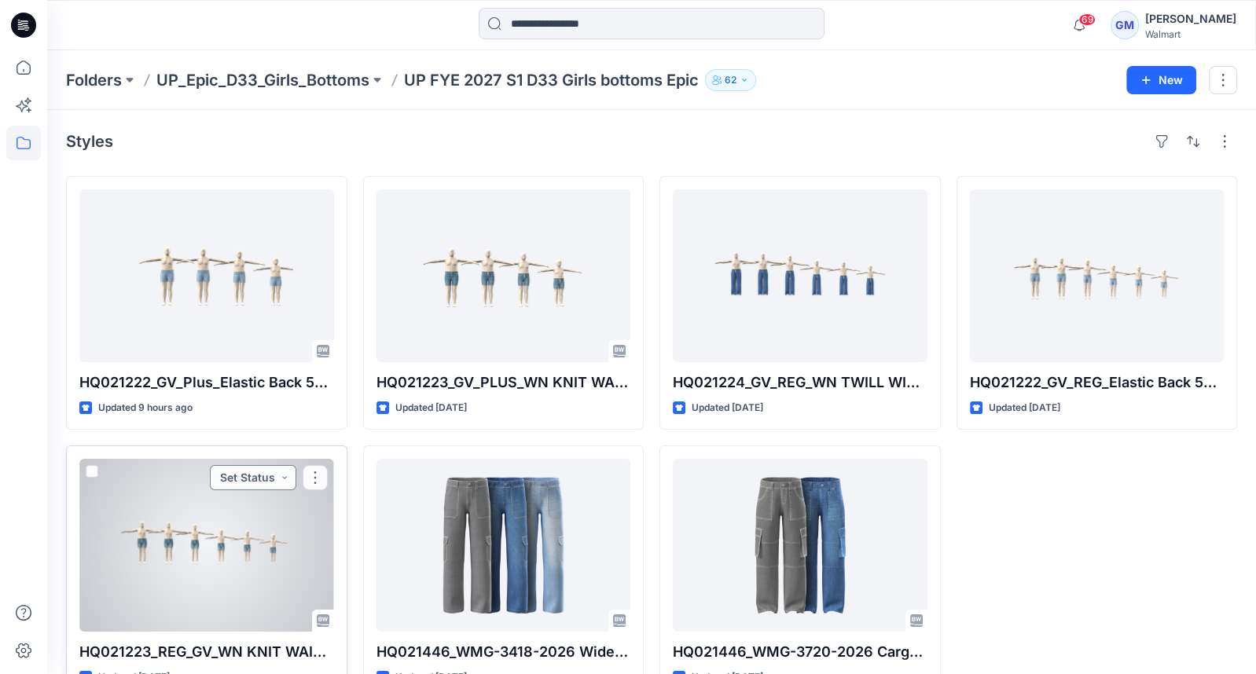
click at [227, 472] on button "Set Status" at bounding box center [253, 477] width 86 height 25
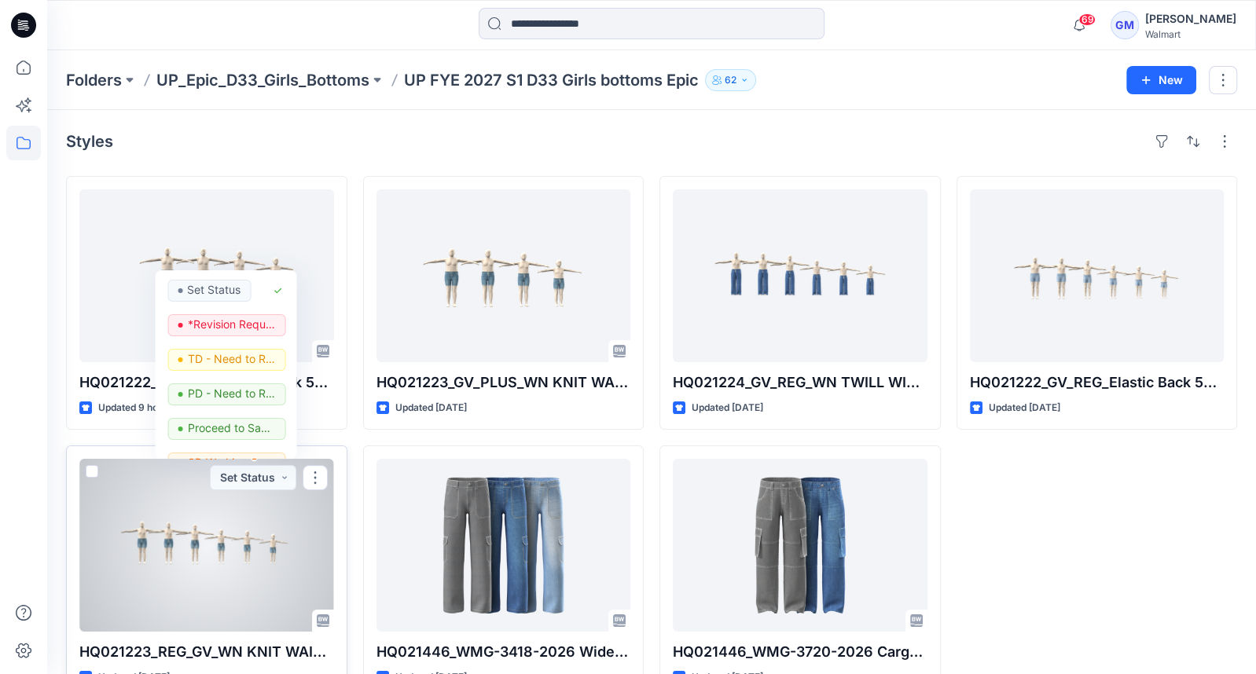
click at [152, 509] on div at bounding box center [206, 545] width 255 height 173
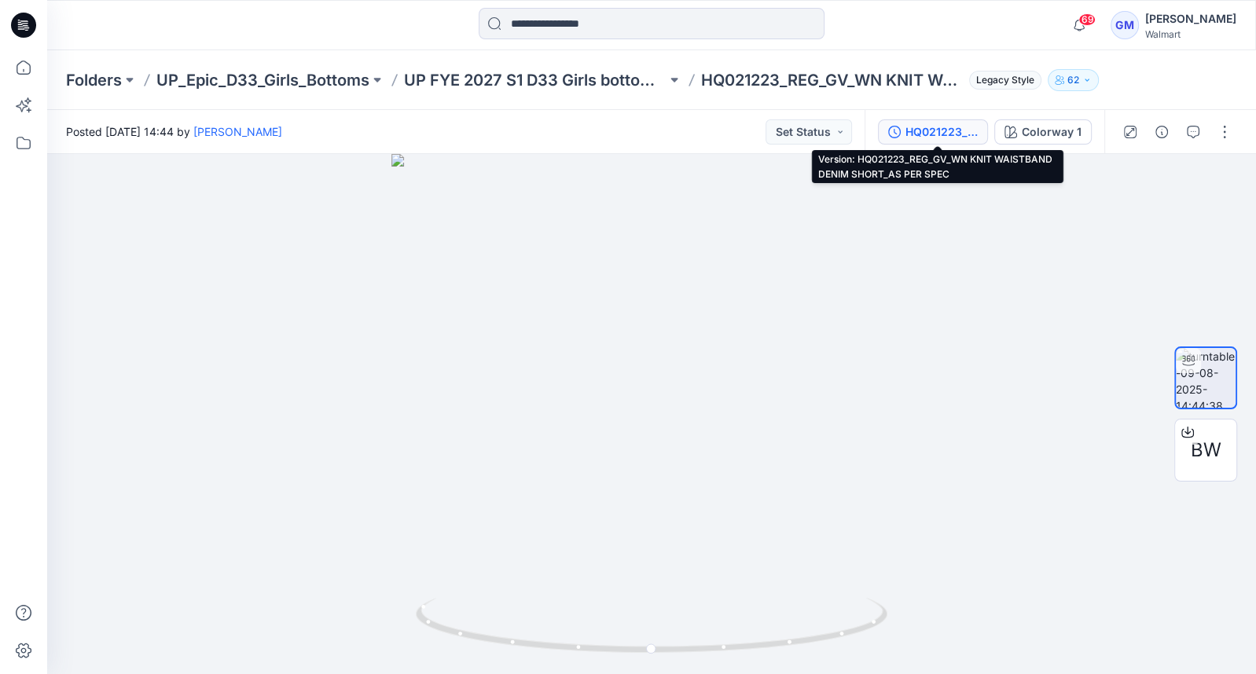
click at [975, 139] on div "HQ021223_REG_GV_WN KNIT WAISTBAND DENIM SHORT_AS PER SPEC" at bounding box center [941, 131] width 72 height 17
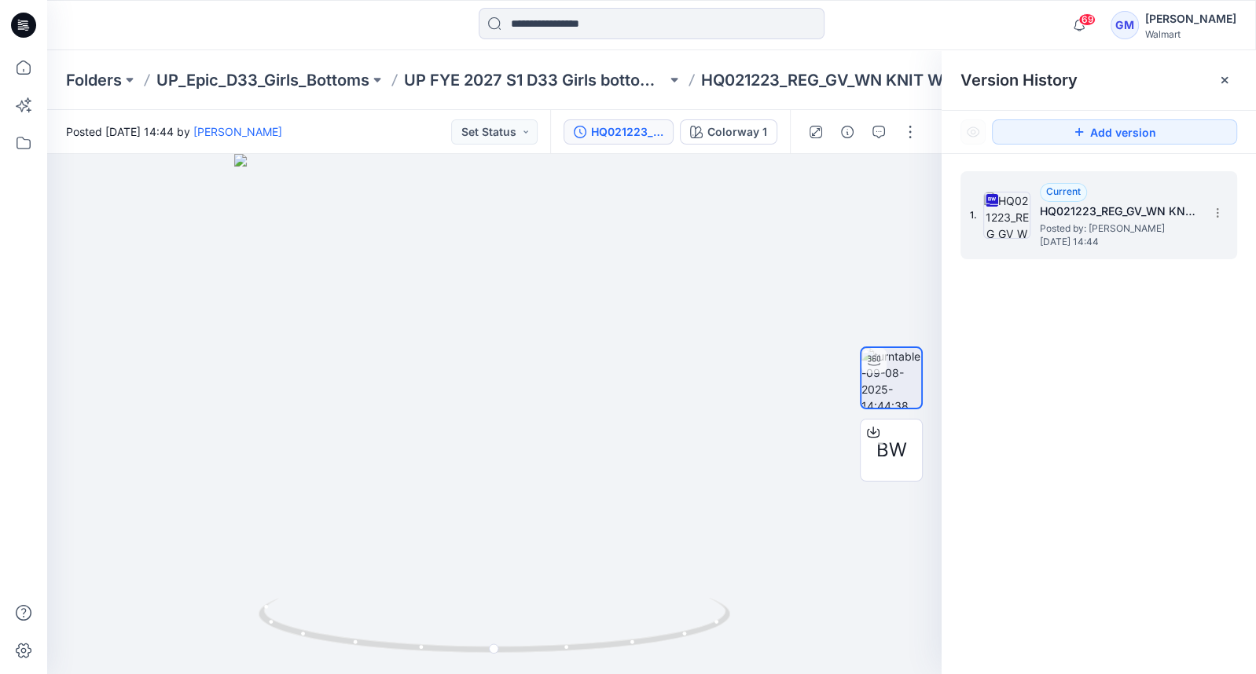
click at [1100, 224] on span "Posted by: [PERSON_NAME]" at bounding box center [1118, 229] width 157 height 16
click at [744, 130] on div "Colorway 1" at bounding box center [737, 131] width 60 height 17
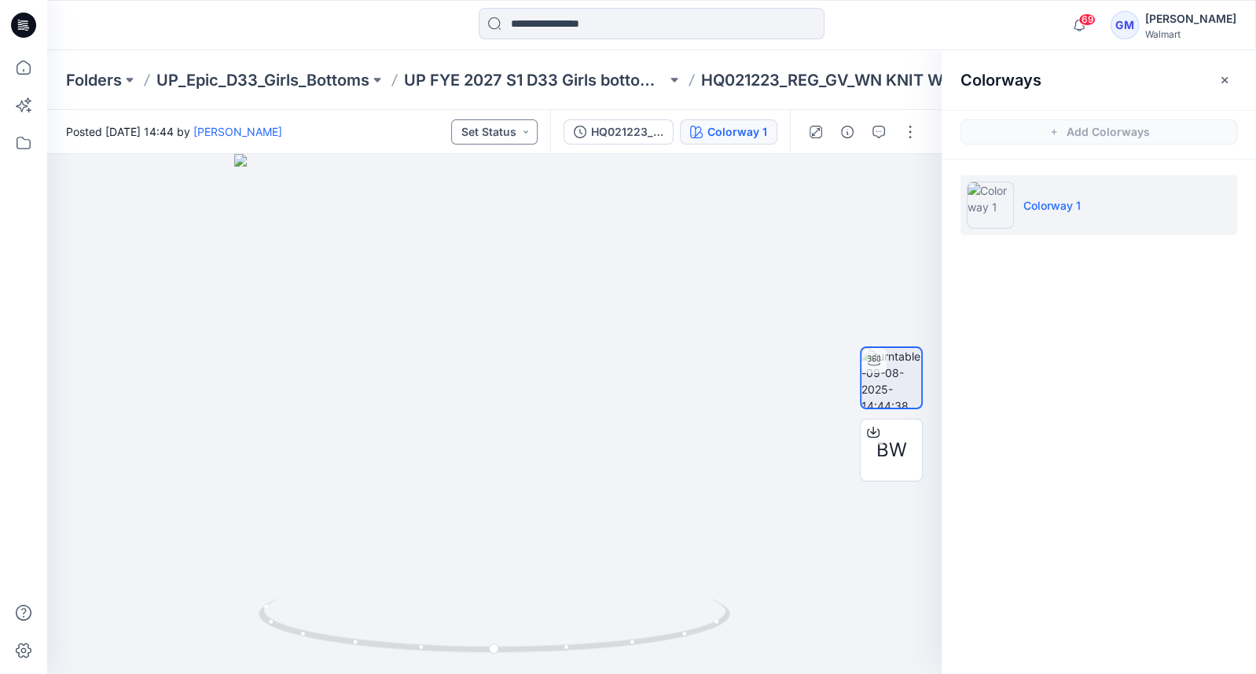
click at [519, 129] on button "Set Status" at bounding box center [494, 131] width 86 height 25
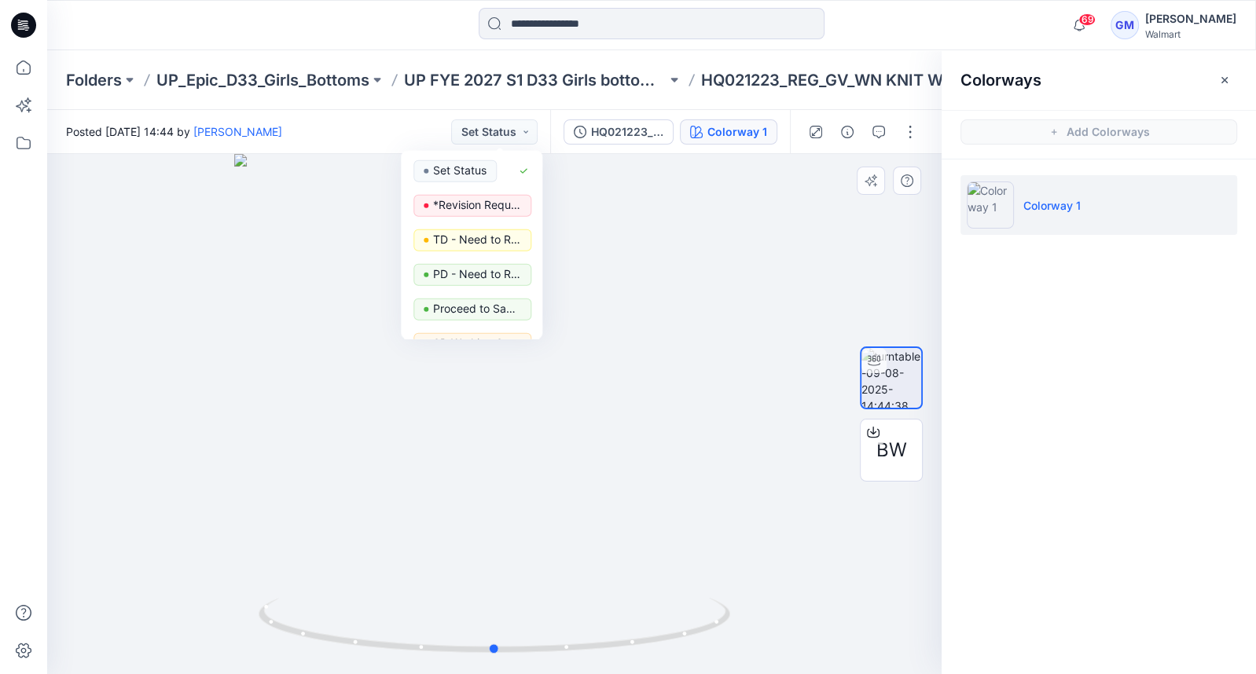
click at [772, 205] on div at bounding box center [494, 414] width 894 height 520
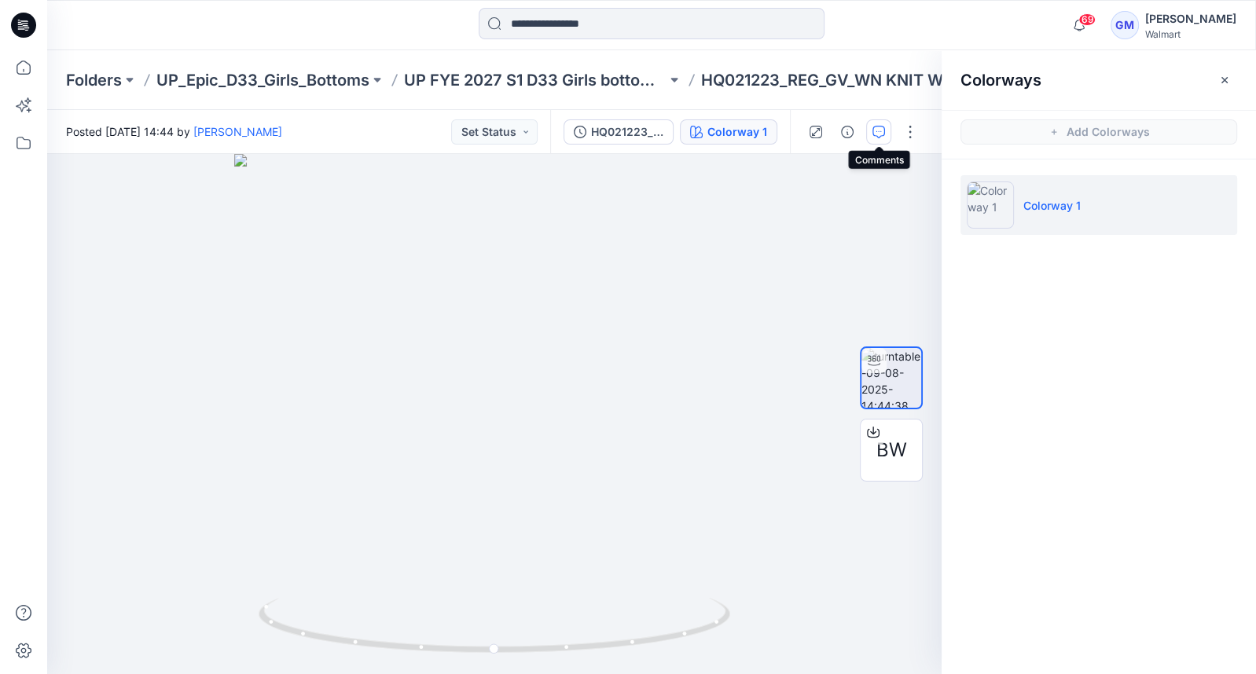
click at [873, 133] on icon "button" at bounding box center [878, 132] width 13 height 13
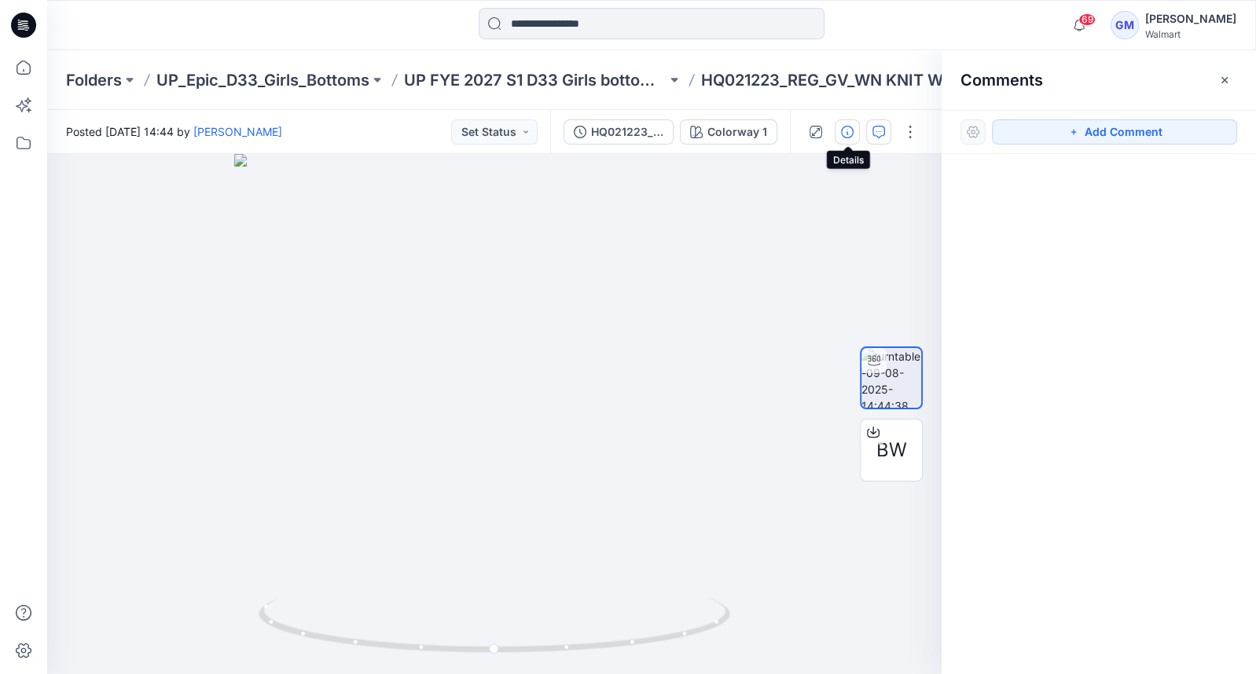
click at [844, 130] on icon "button" at bounding box center [847, 132] width 13 height 13
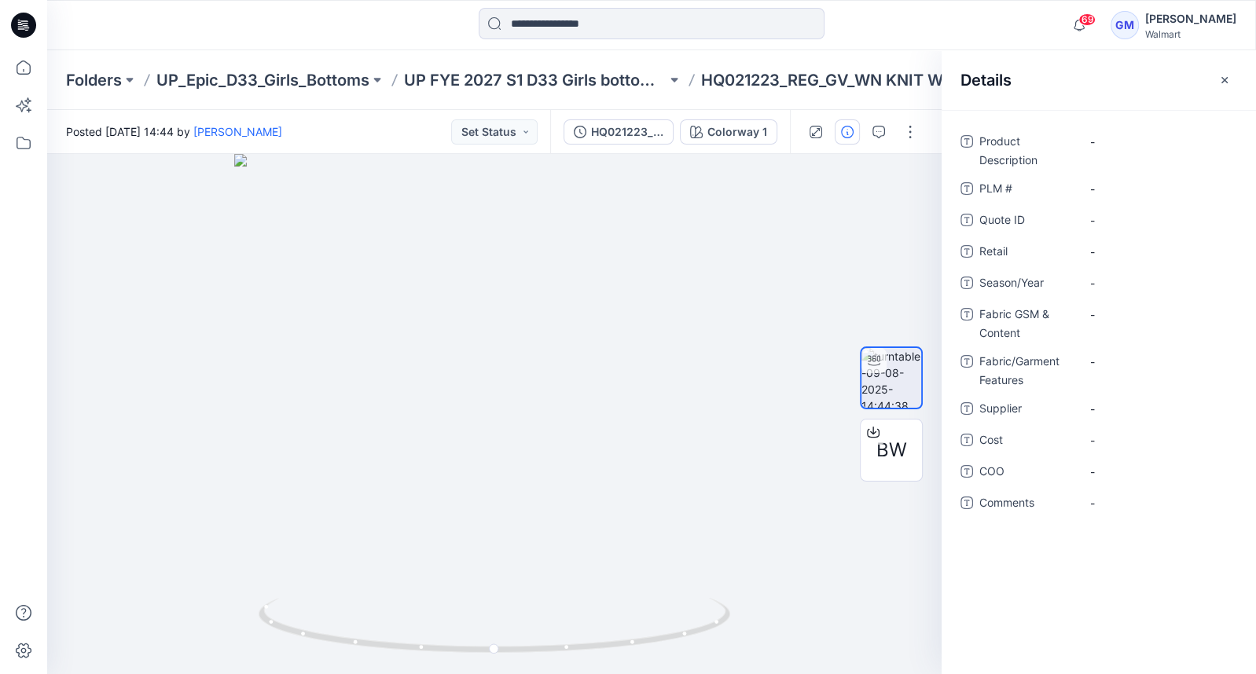
drag, startPoint x: 1221, startPoint y: 75, endPoint x: 1210, endPoint y: 81, distance: 12.0
click at [1221, 75] on icon "button" at bounding box center [1224, 80] width 13 height 13
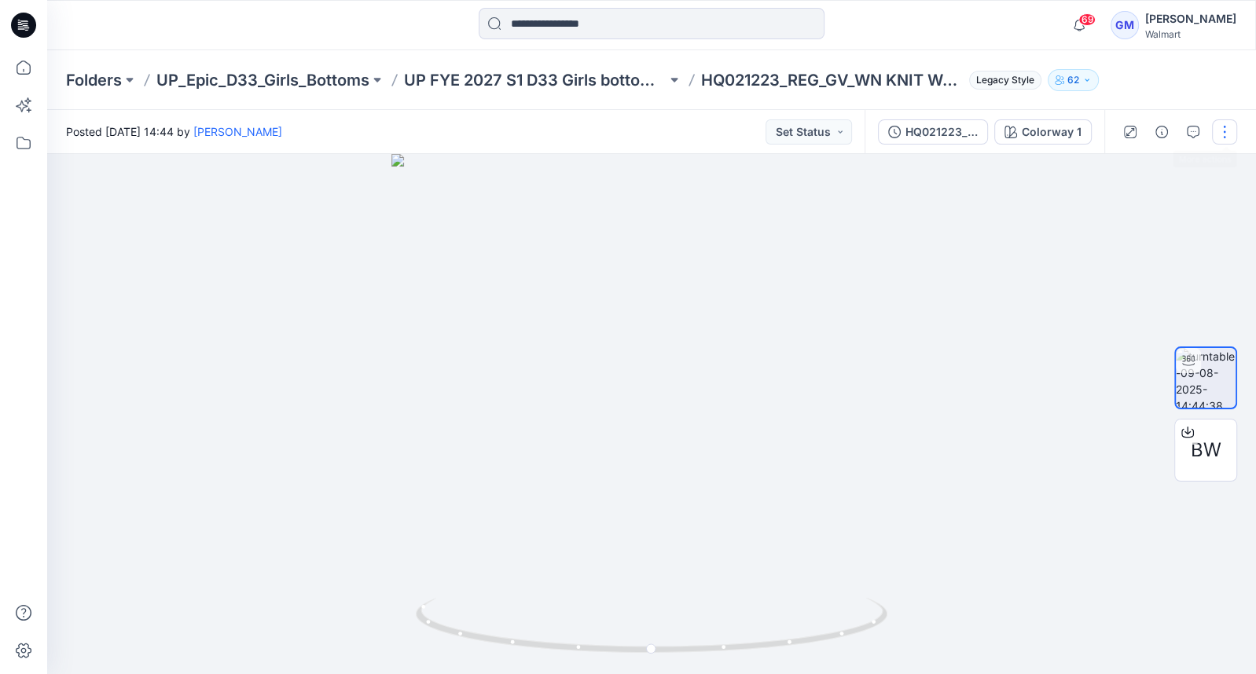
click at [1224, 131] on button "button" at bounding box center [1224, 131] width 25 height 25
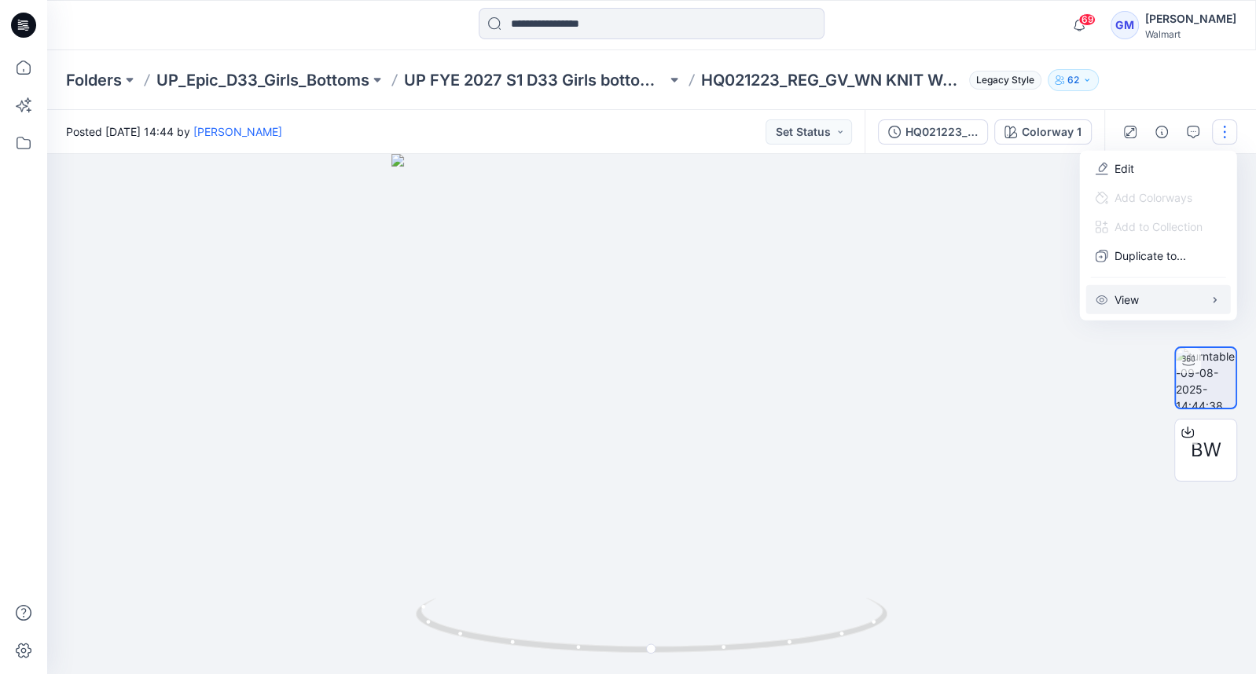
click at [1145, 301] on button "View" at bounding box center [1158, 299] width 145 height 29
click at [943, 243] on div at bounding box center [651, 414] width 1209 height 520
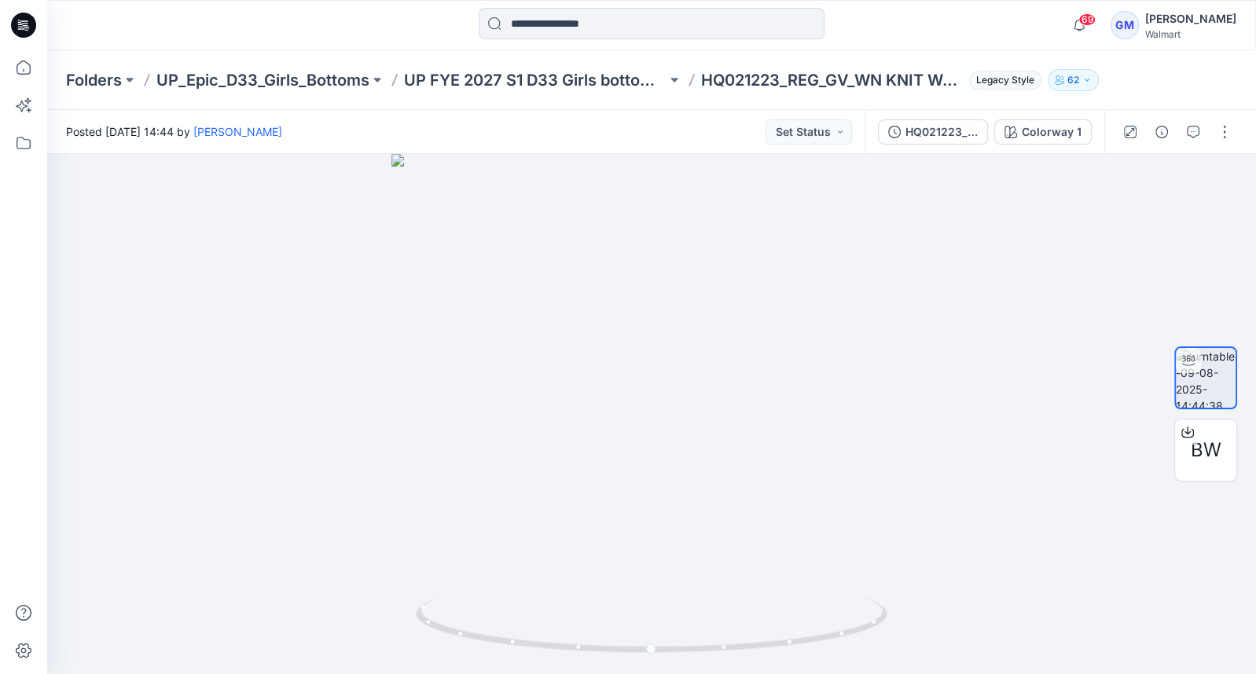
click at [1000, 78] on span "Legacy Style" at bounding box center [1005, 80] width 72 height 19
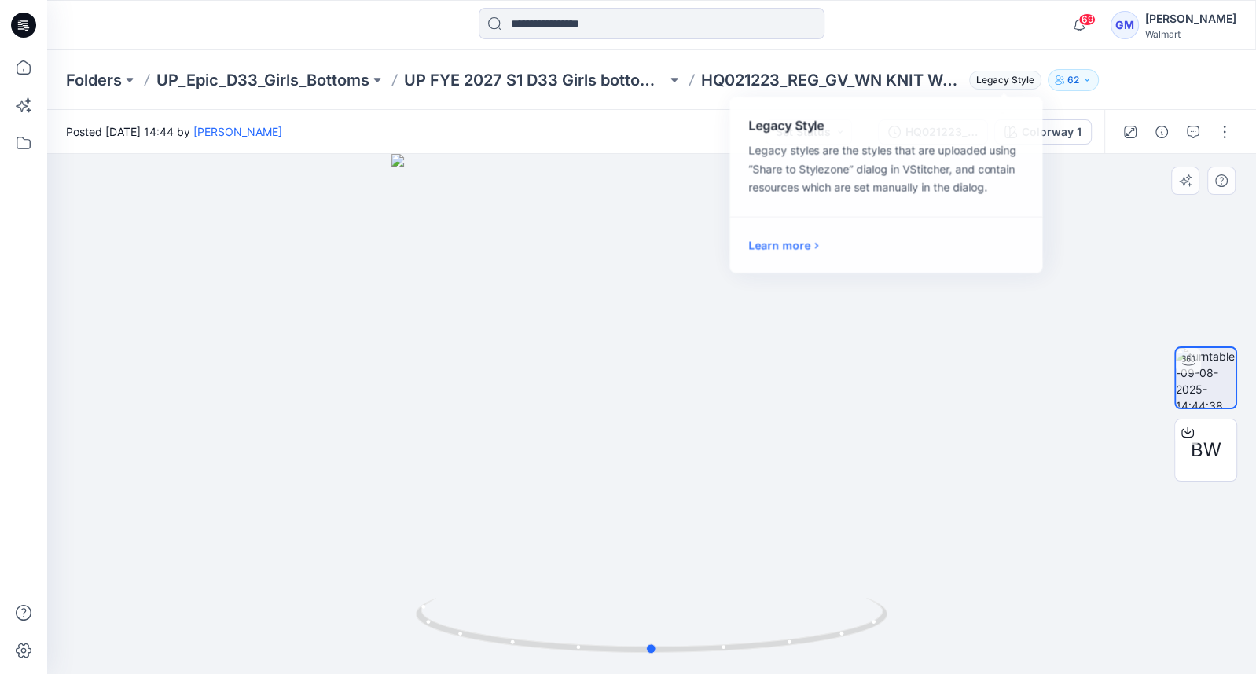
click at [971, 324] on div at bounding box center [651, 414] width 1209 height 520
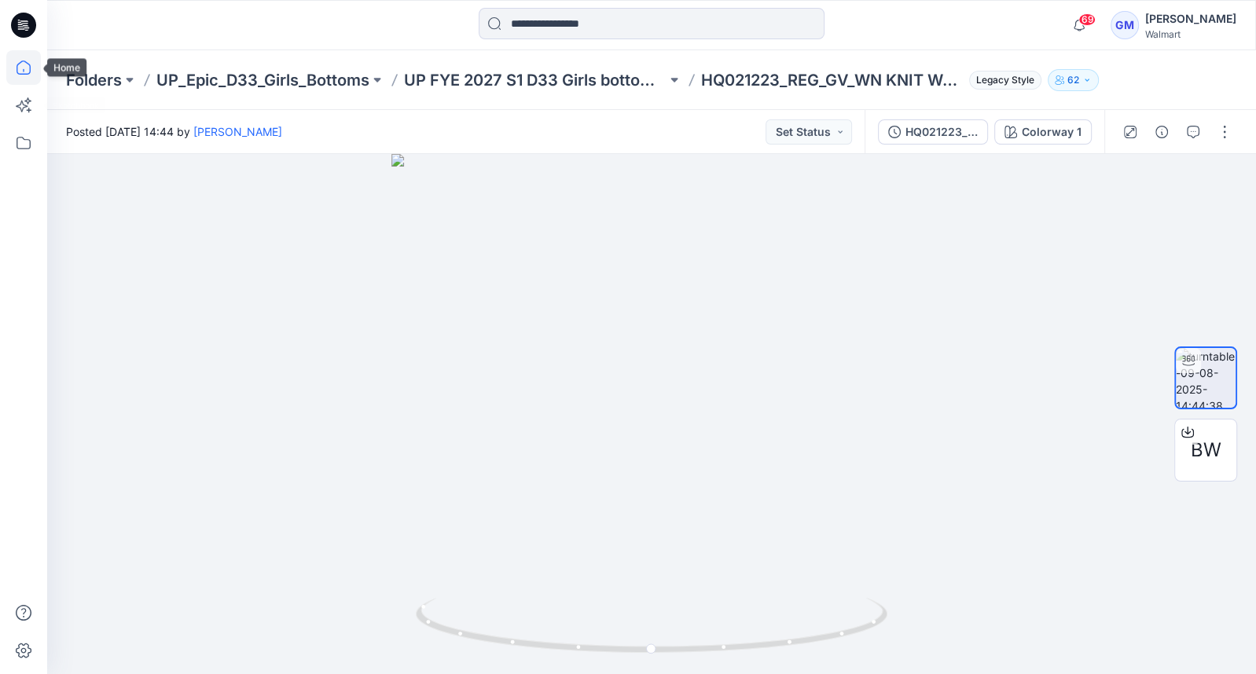
click at [28, 70] on icon at bounding box center [23, 67] width 35 height 35
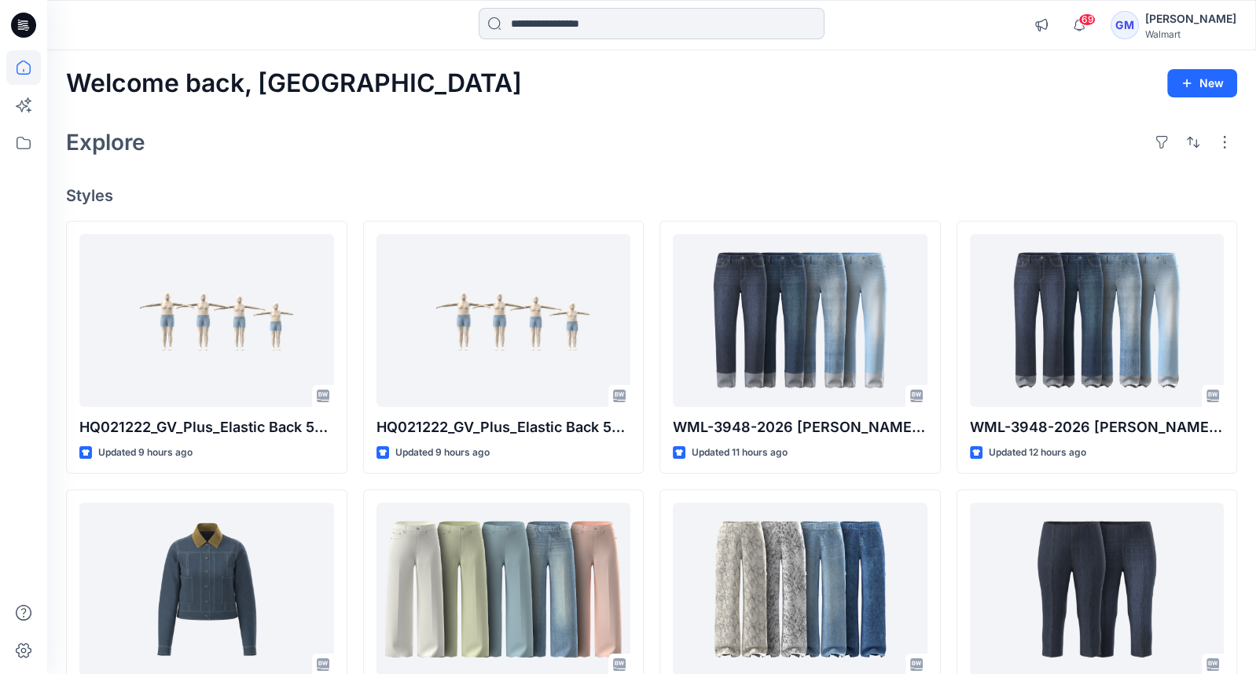
click at [553, 24] on input at bounding box center [652, 23] width 346 height 31
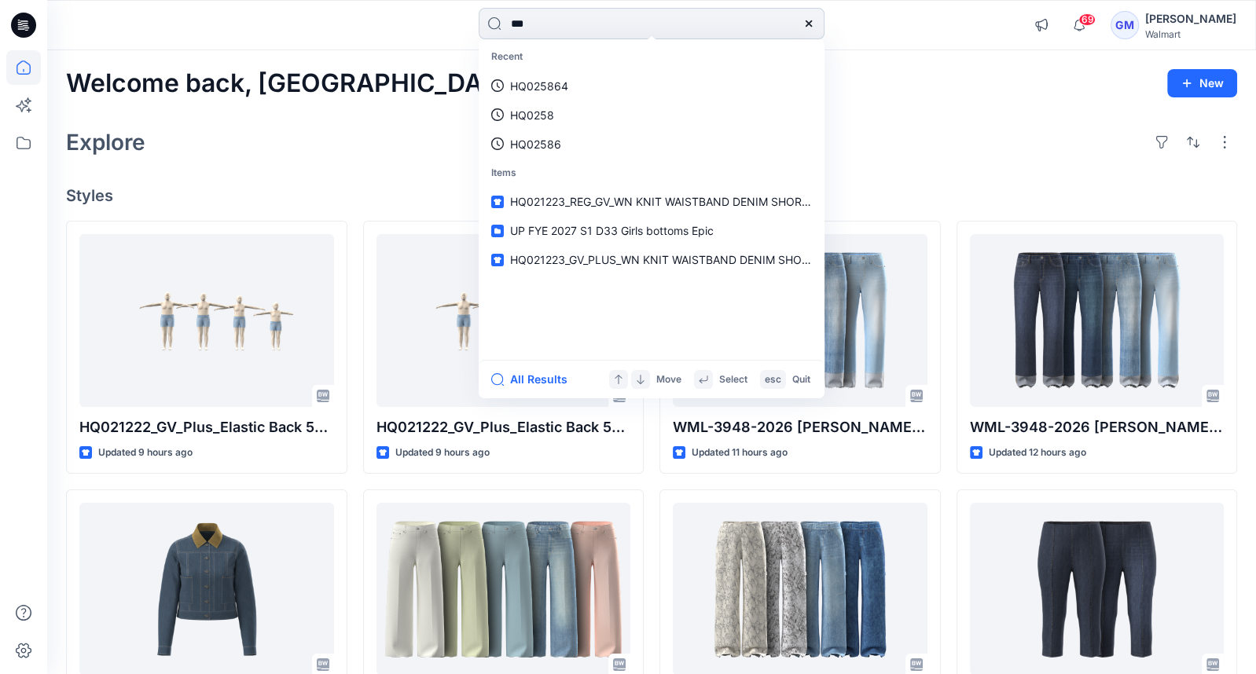
type input "****"
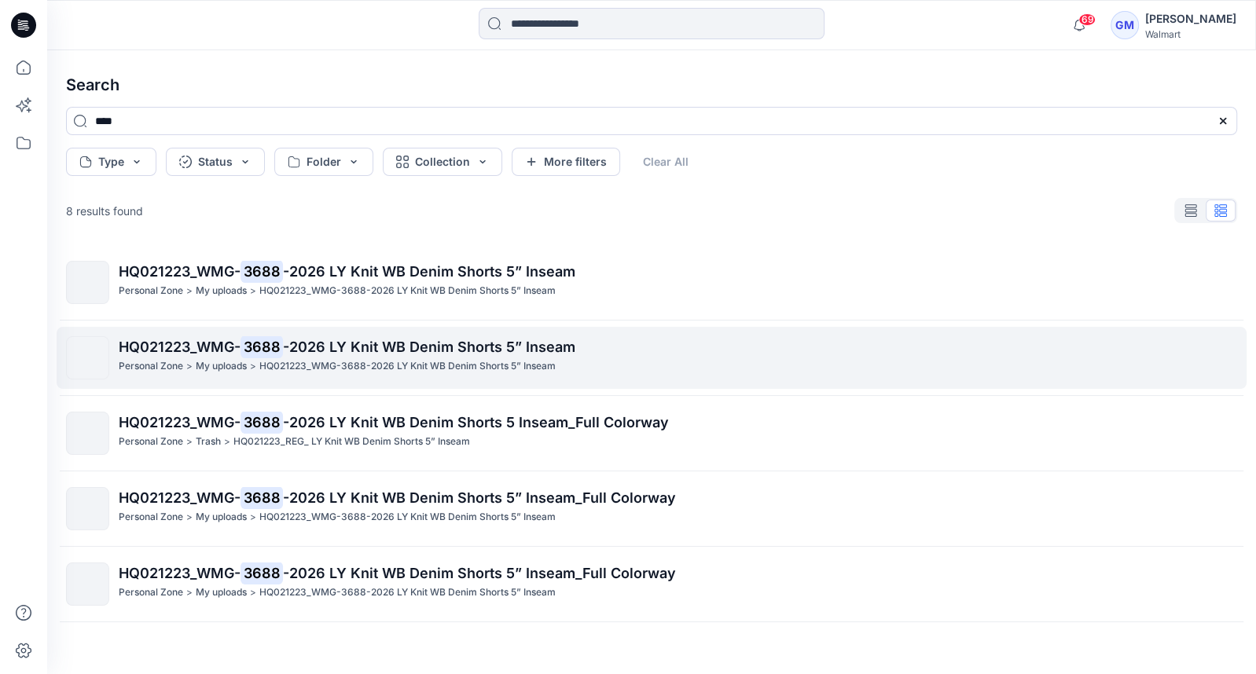
click at [483, 343] on span "-2026 LY Knit WB Denim Shorts 5” Inseam" at bounding box center [429, 347] width 292 height 17
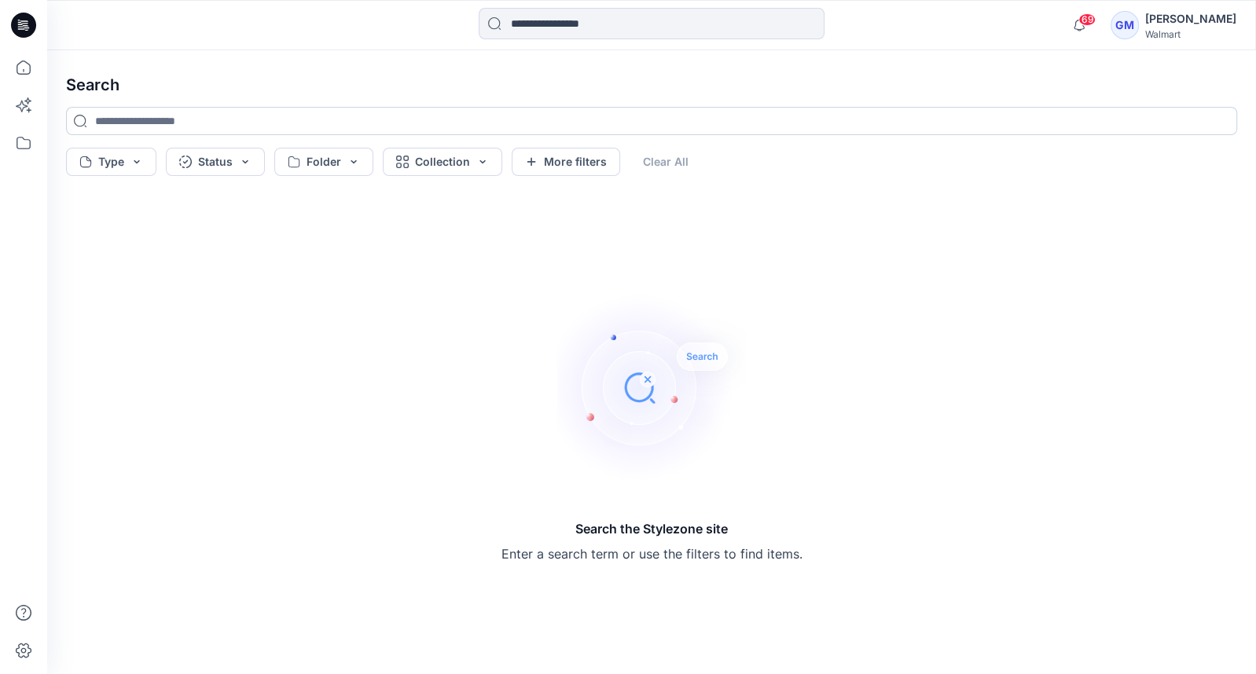
click at [137, 131] on input at bounding box center [651, 121] width 1171 height 28
click at [326, 160] on button "Folder" at bounding box center [323, 162] width 99 height 28
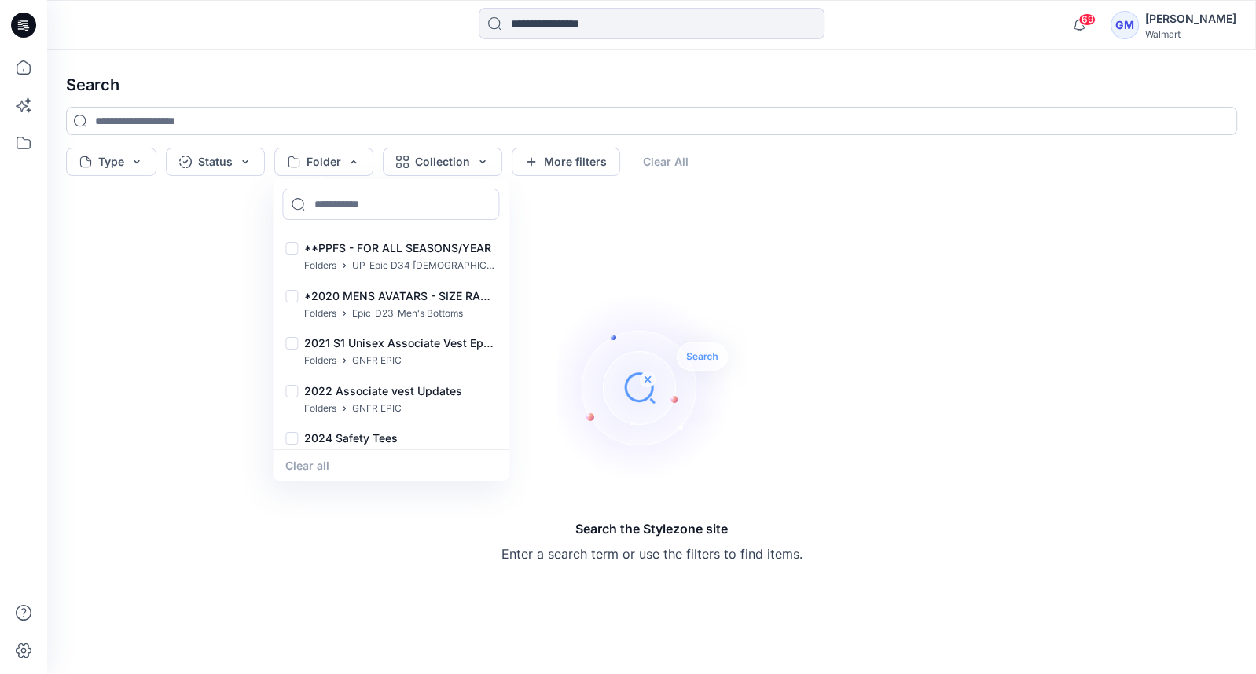
click at [308, 116] on input at bounding box center [651, 121] width 1171 height 28
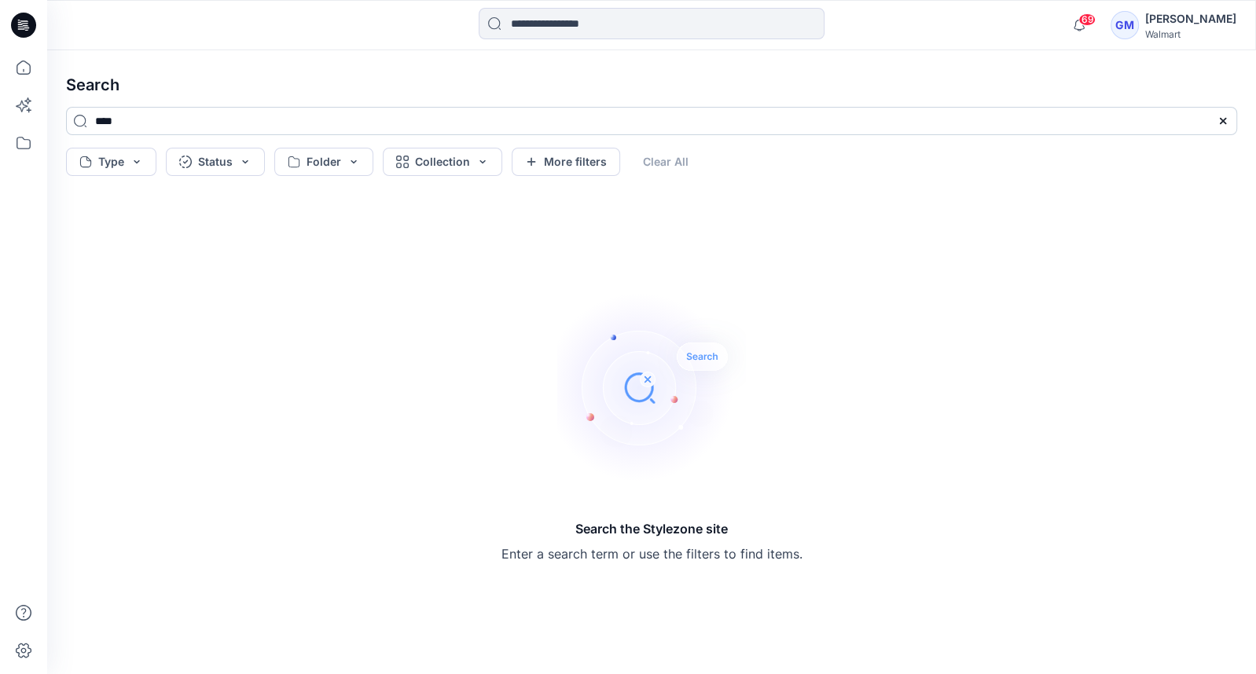
type input "****"
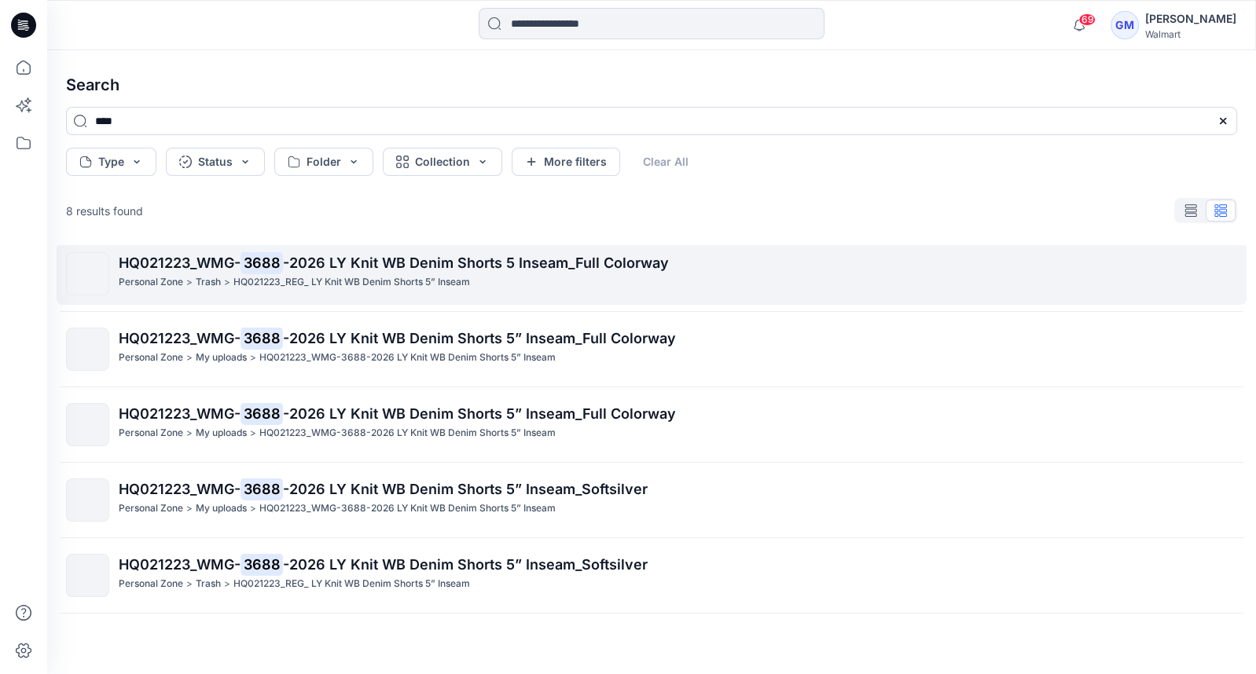
scroll to position [222, 0]
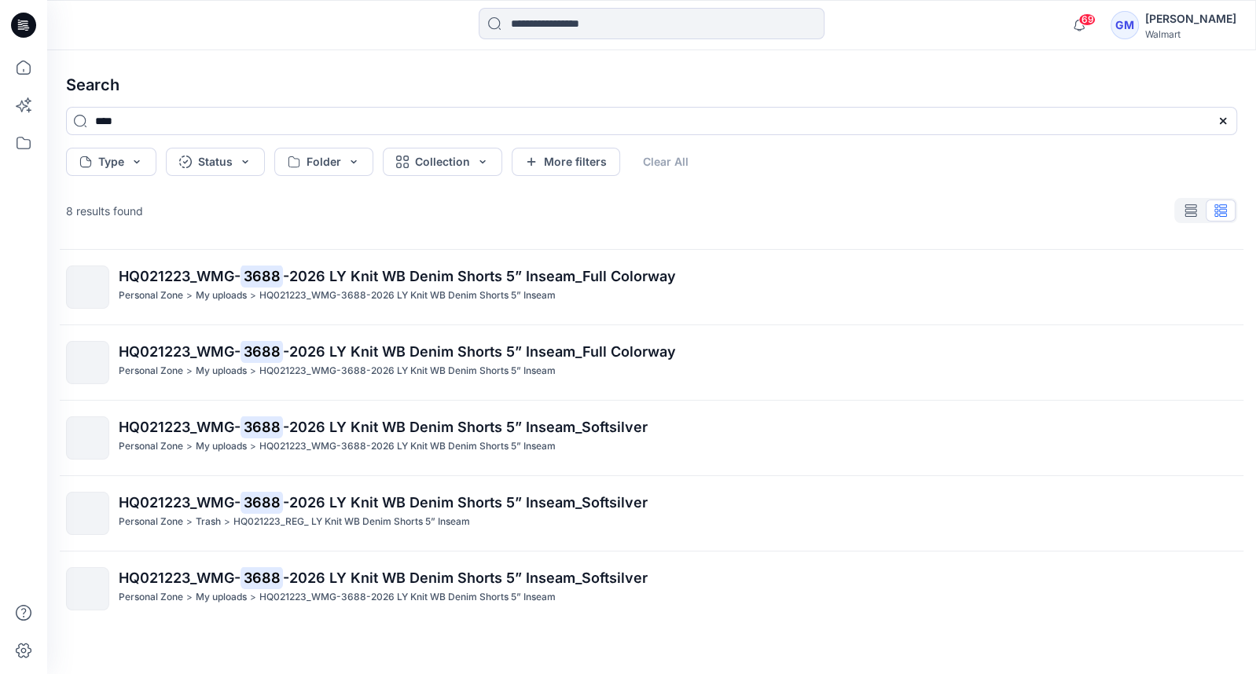
click at [336, 597] on p "HQ021223_WMG-3688-2026 LY Knit WB Denim Shorts 5” Inseam" at bounding box center [407, 597] width 296 height 17
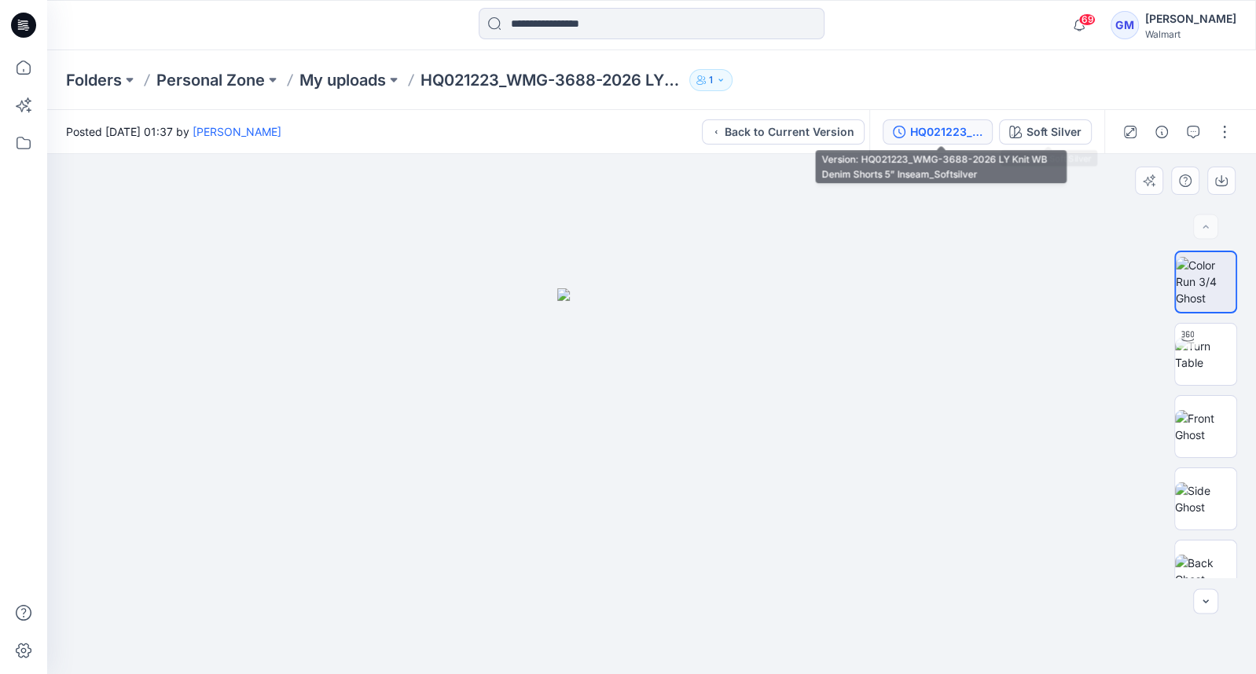
click at [972, 134] on div "HQ021223_WMG-3688-2026 LY Knit WB Denim Shorts 5” Inseam_Softsilver" at bounding box center [946, 131] width 72 height 17
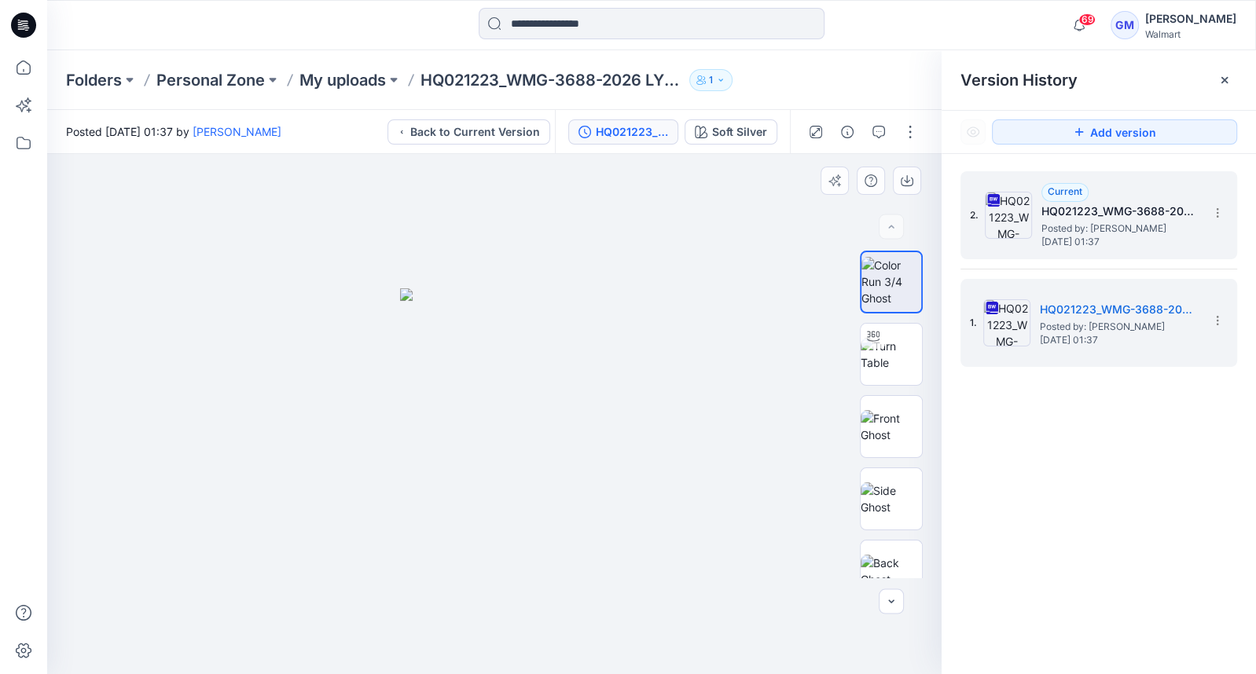
click at [1059, 238] on span "[DATE] 01:37" at bounding box center [1119, 242] width 157 height 11
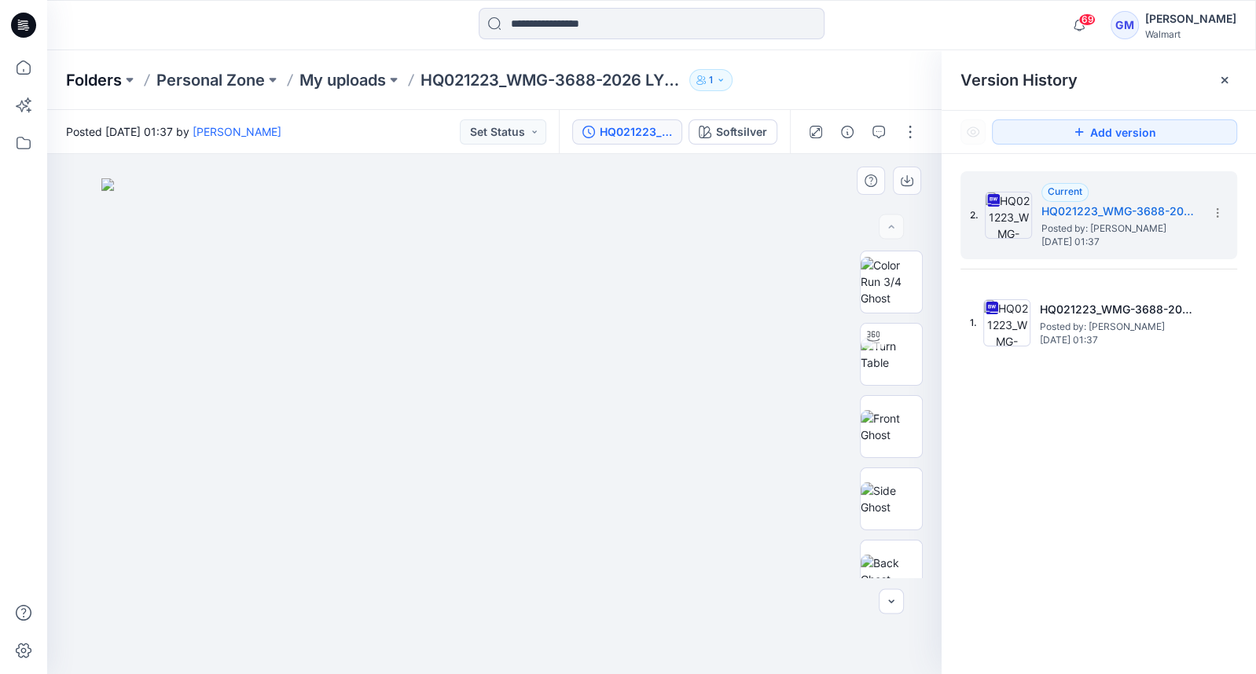
click at [108, 79] on p "Folders" at bounding box center [94, 80] width 56 height 22
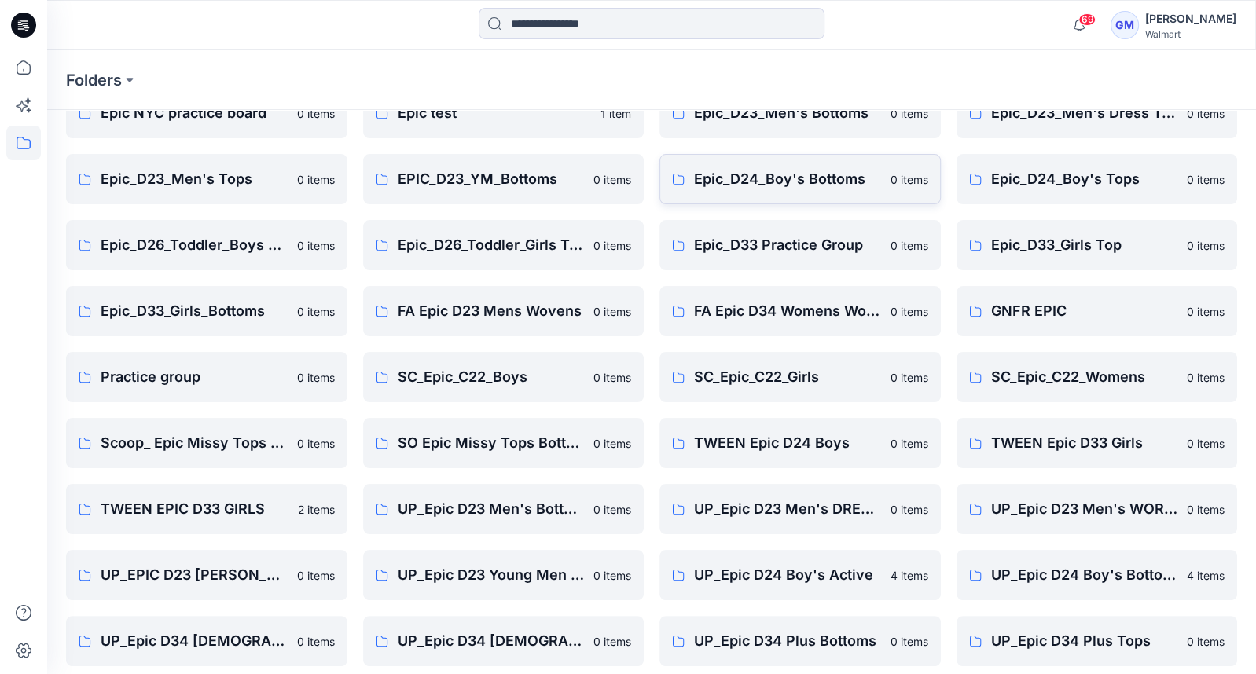
scroll to position [360, 0]
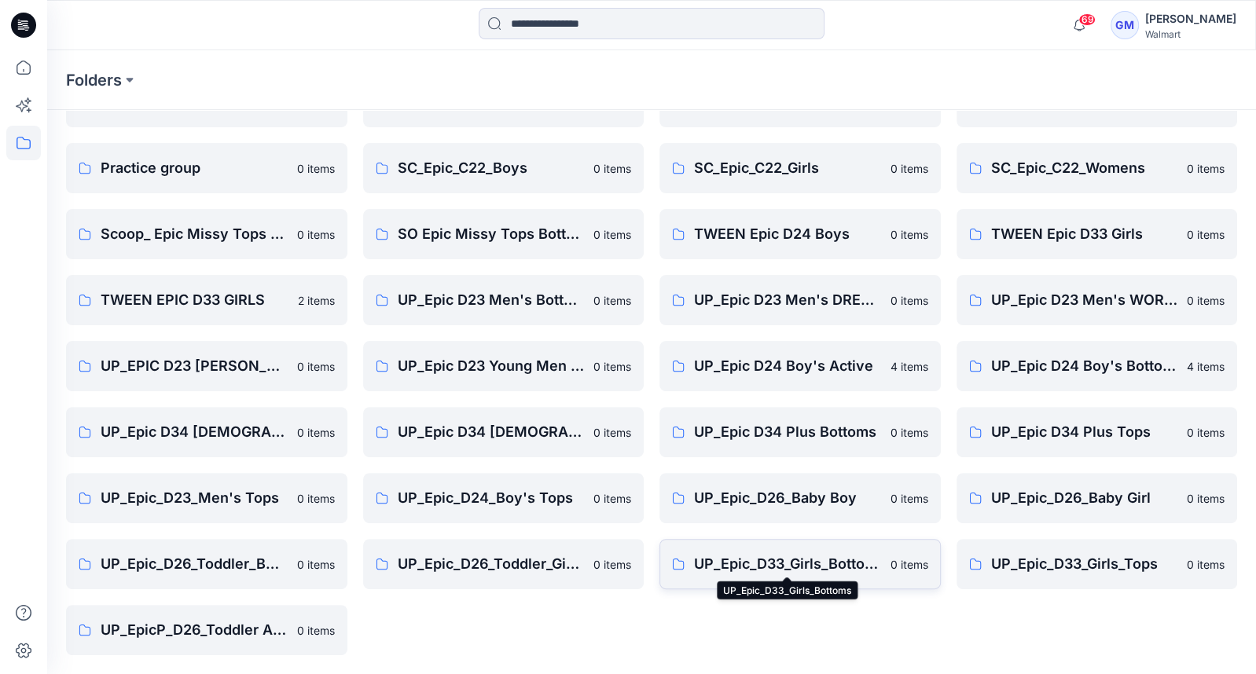
click at [784, 562] on p "UP_Epic_D33_Girls_Bottoms" at bounding box center [787, 564] width 187 height 22
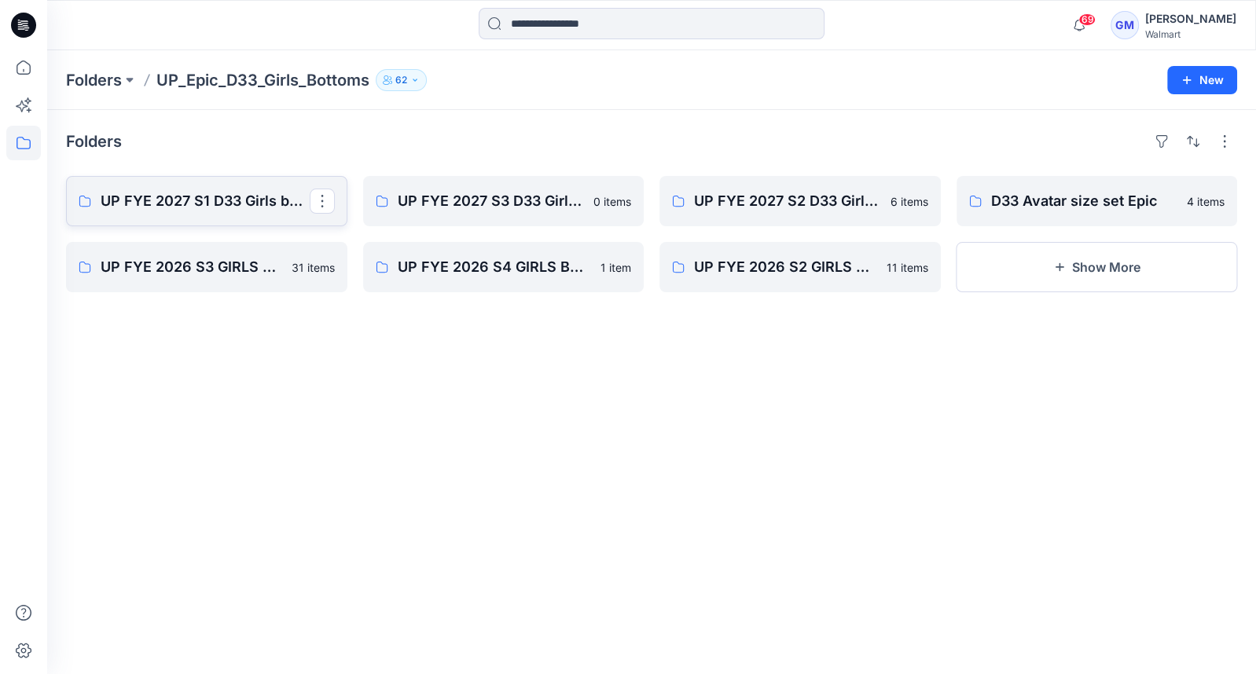
click at [159, 192] on p "UP FYE 2027 S1 D33 Girls bottoms Epic" at bounding box center [205, 201] width 209 height 22
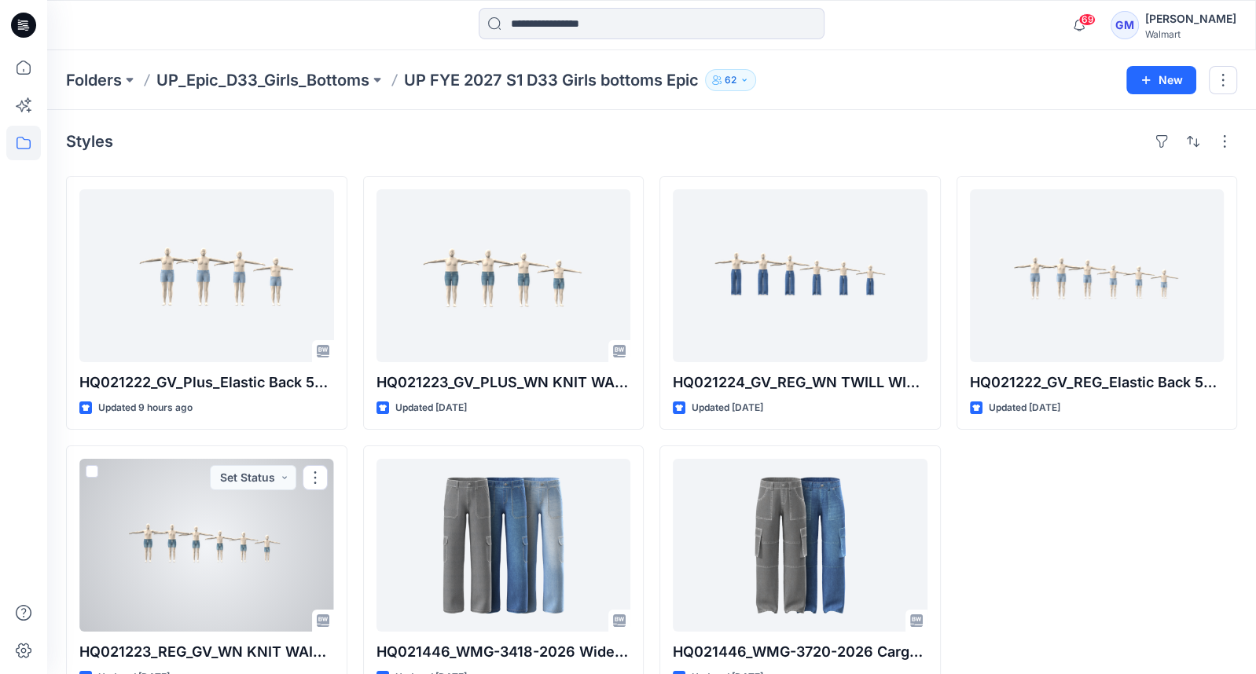
click at [176, 605] on div at bounding box center [206, 545] width 255 height 173
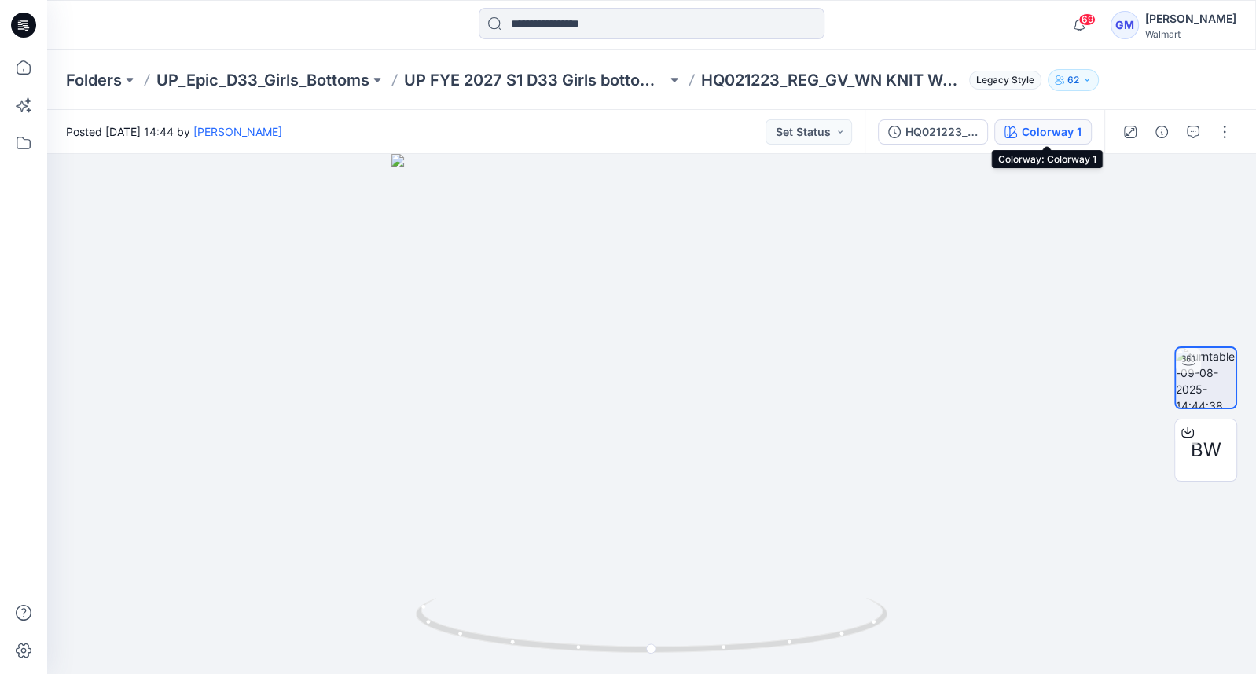
click at [1041, 127] on div "Colorway 1" at bounding box center [1052, 131] width 60 height 17
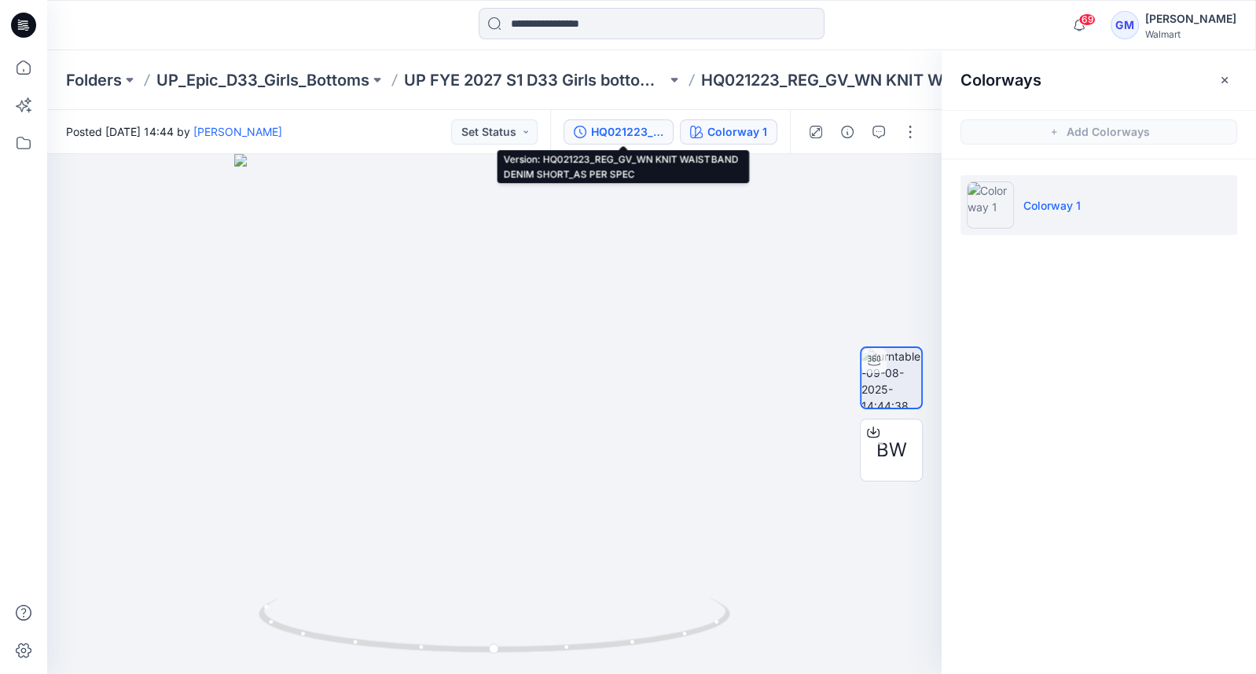
click at [630, 129] on div "HQ021223_REG_GV_WN KNIT WAISTBAND DENIM SHORT_AS PER SPEC" at bounding box center [627, 131] width 72 height 17
